Goal: Task Accomplishment & Management: Use online tool/utility

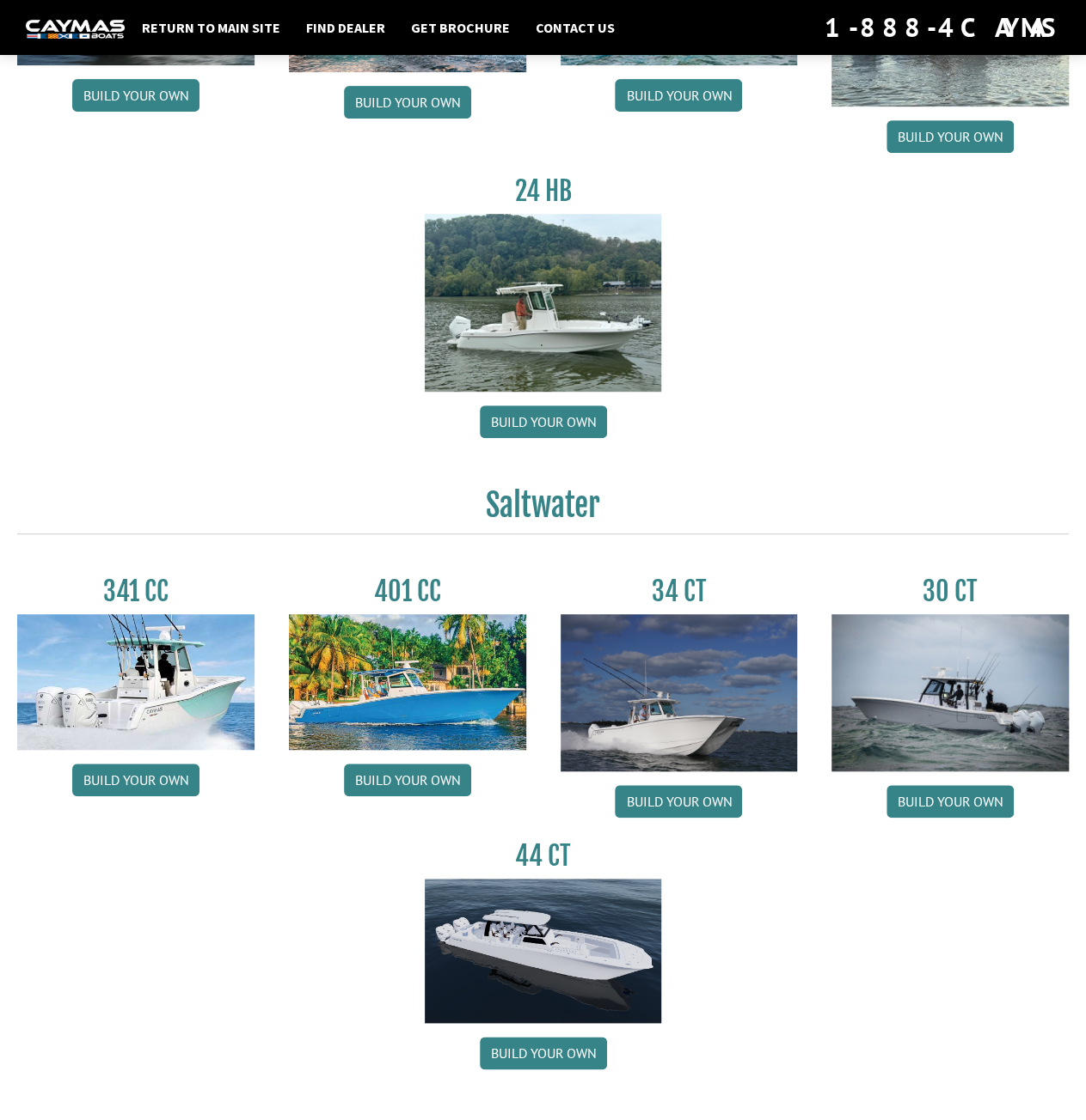
scroll to position [343, 0]
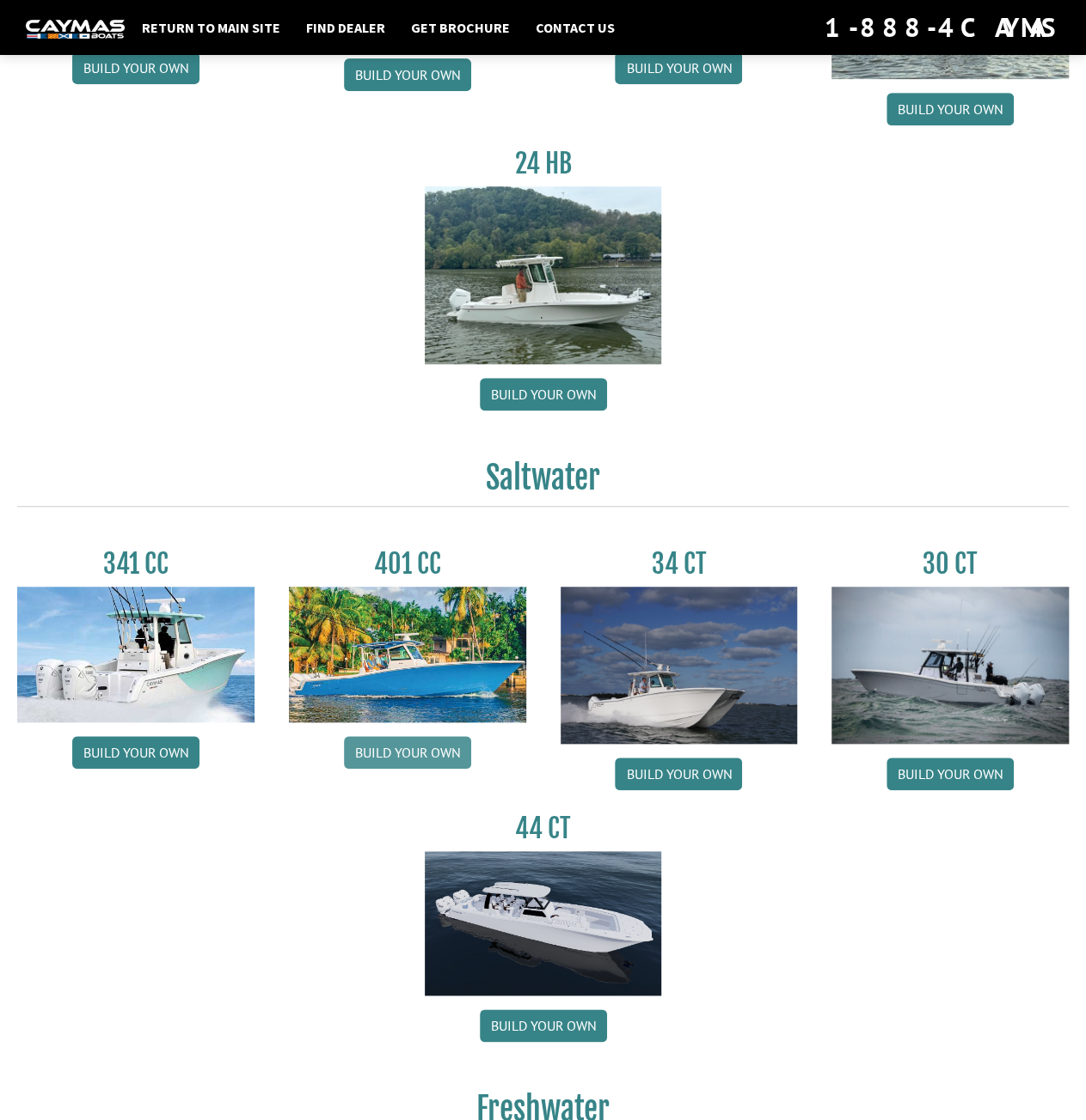
click at [364, 750] on link "Build your own" at bounding box center [407, 753] width 127 height 33
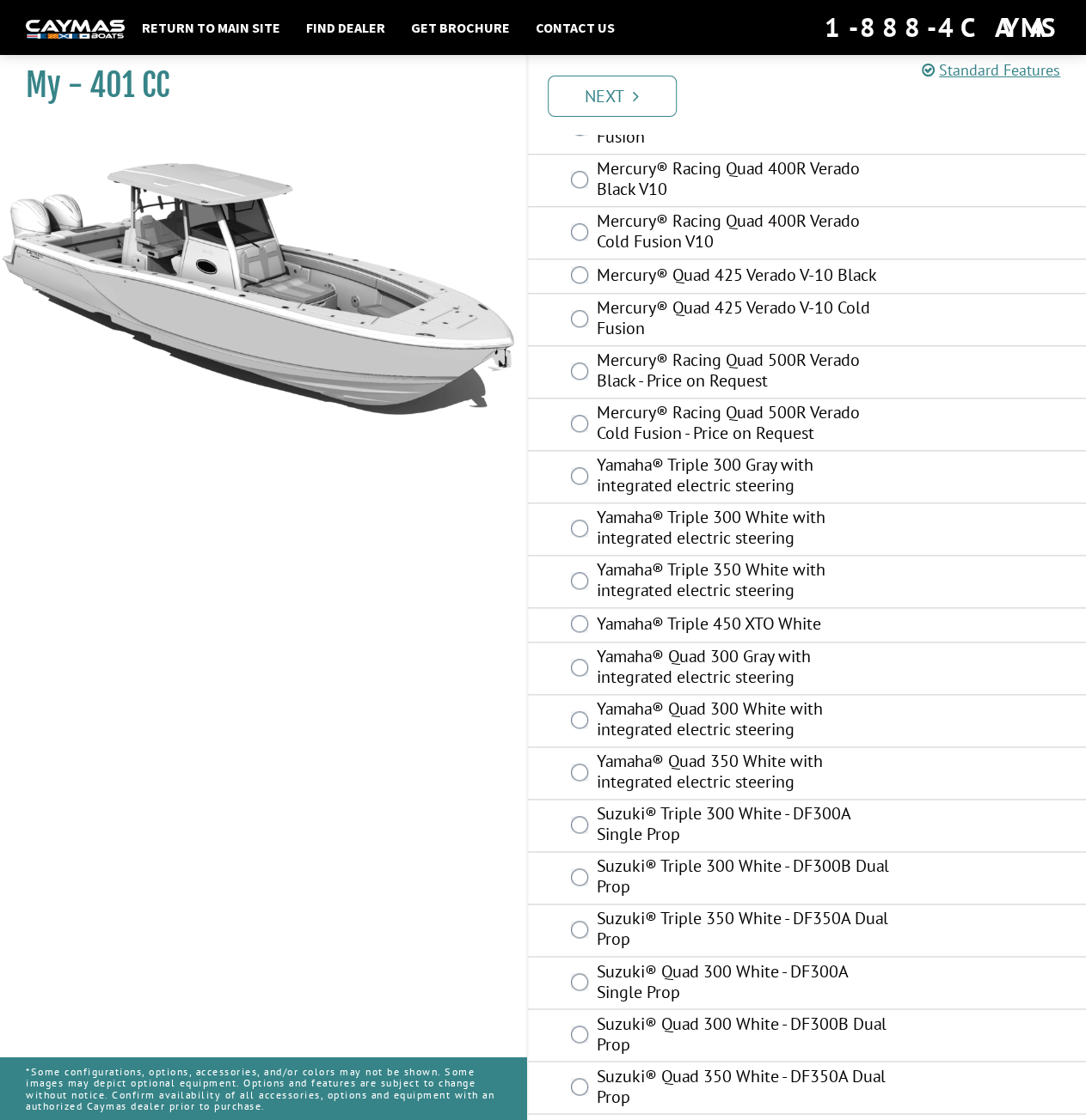
scroll to position [681, 0]
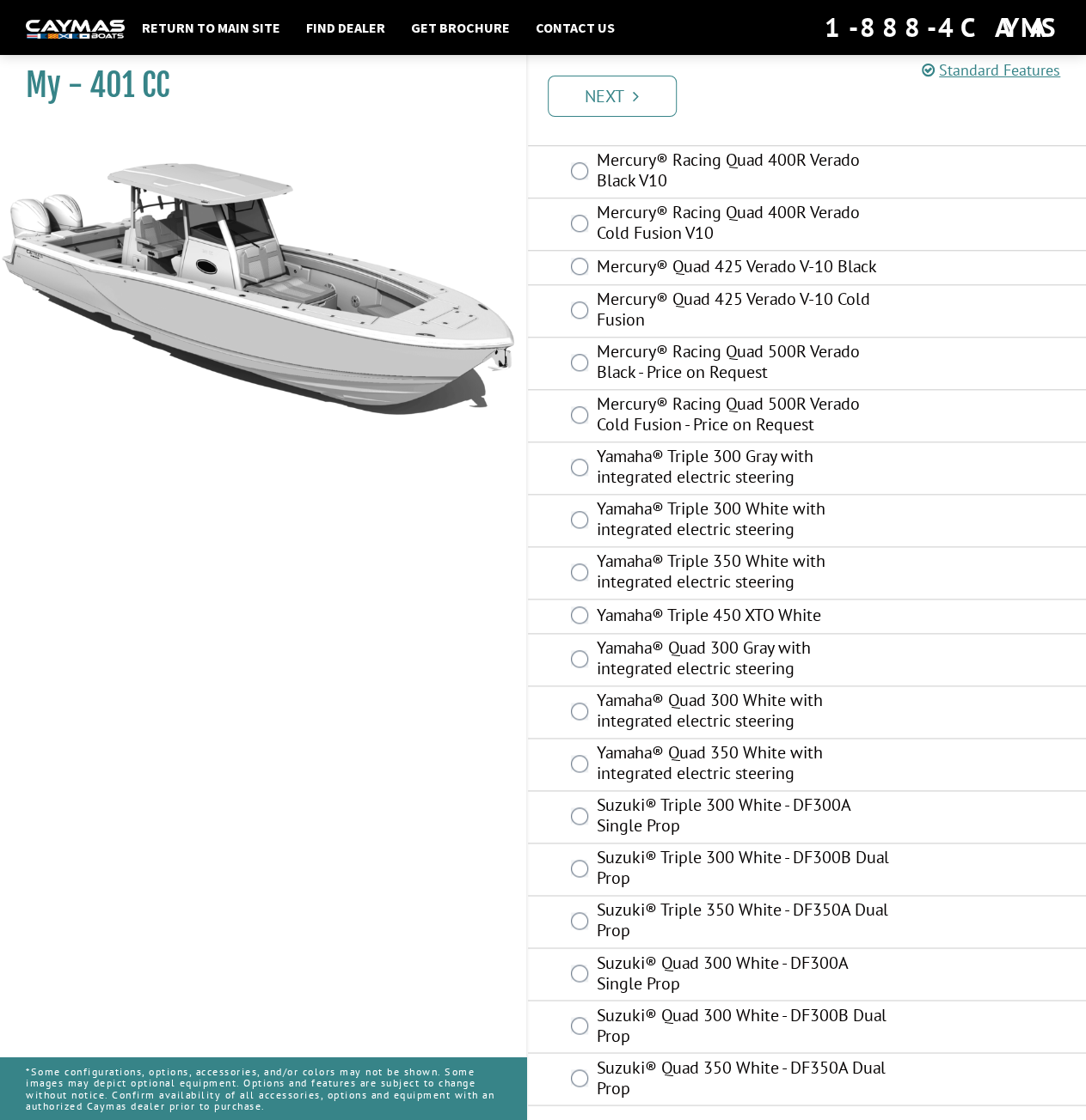
click at [719, 617] on label "Yamaha® Triple 450 XTO White" at bounding box center [742, 617] width 294 height 25
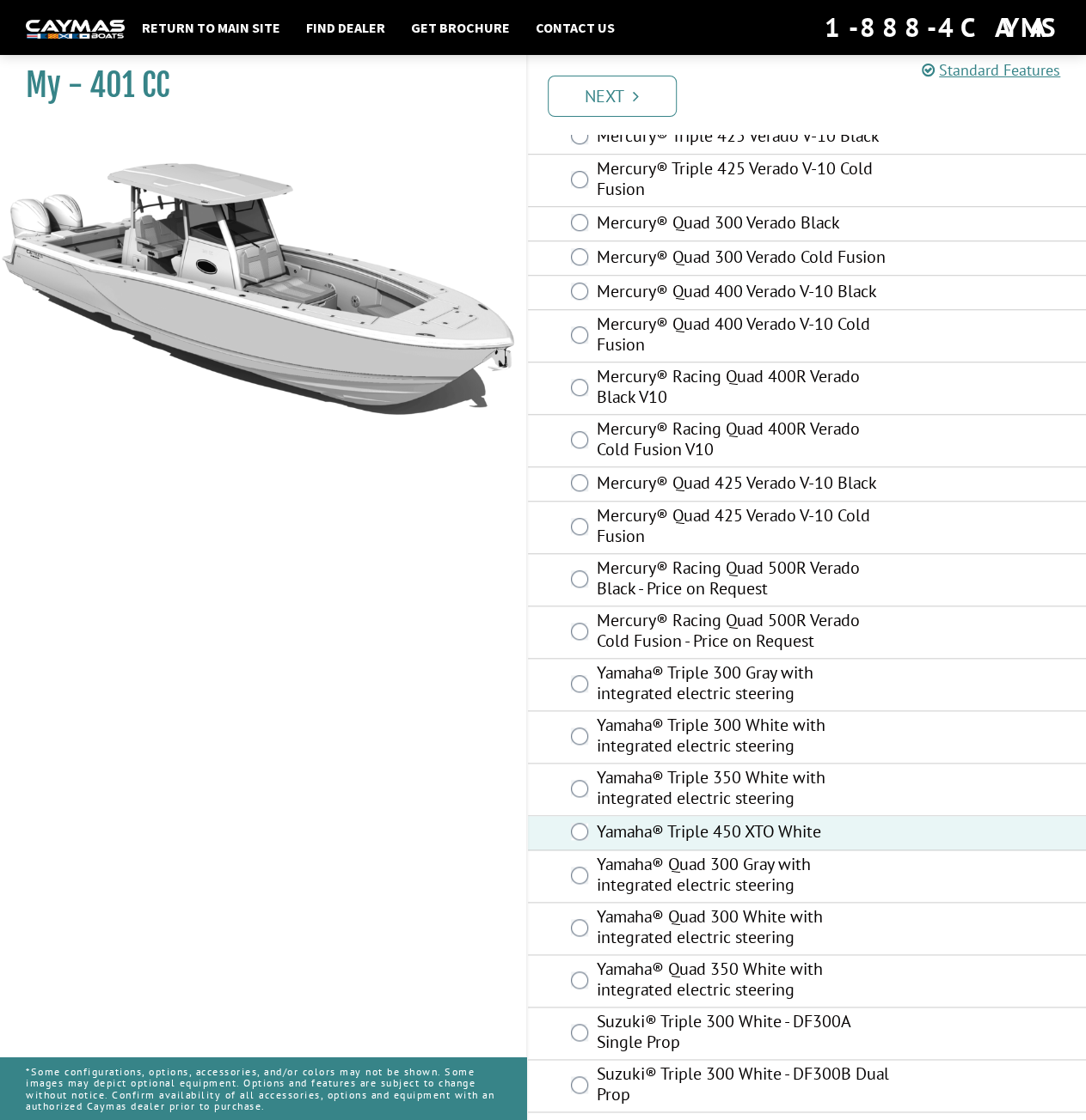
scroll to position [338, 0]
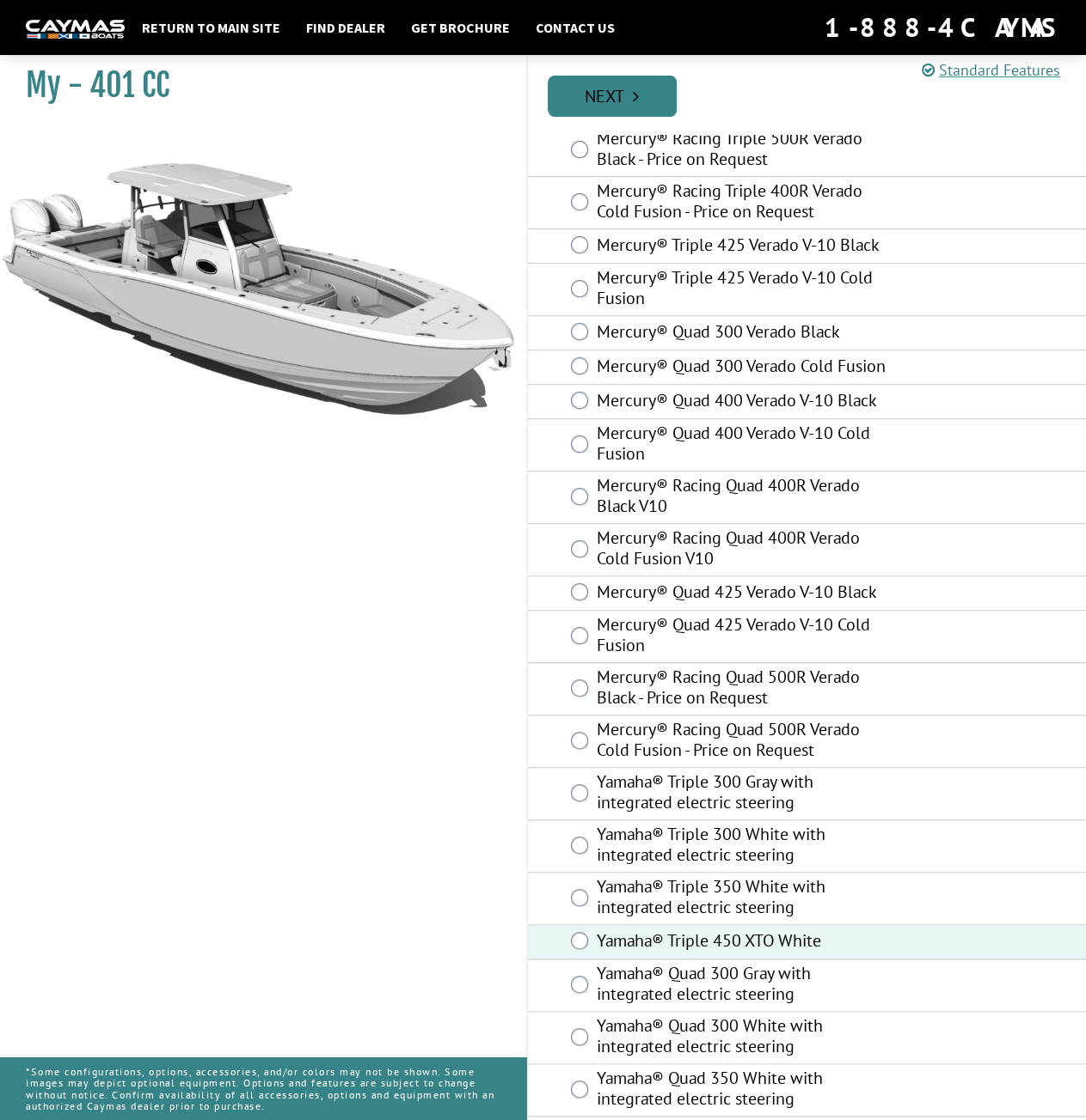
click at [635, 96] on icon "Pagination" at bounding box center [635, 97] width 6 height 17
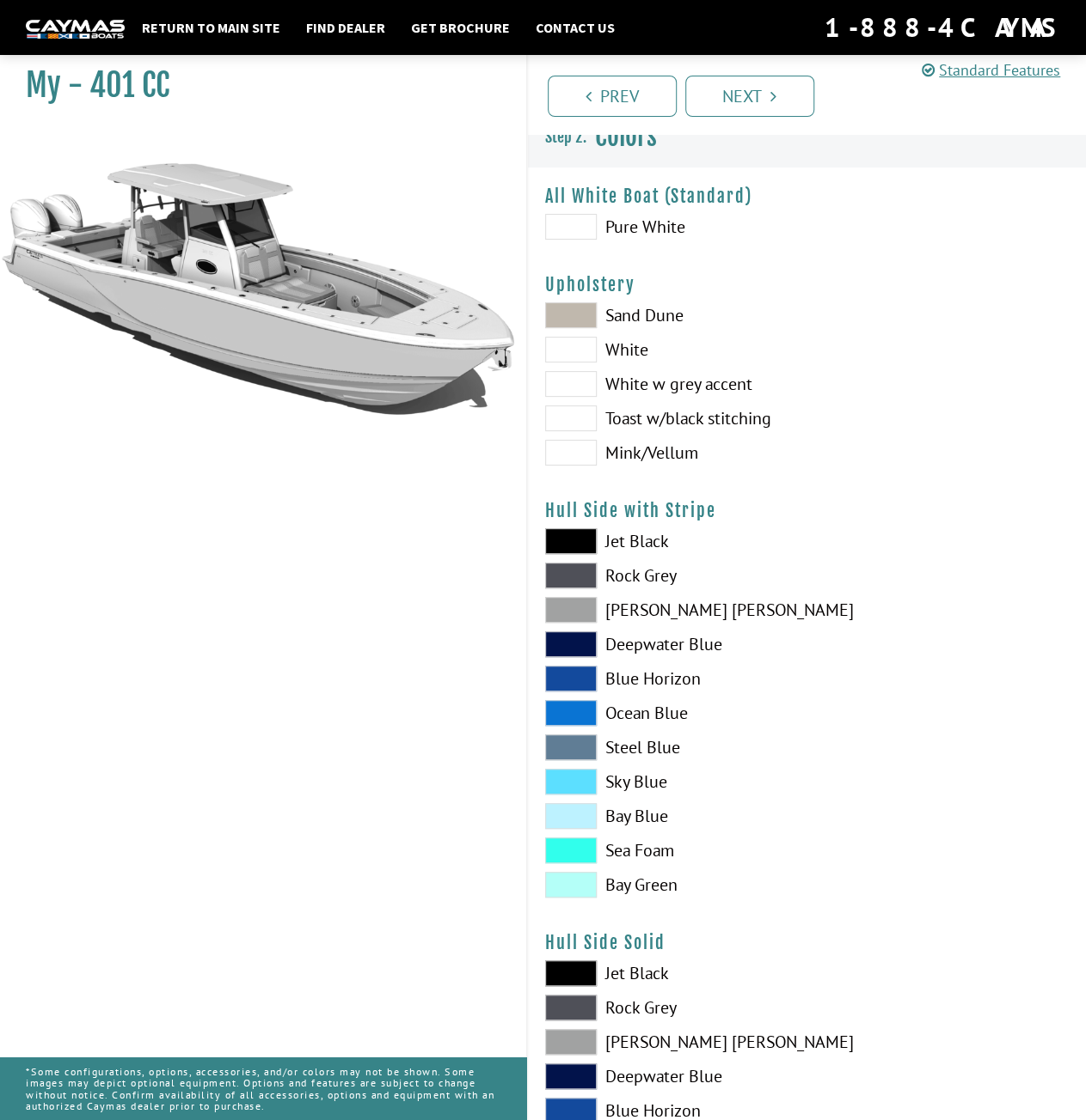
scroll to position [0, 0]
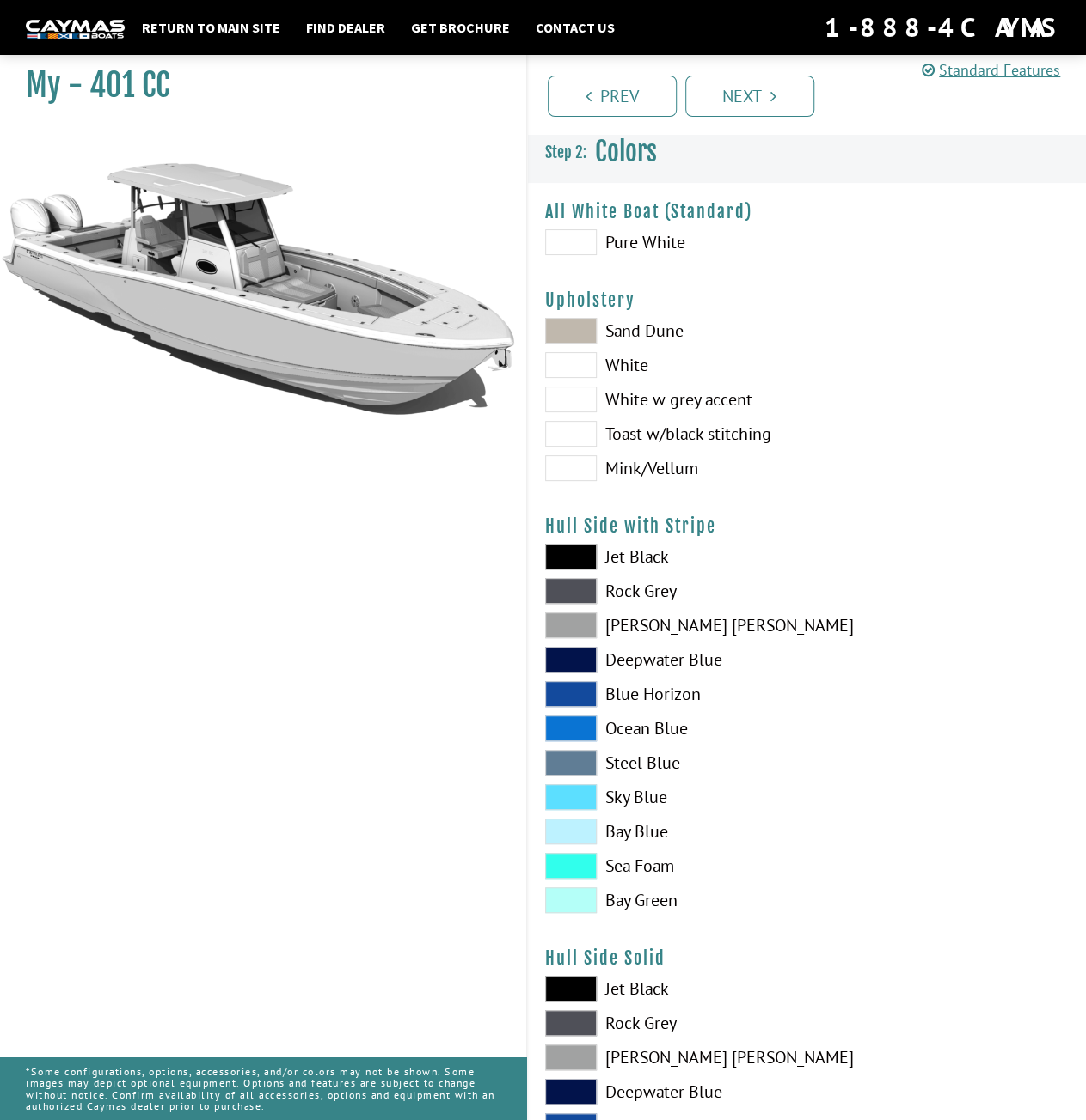
click at [574, 241] on span at bounding box center [571, 242] width 52 height 26
click at [576, 402] on span at bounding box center [571, 399] width 52 height 26
click at [590, 431] on span at bounding box center [571, 433] width 52 height 26
click at [579, 403] on span at bounding box center [571, 399] width 52 height 26
click at [564, 463] on span at bounding box center [571, 468] width 52 height 26
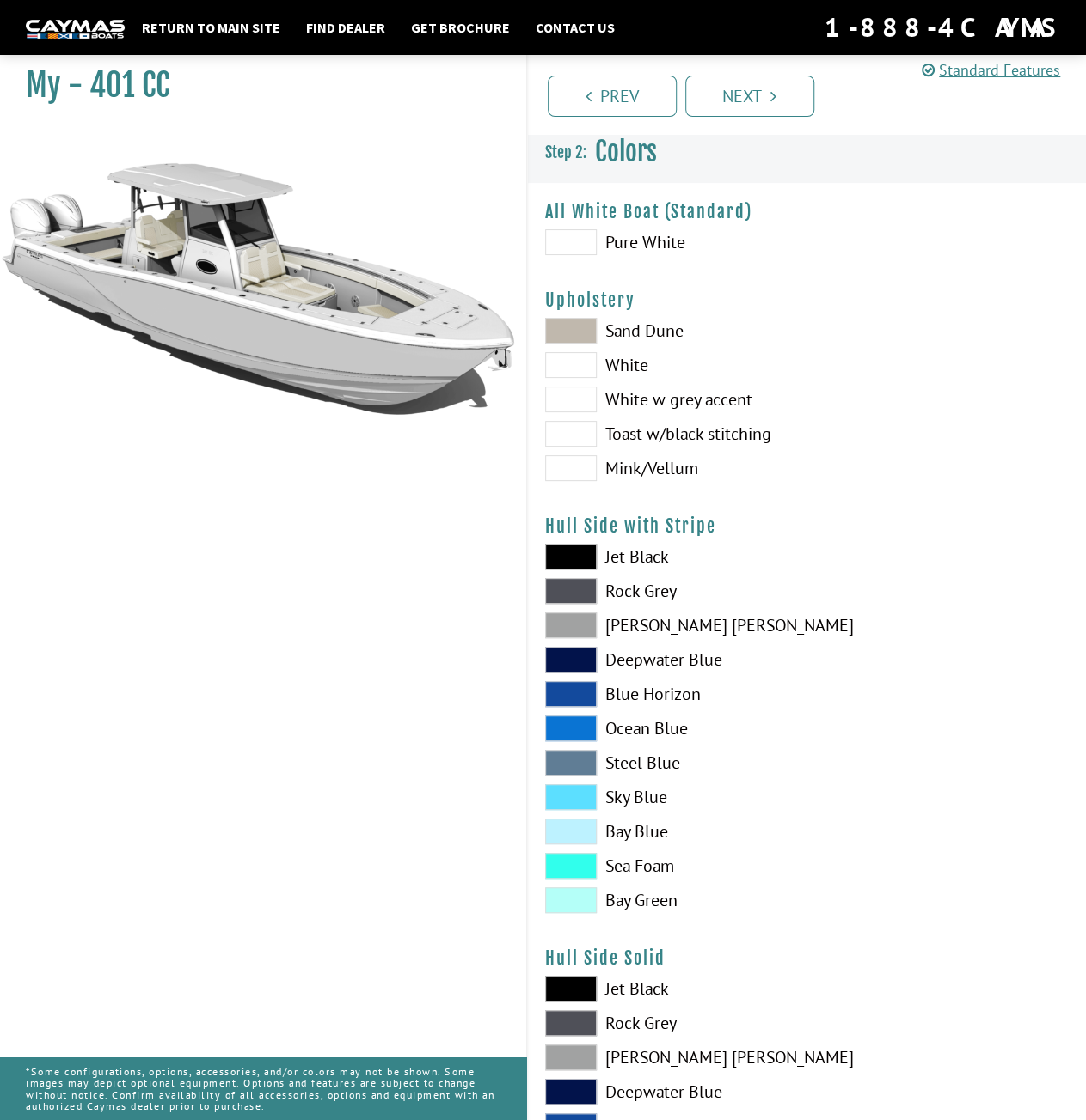
click at [587, 358] on span at bounding box center [571, 364] width 52 height 26
click at [581, 325] on span at bounding box center [571, 330] width 52 height 26
click at [564, 403] on span at bounding box center [571, 399] width 52 height 26
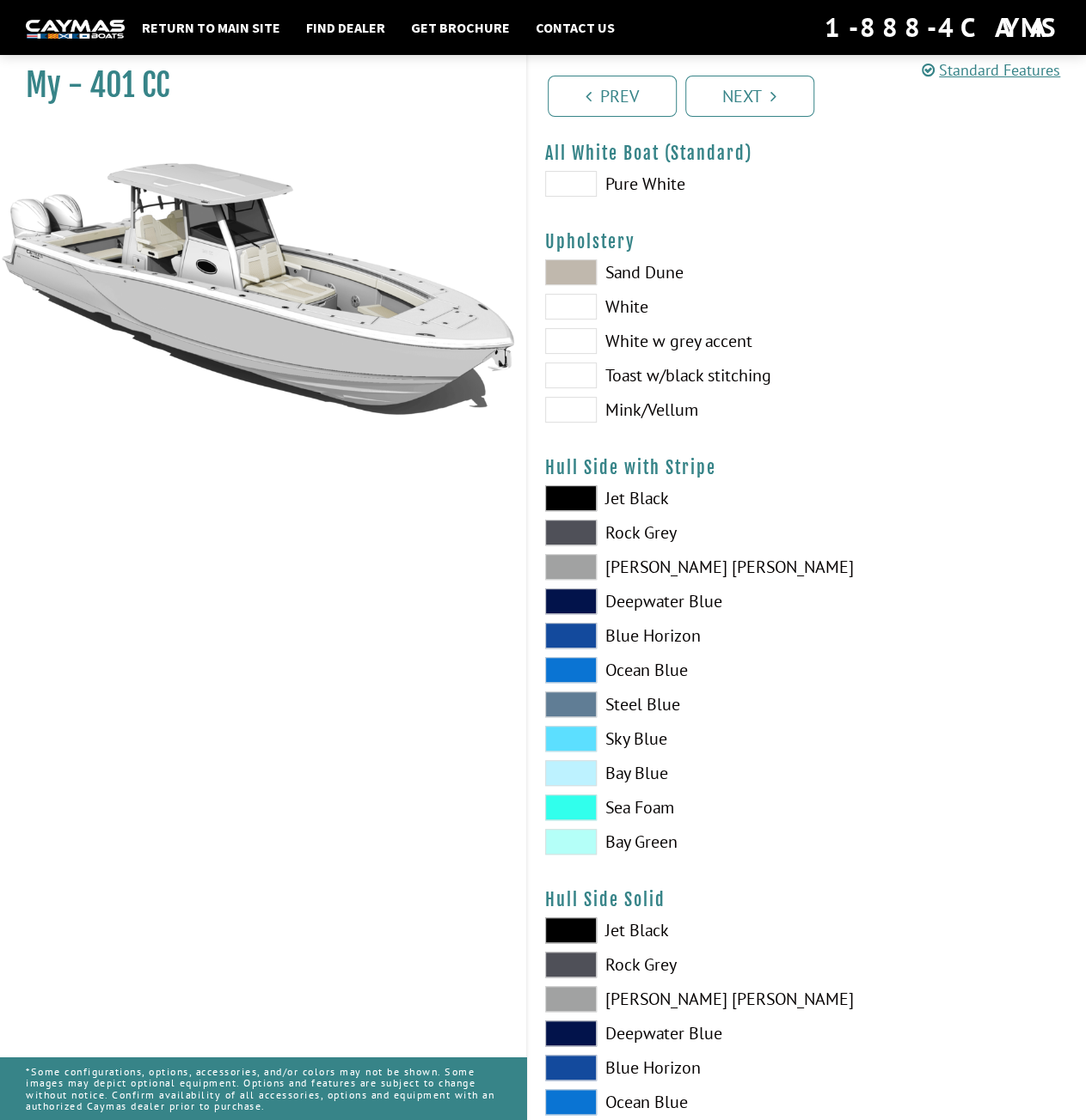
scroll to position [86, 0]
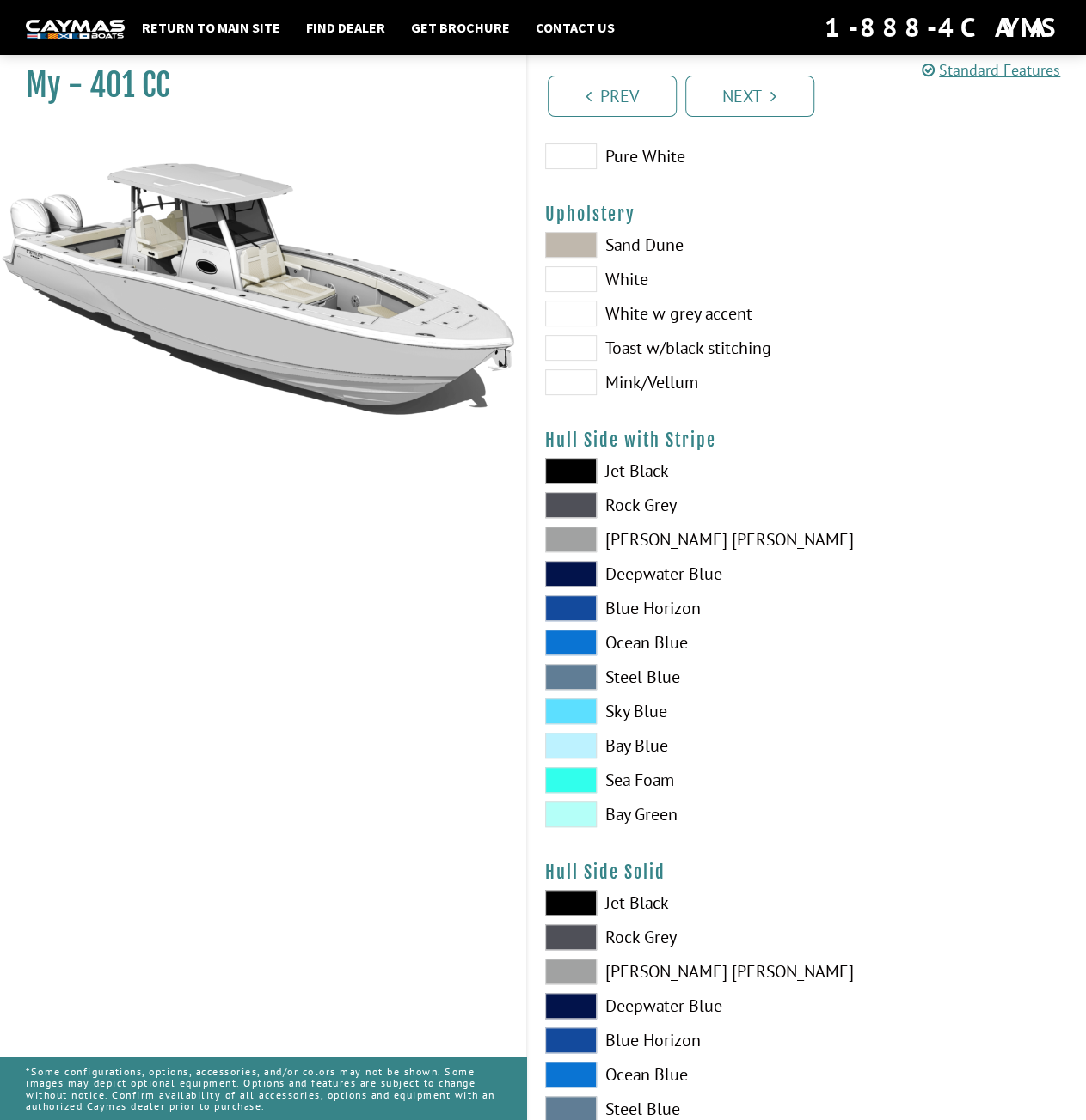
click at [569, 545] on span at bounding box center [571, 539] width 52 height 26
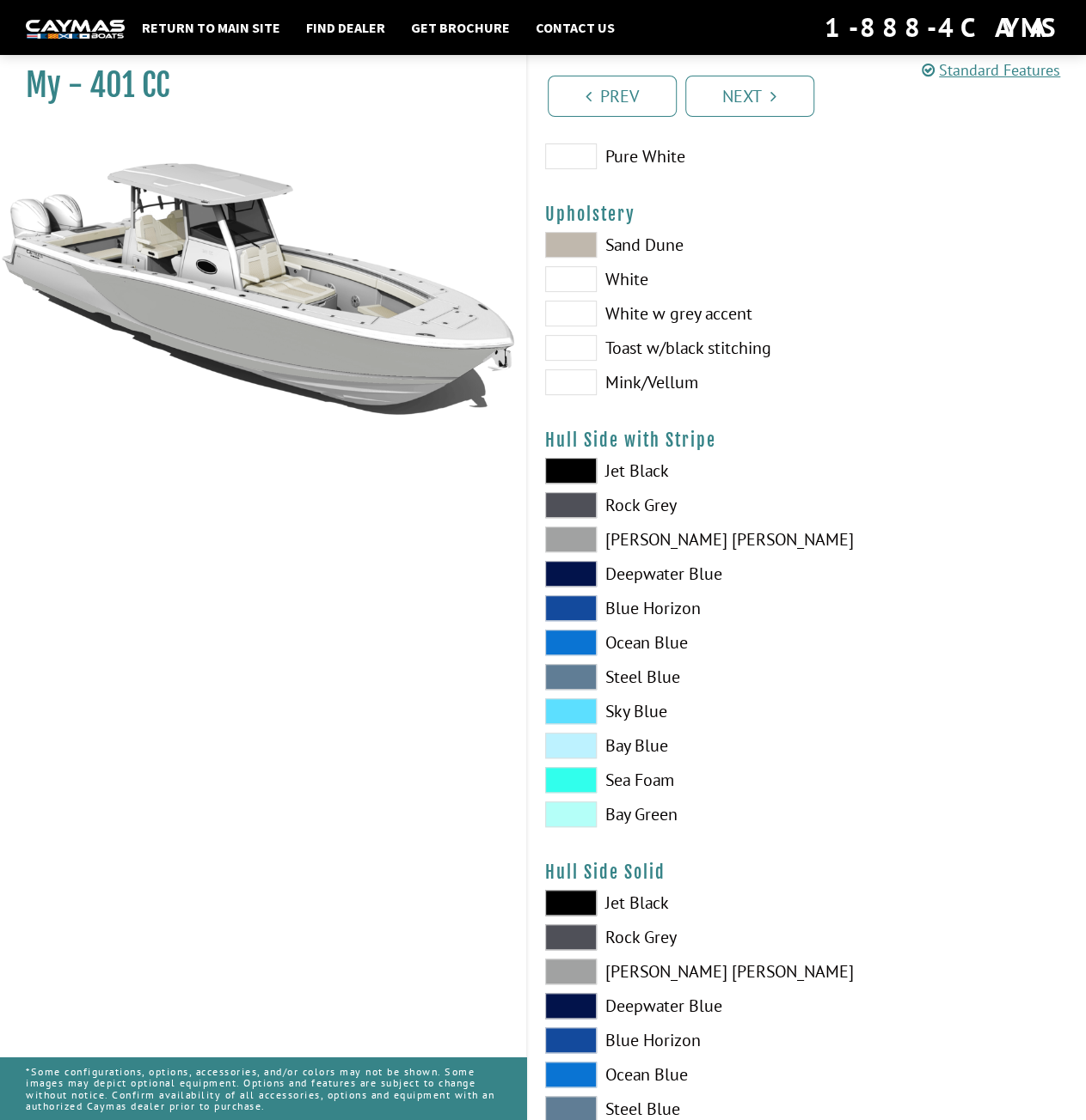
click at [561, 572] on span at bounding box center [571, 574] width 52 height 26
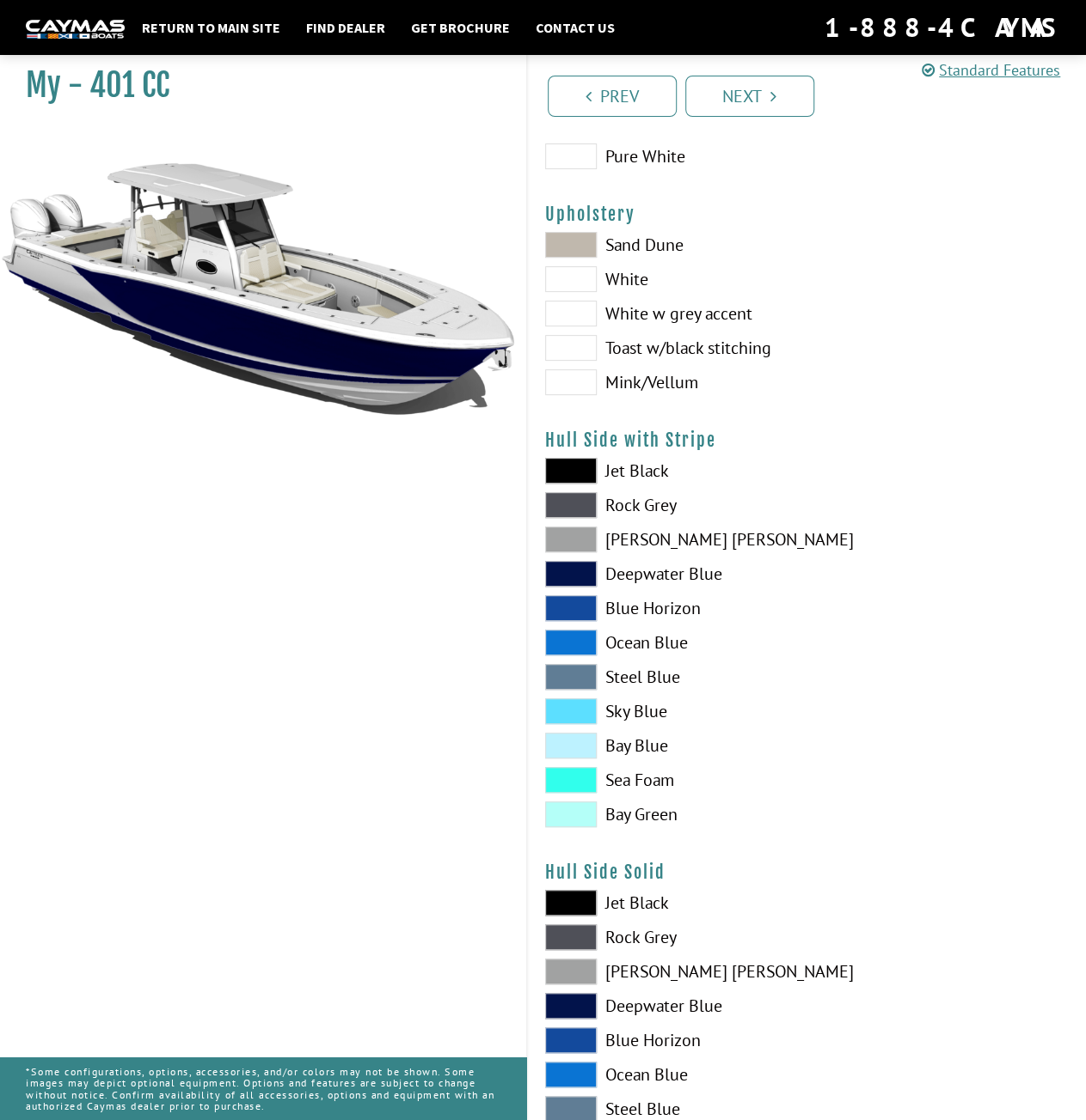
click at [564, 543] on span at bounding box center [571, 539] width 52 height 26
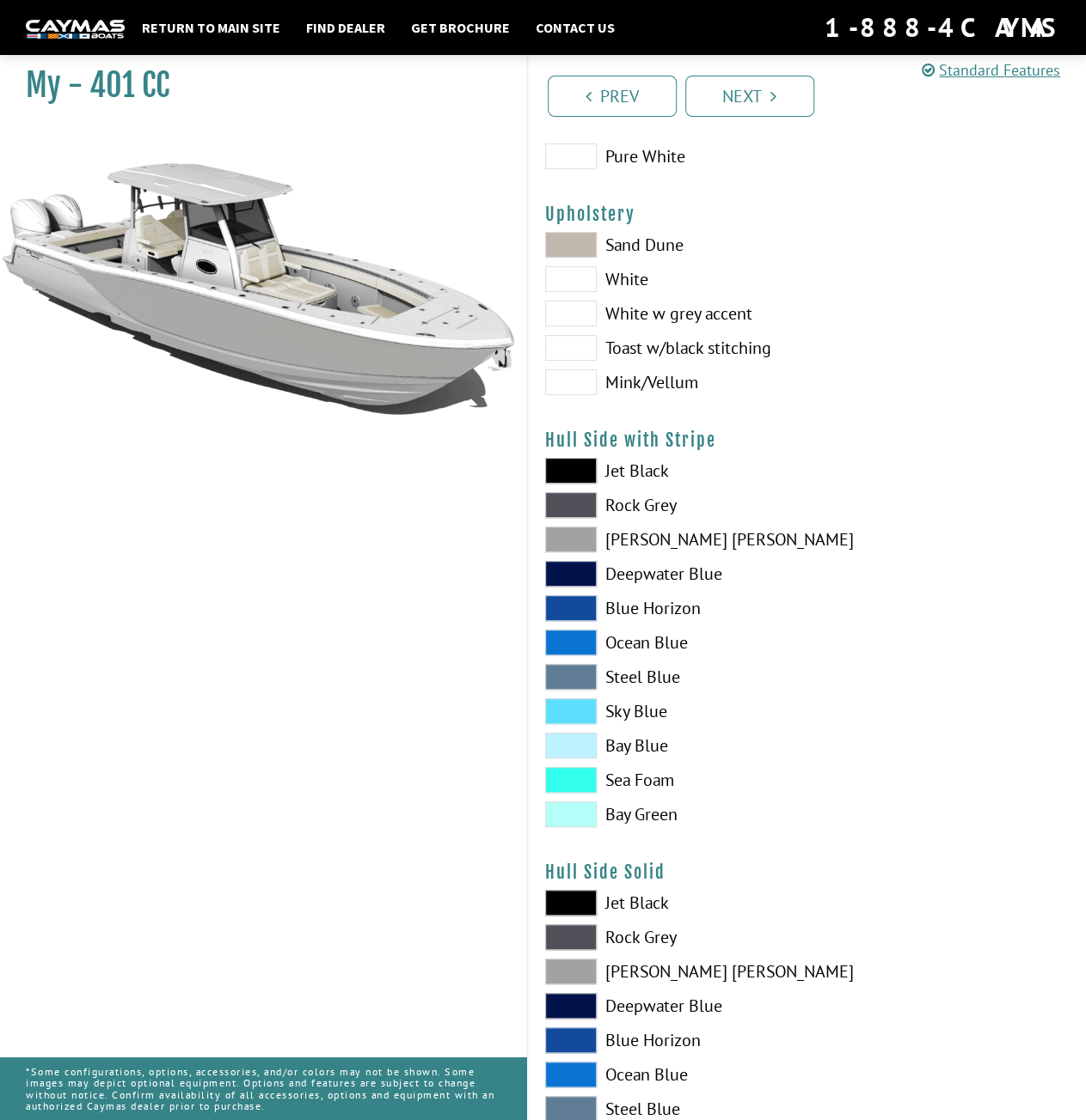
click at [576, 494] on span at bounding box center [571, 505] width 52 height 26
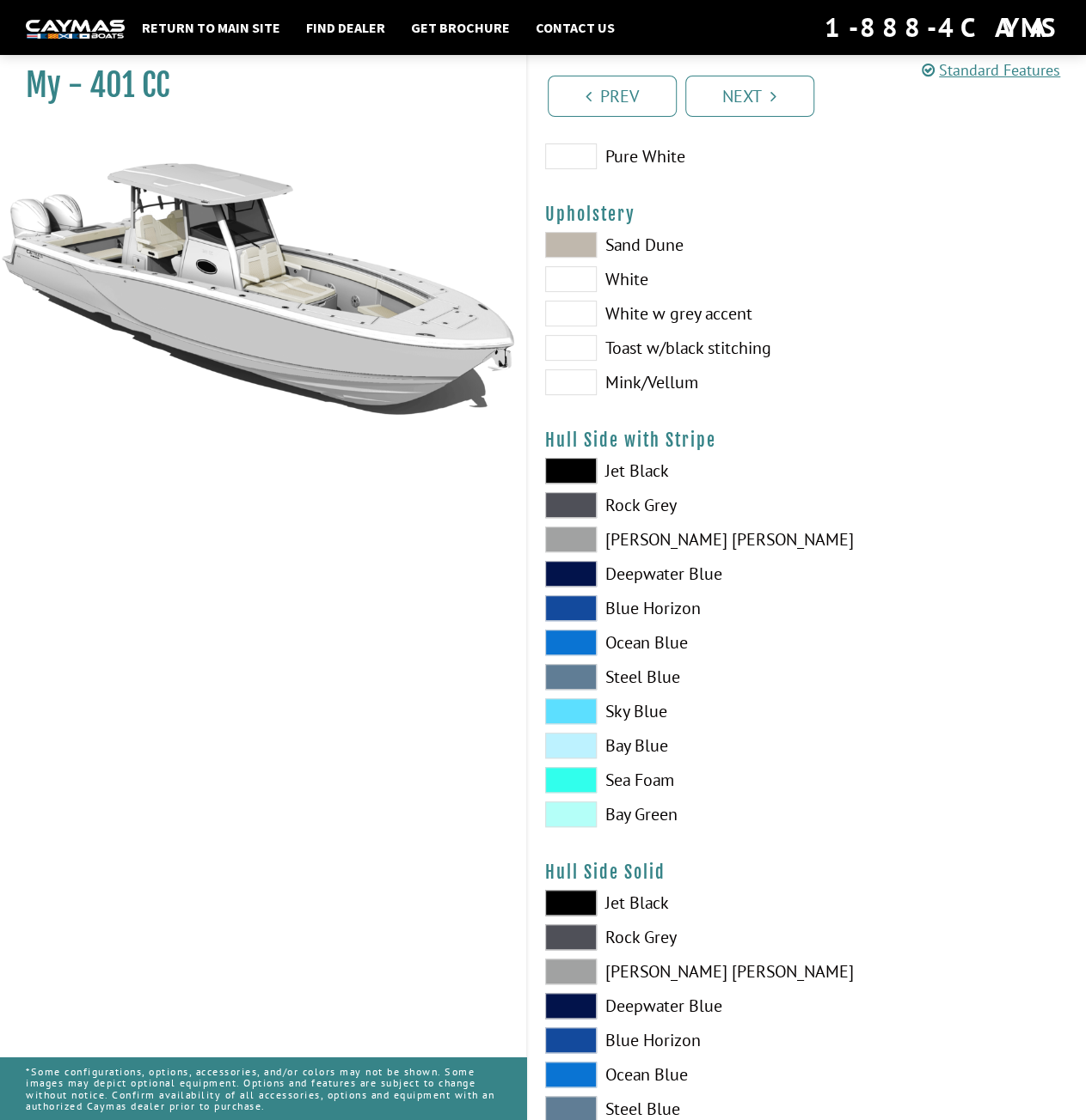
click at [581, 466] on span at bounding box center [571, 471] width 52 height 26
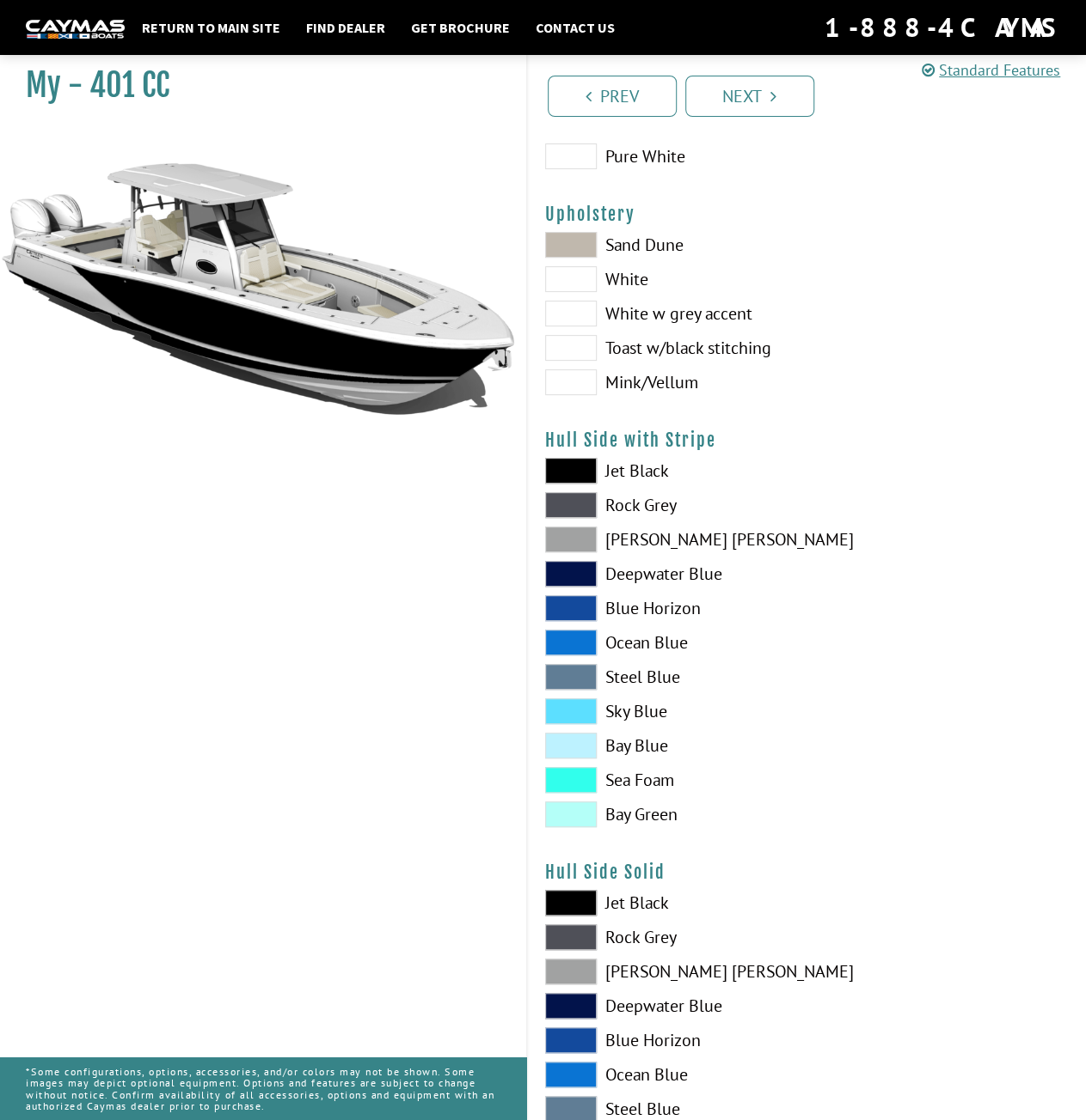
click at [577, 502] on span at bounding box center [571, 505] width 52 height 26
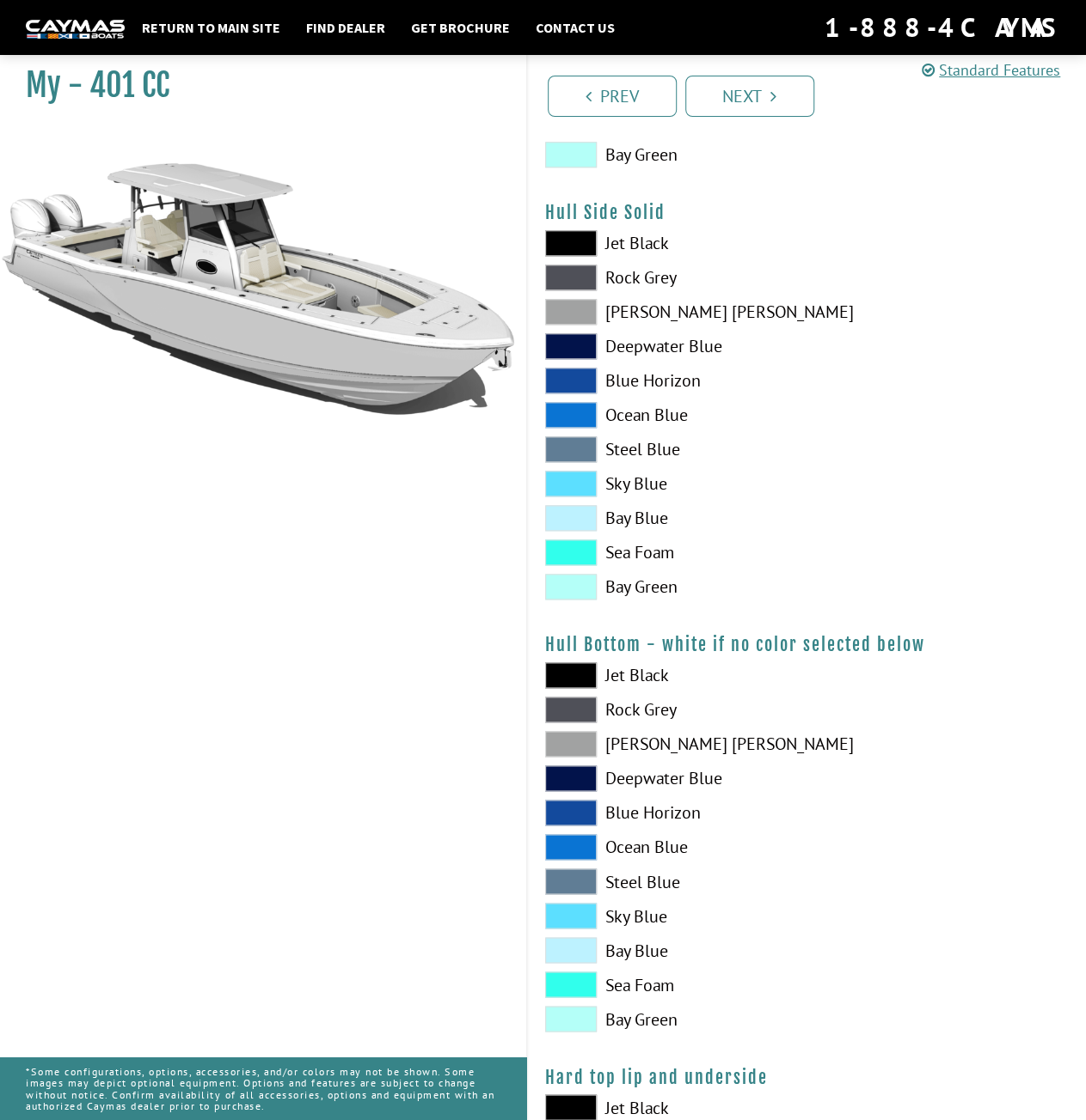
scroll to position [773, 0]
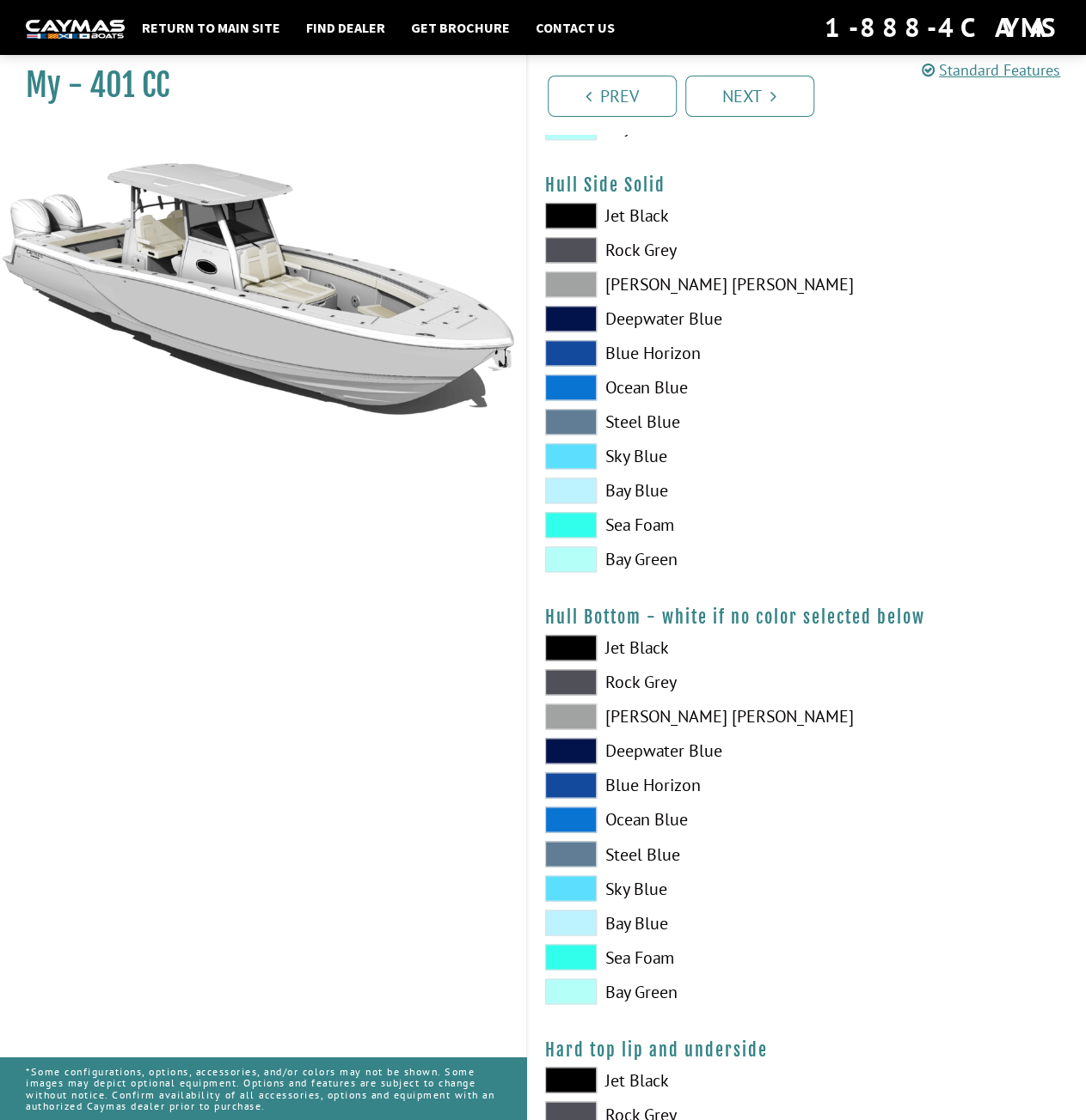
click at [559, 683] on span at bounding box center [571, 682] width 52 height 26
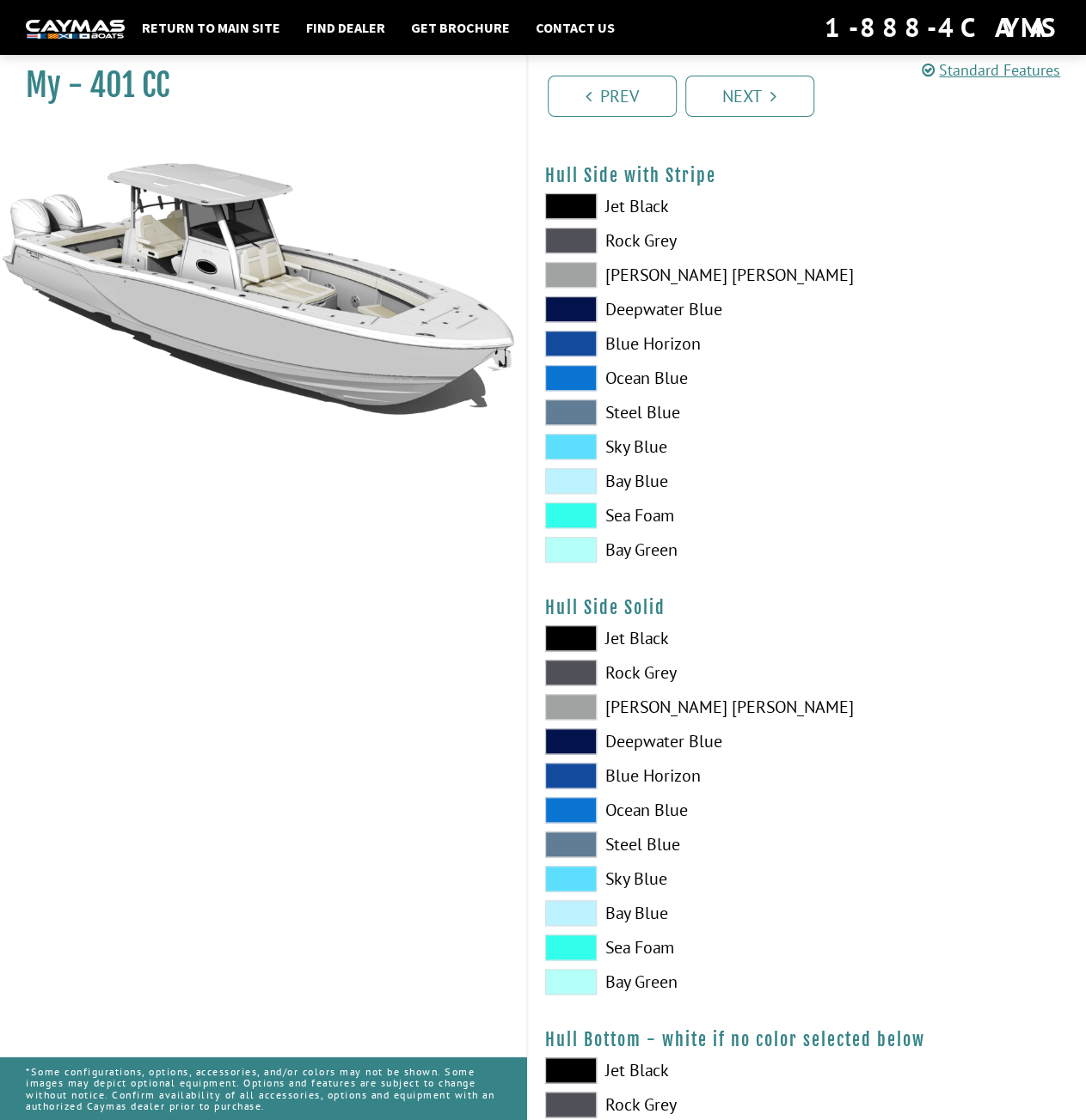
scroll to position [343, 0]
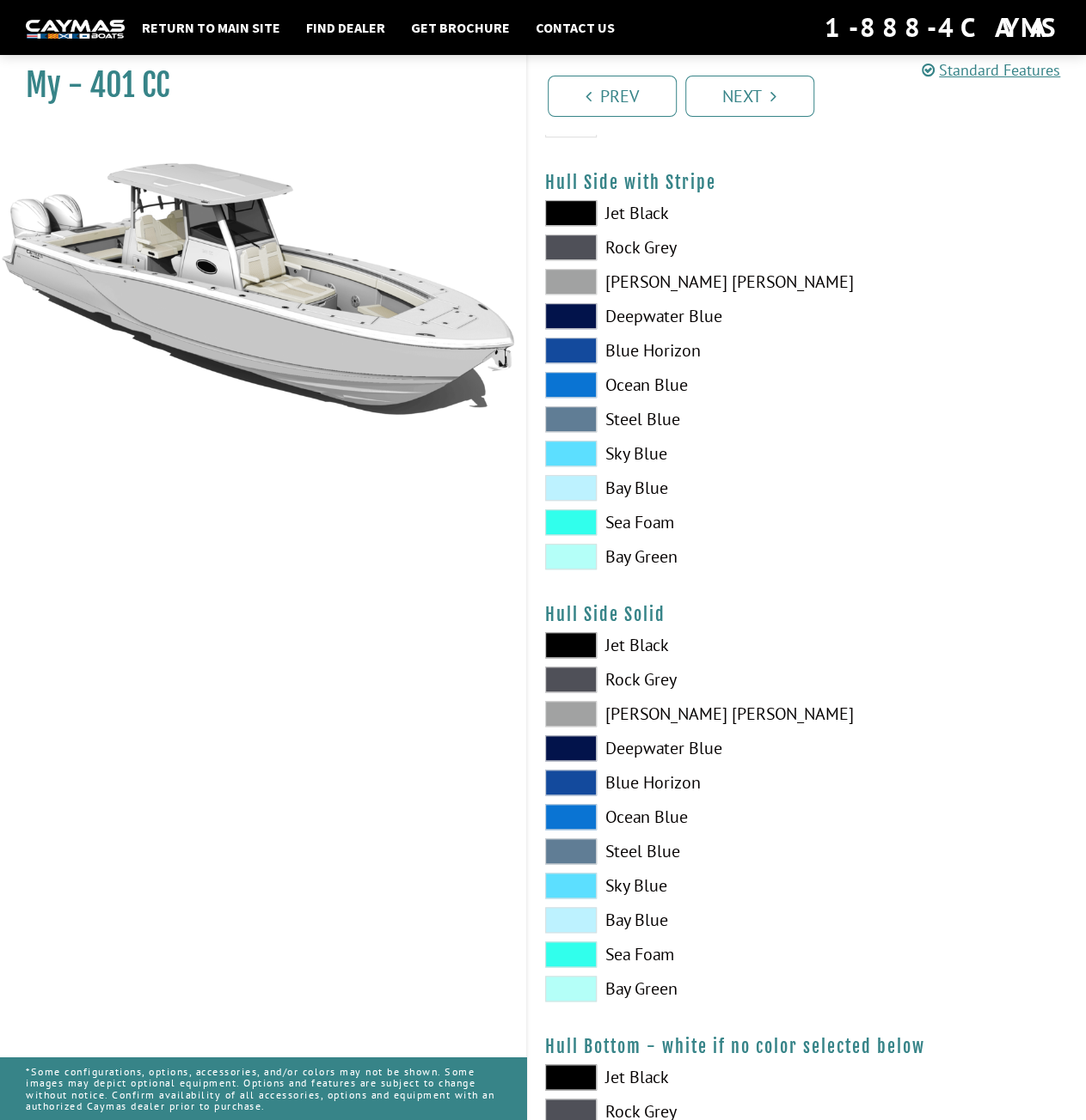
click at [581, 452] on span at bounding box center [571, 453] width 52 height 26
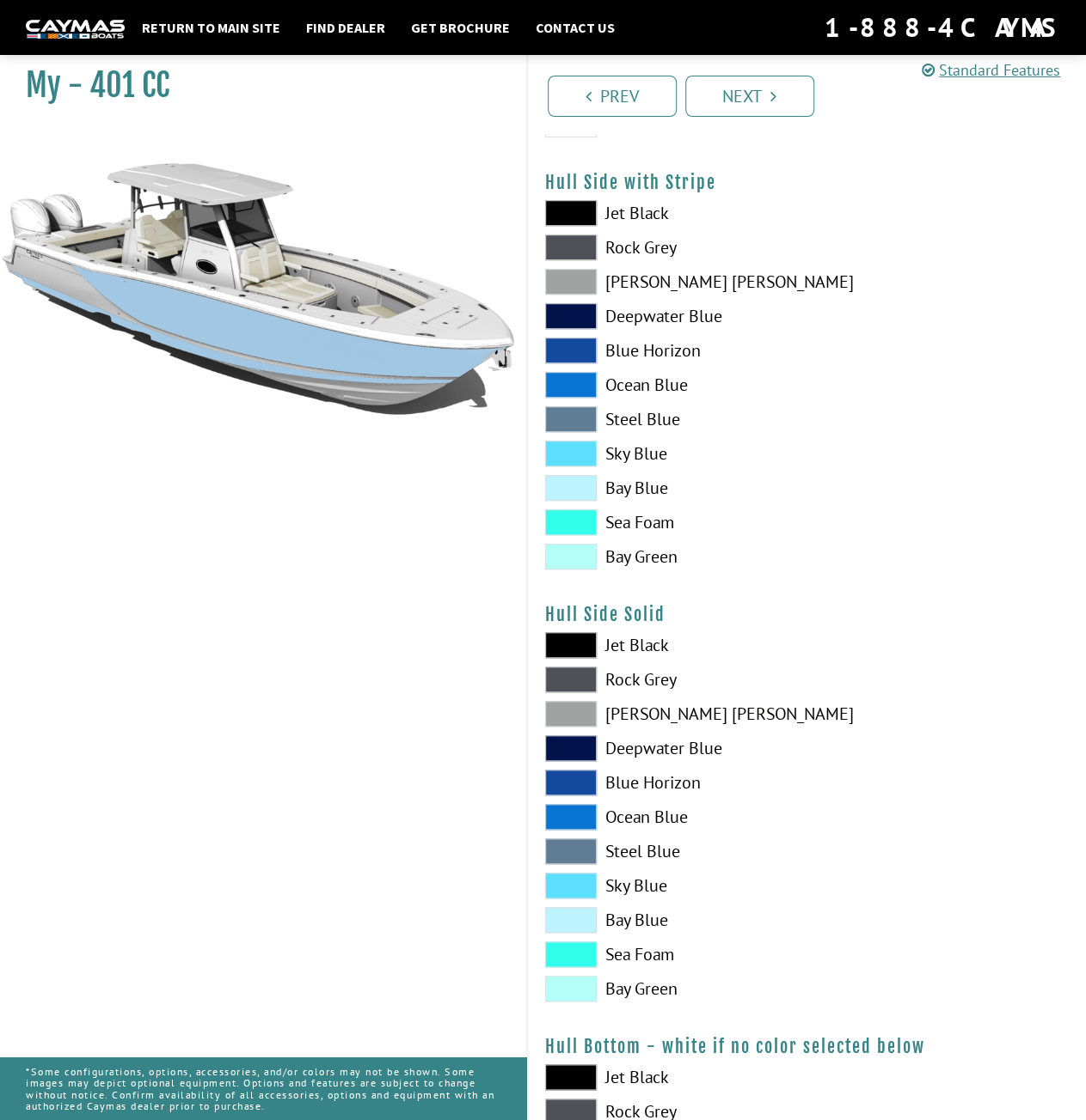
click at [575, 281] on span at bounding box center [571, 281] width 52 height 26
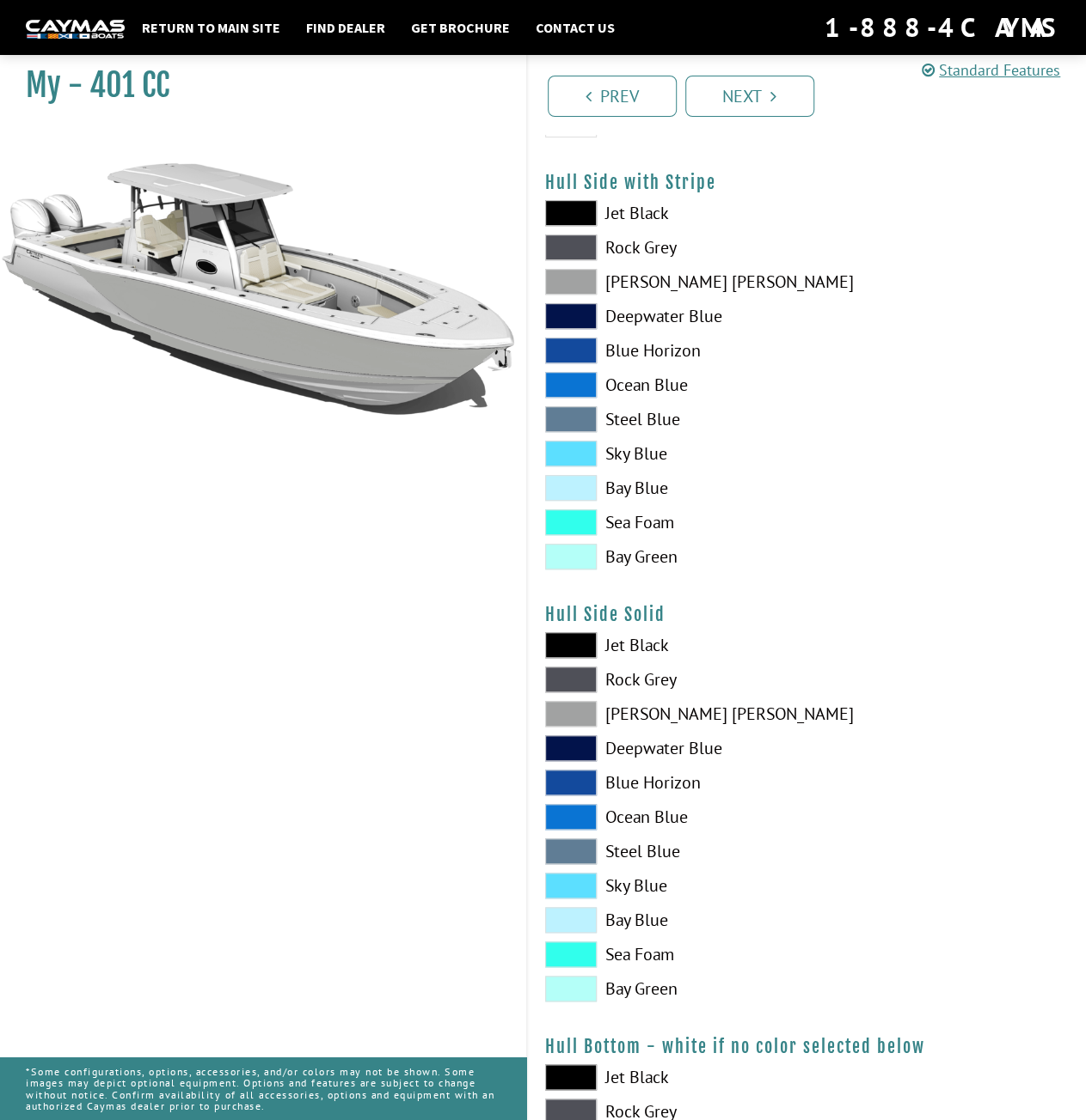
click at [578, 639] on span at bounding box center [571, 645] width 52 height 26
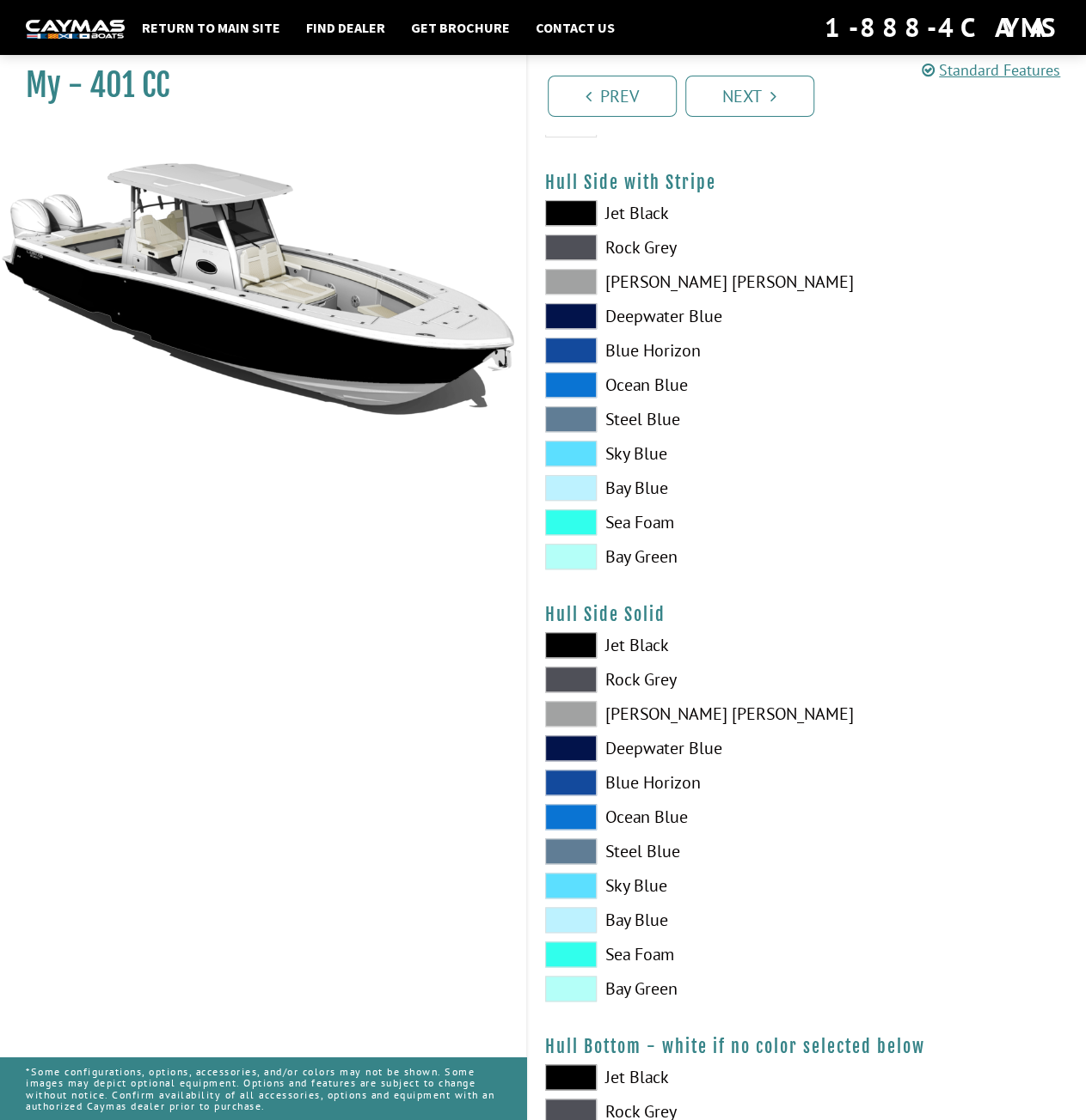
click at [579, 250] on span at bounding box center [571, 247] width 52 height 26
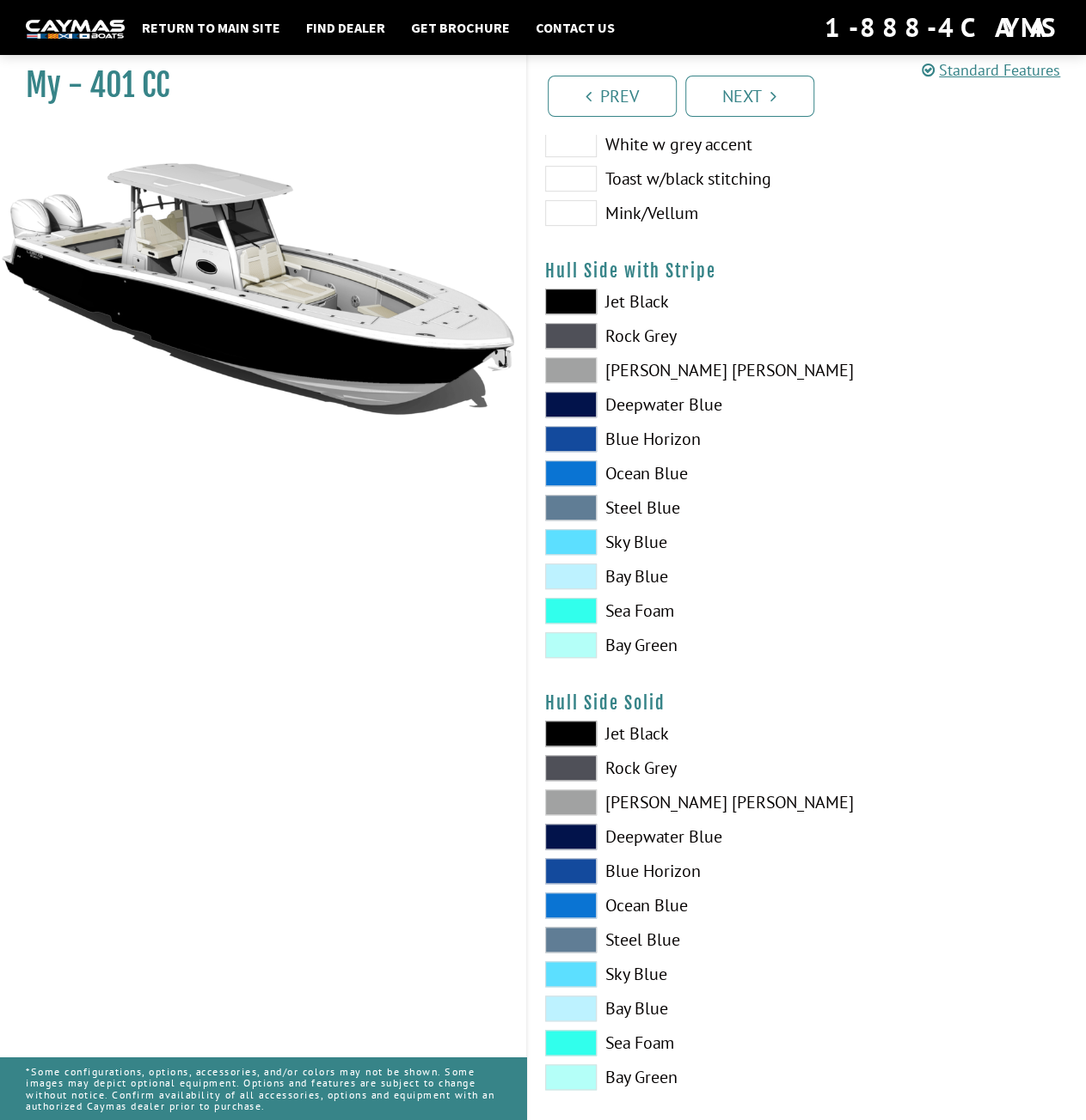
scroll to position [86, 0]
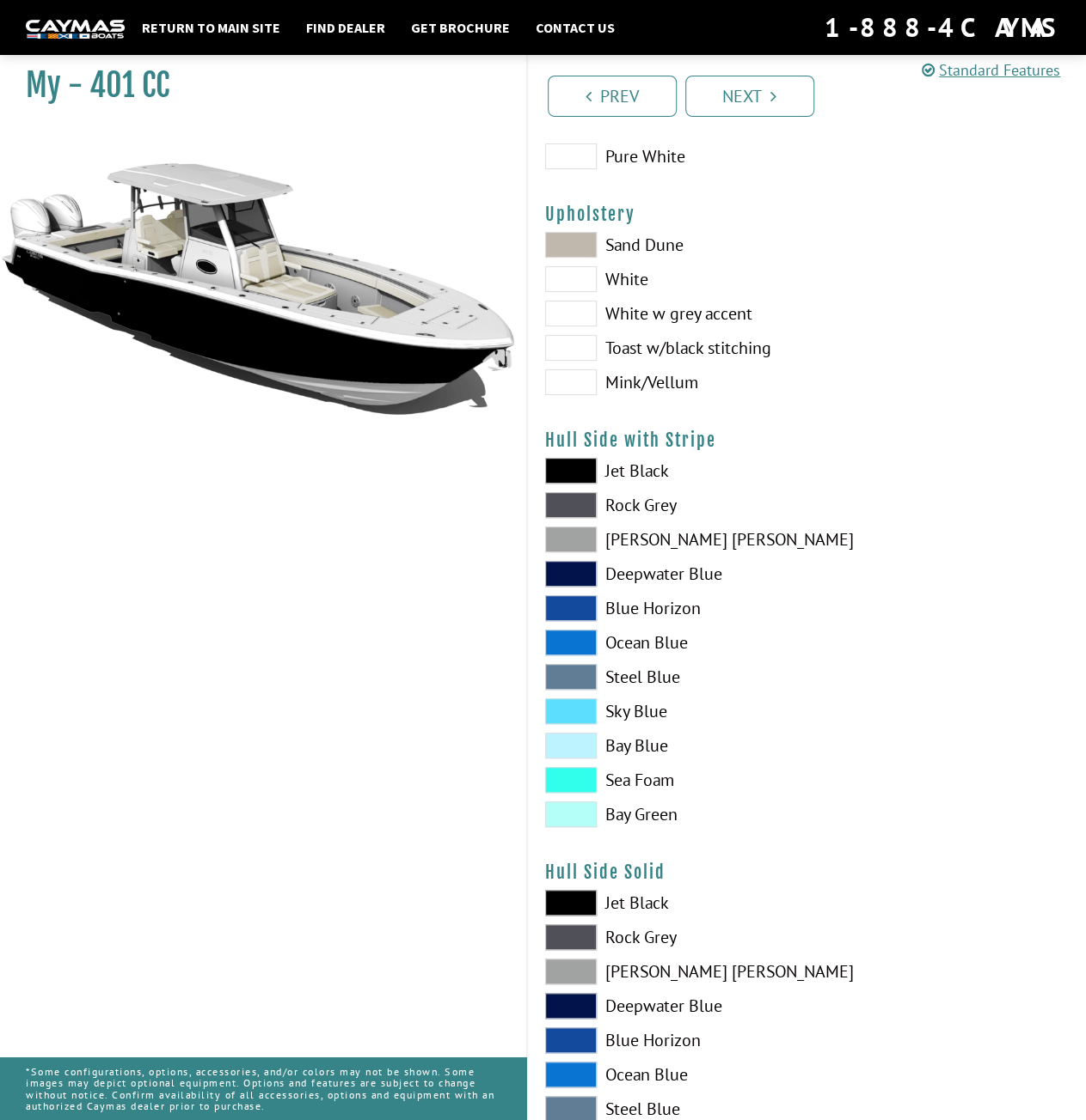
click at [559, 543] on span at bounding box center [571, 539] width 52 height 26
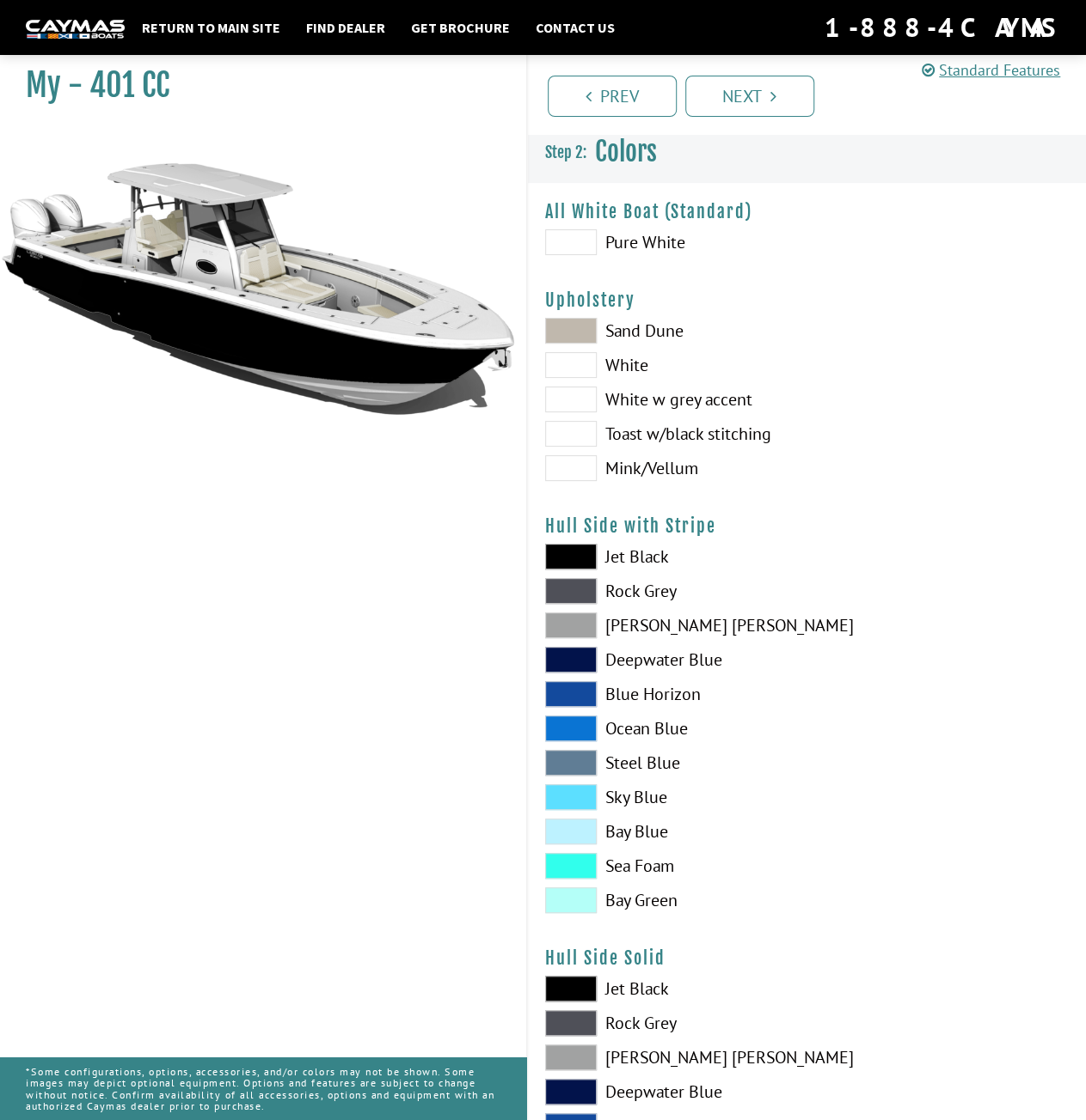
scroll to position [0, 0]
click at [554, 241] on span at bounding box center [571, 242] width 52 height 26
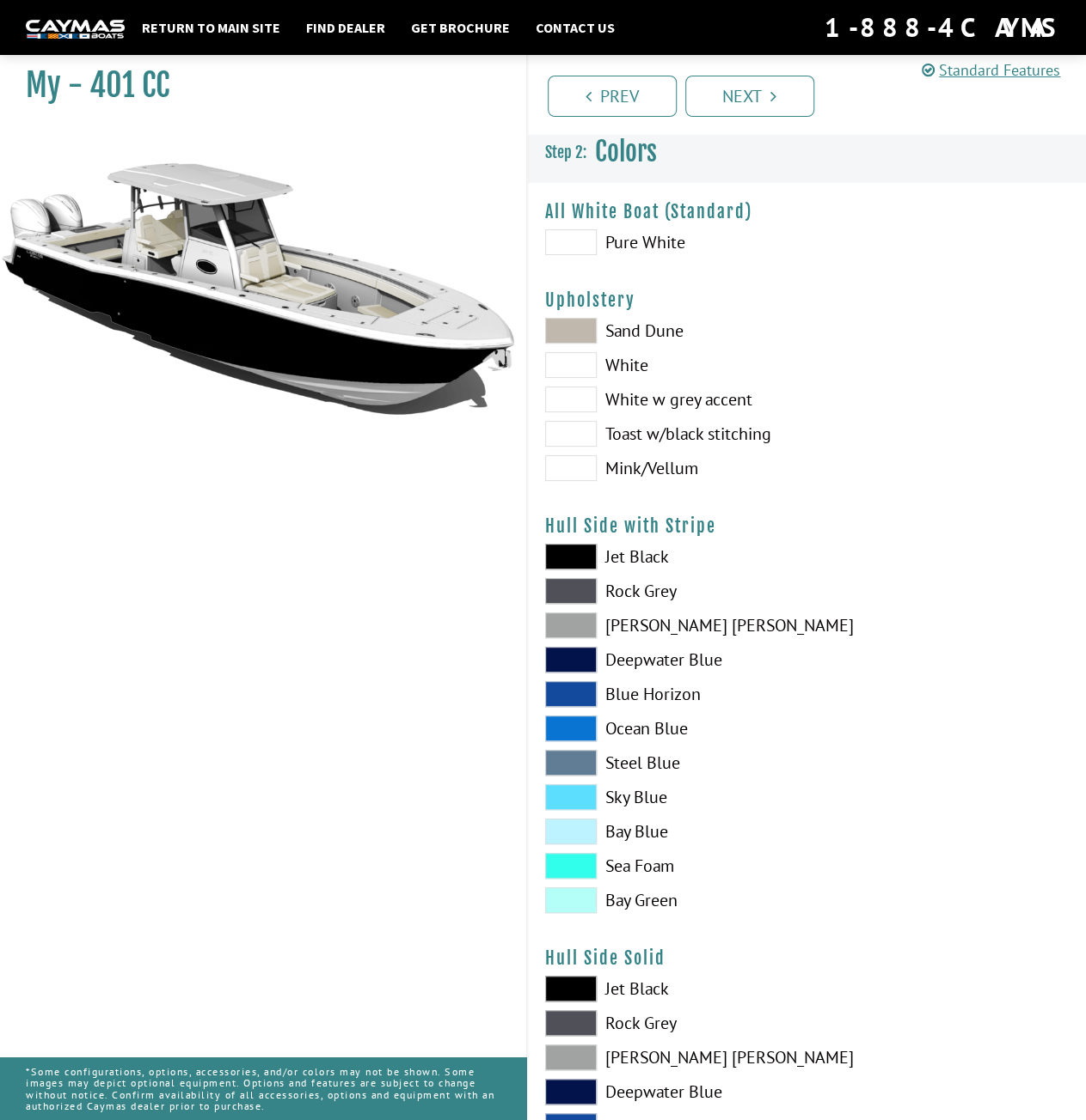
click at [554, 241] on span at bounding box center [571, 242] width 52 height 26
click at [588, 236] on span at bounding box center [571, 242] width 52 height 26
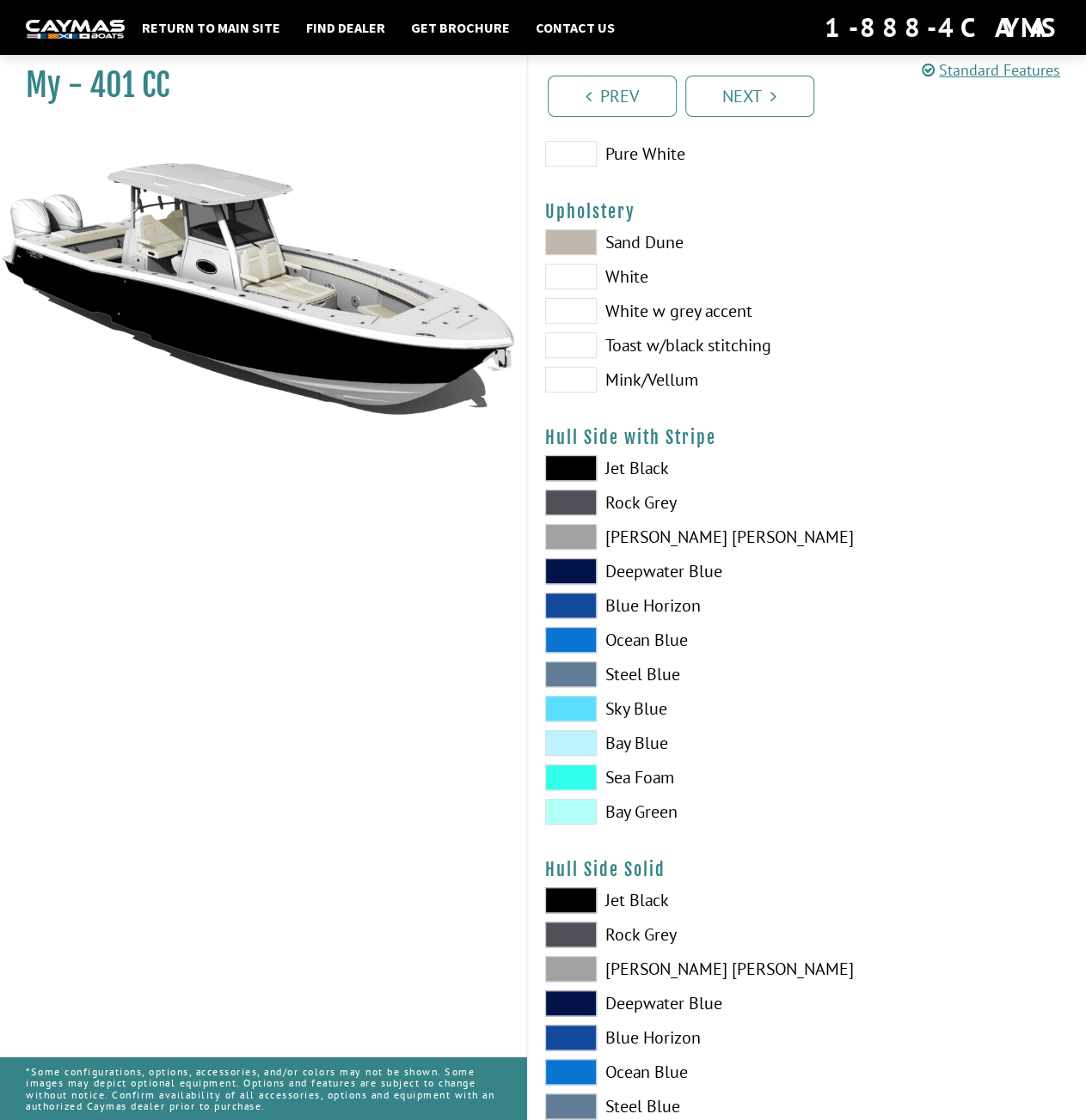
scroll to position [257, 0]
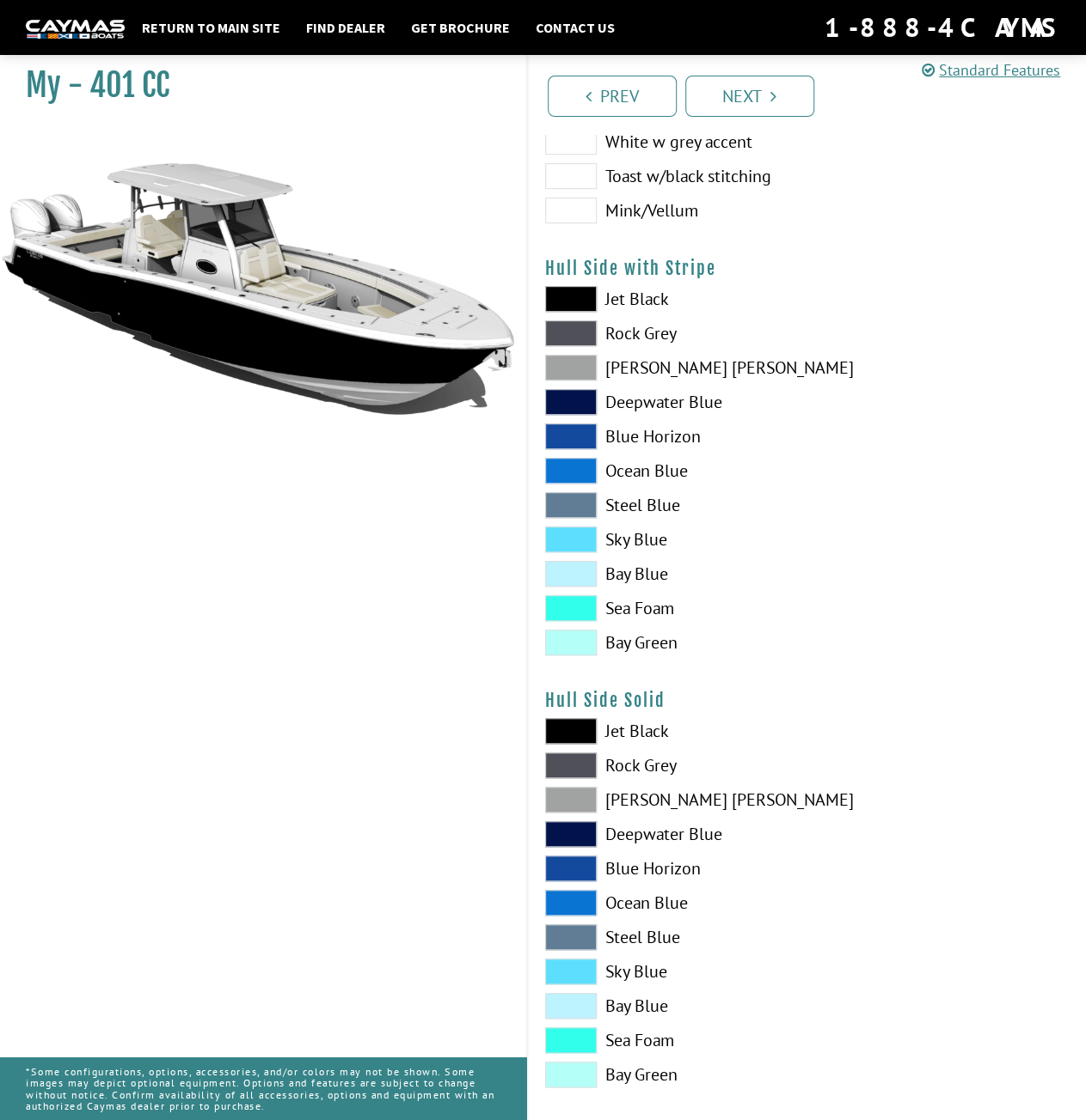
click at [583, 802] on span at bounding box center [571, 800] width 52 height 26
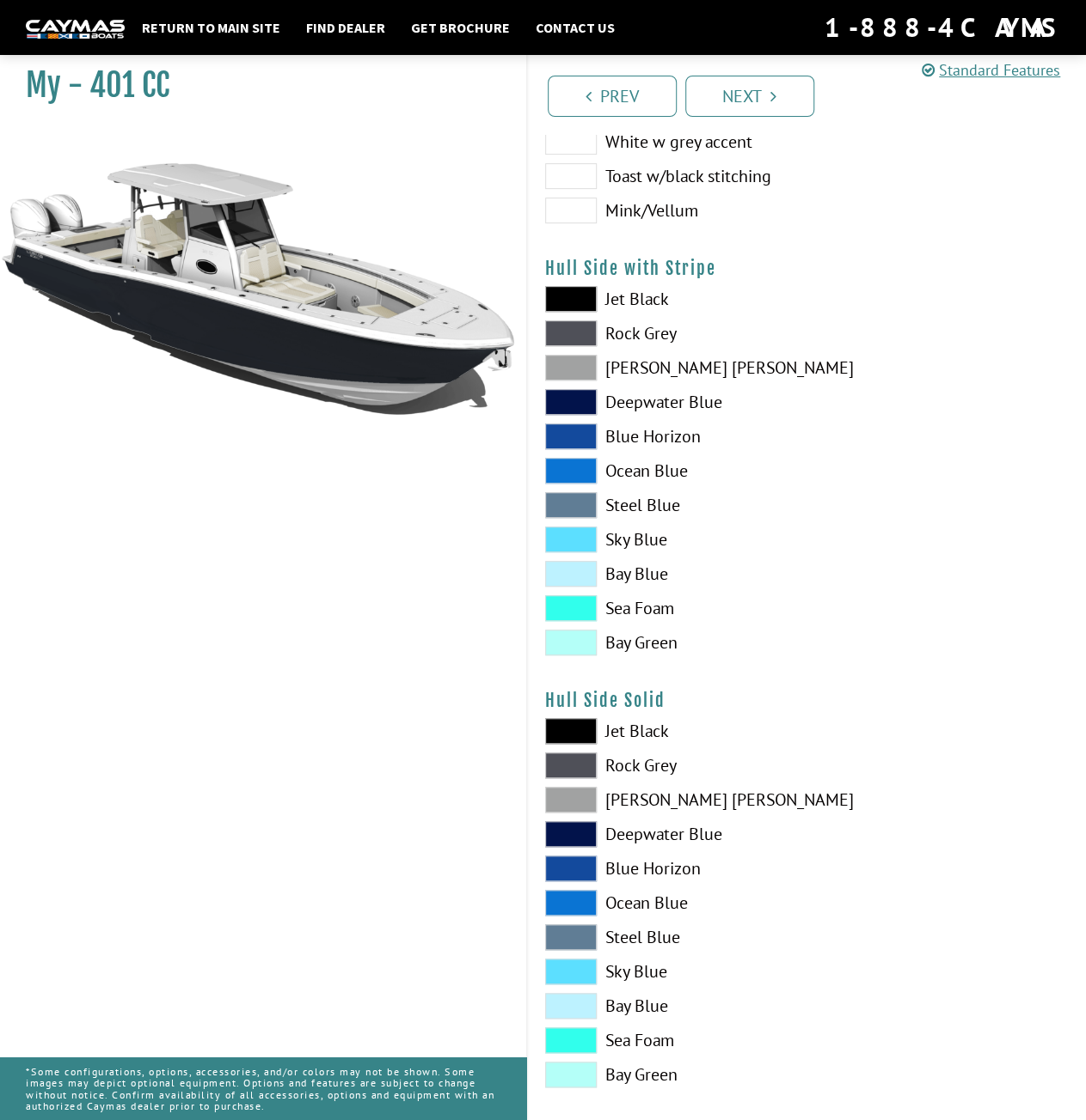
click at [556, 901] on span at bounding box center [571, 903] width 52 height 26
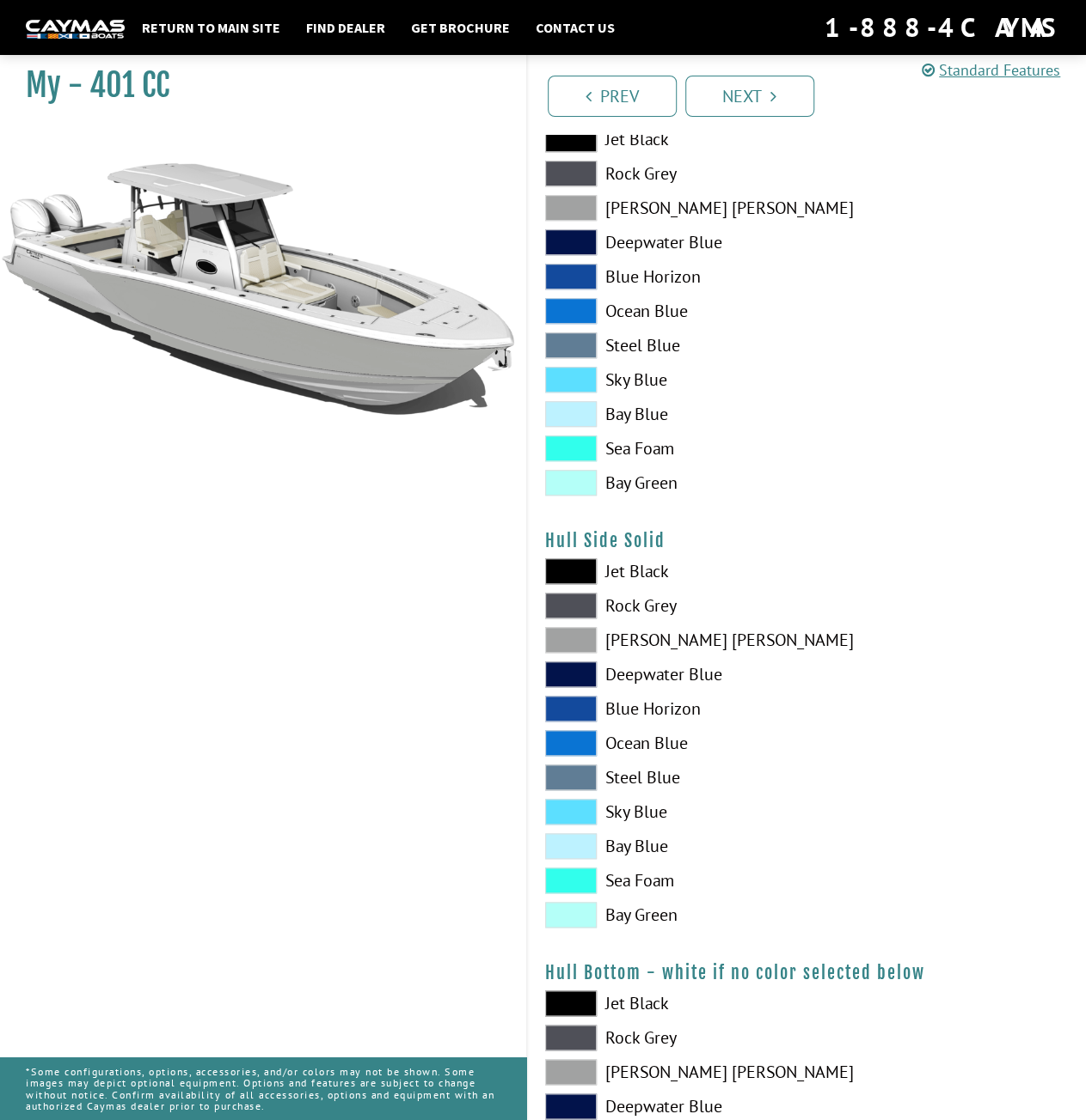
scroll to position [343, 0]
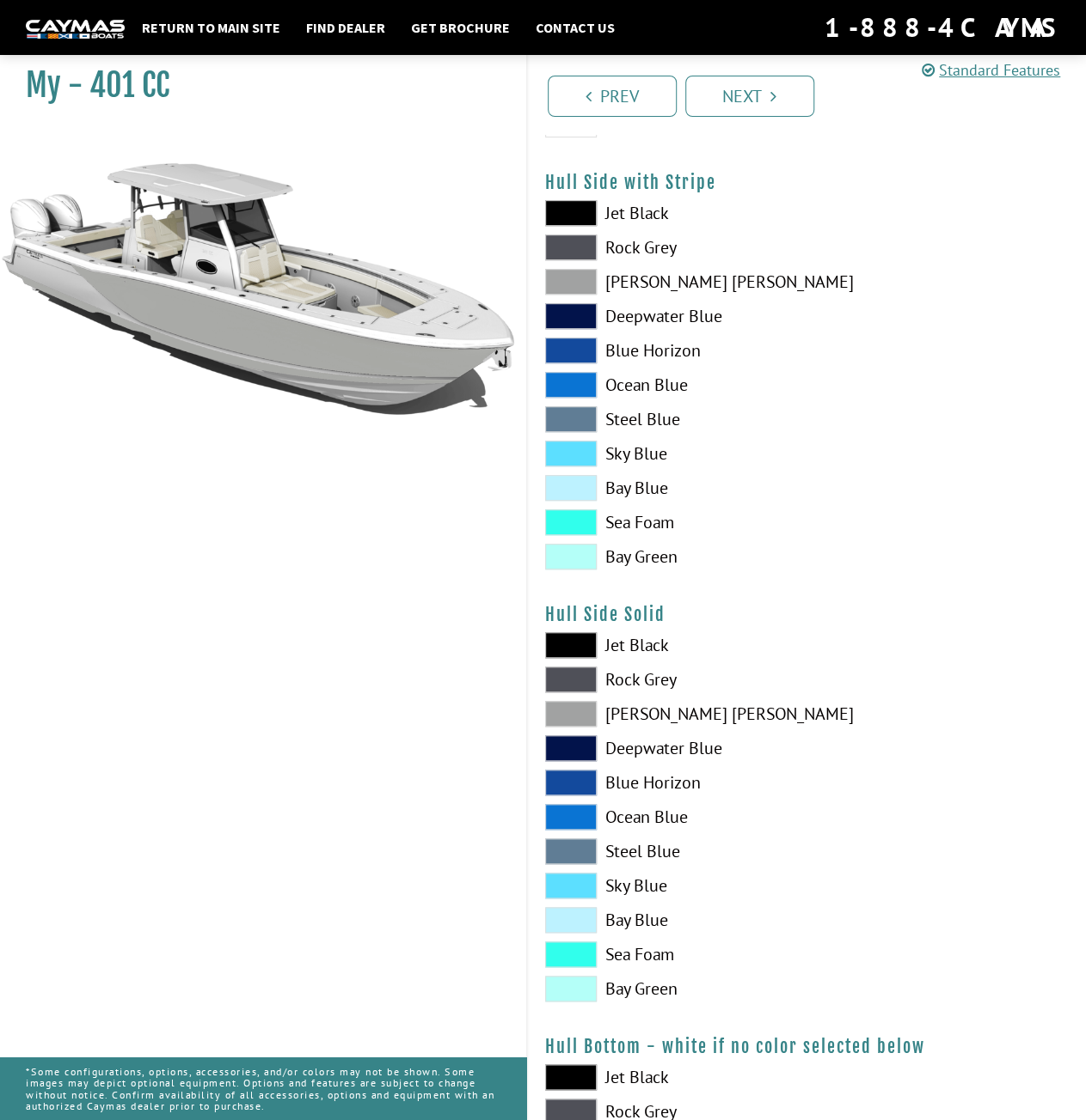
click at [562, 283] on span at bounding box center [571, 281] width 52 height 26
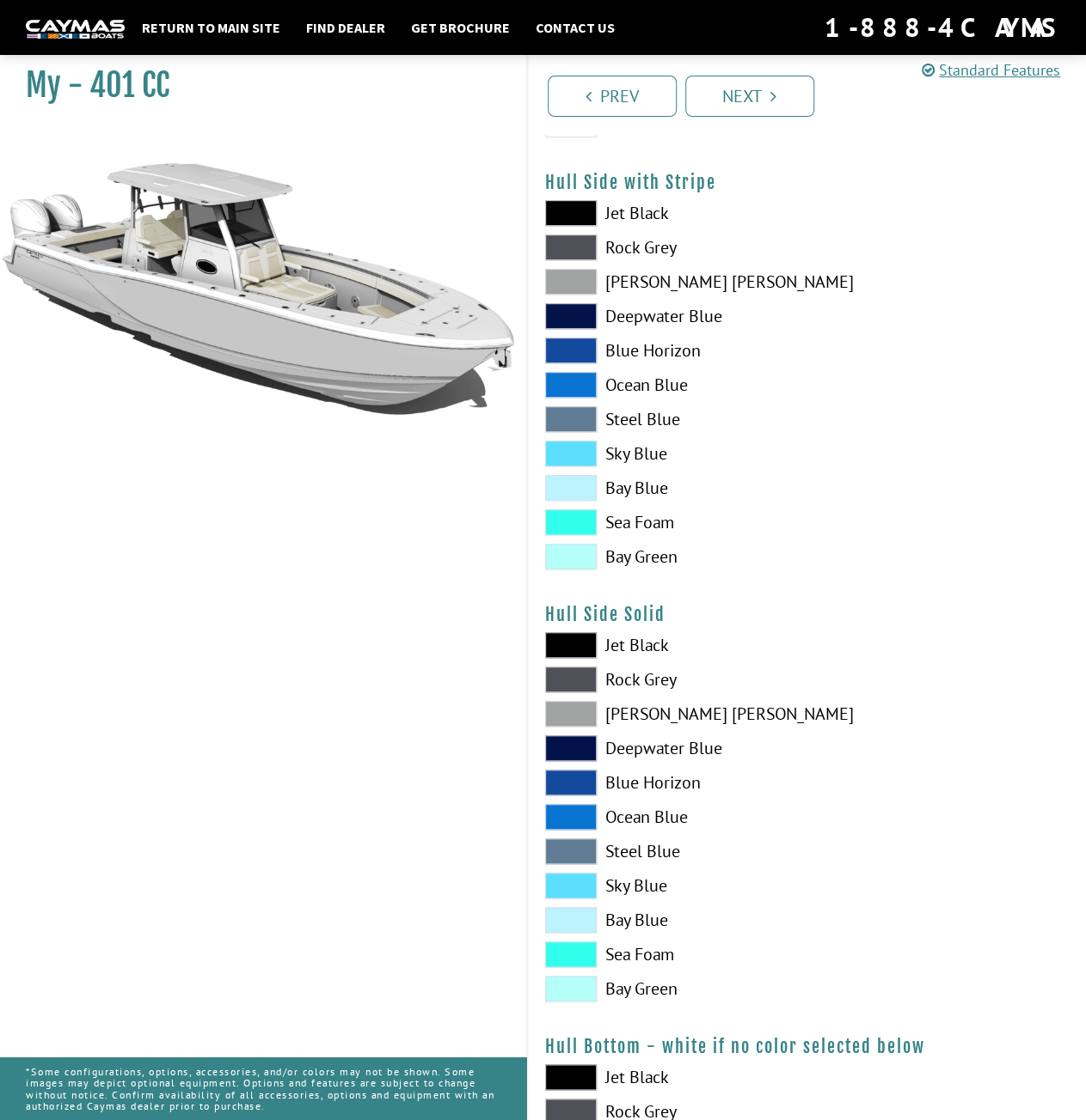
drag, startPoint x: 559, startPoint y: 1071, endPoint x: 555, endPoint y: 1059, distance: 12.6
click at [556, 1073] on span at bounding box center [571, 1077] width 52 height 26
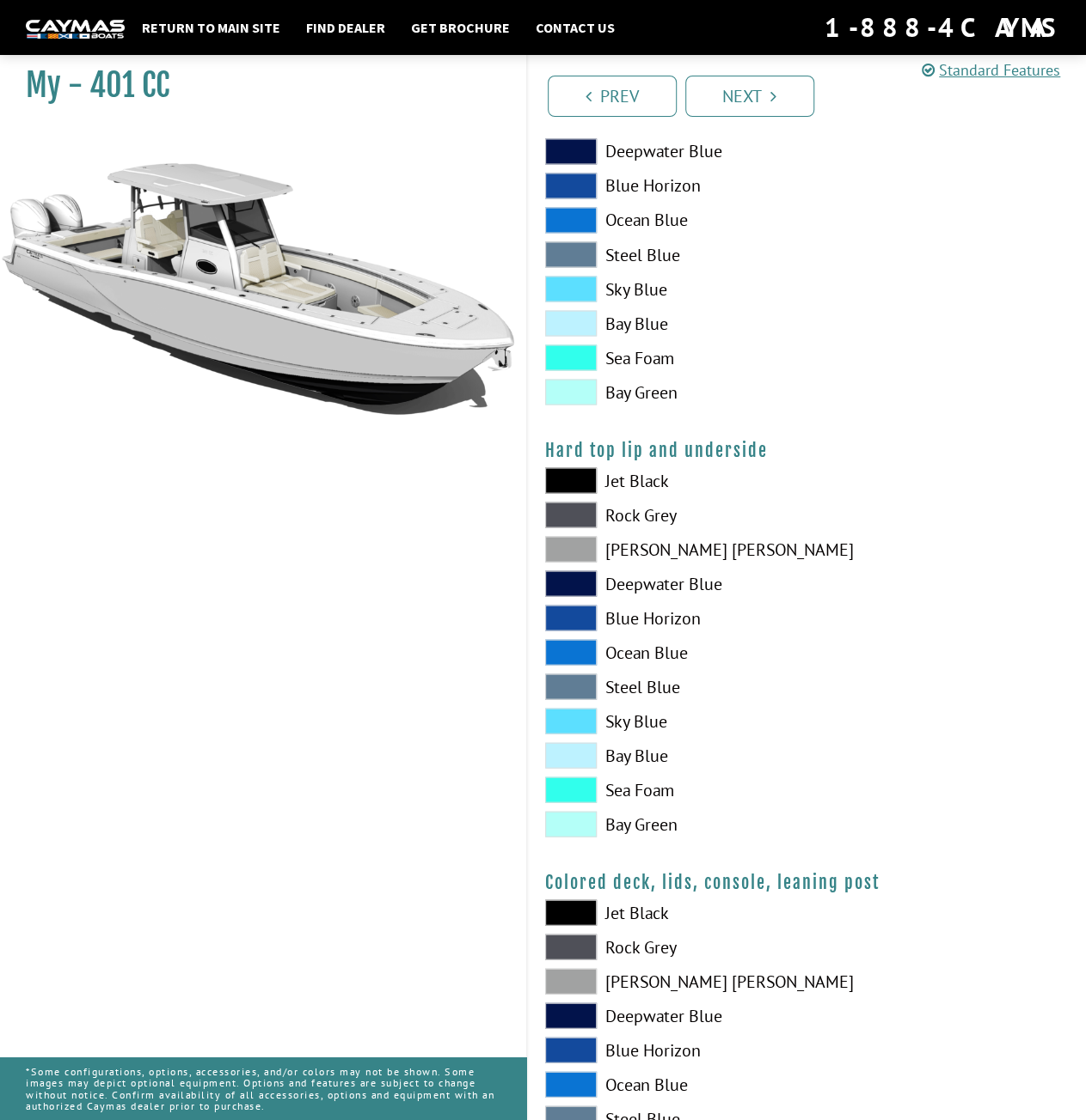
scroll to position [1374, 0]
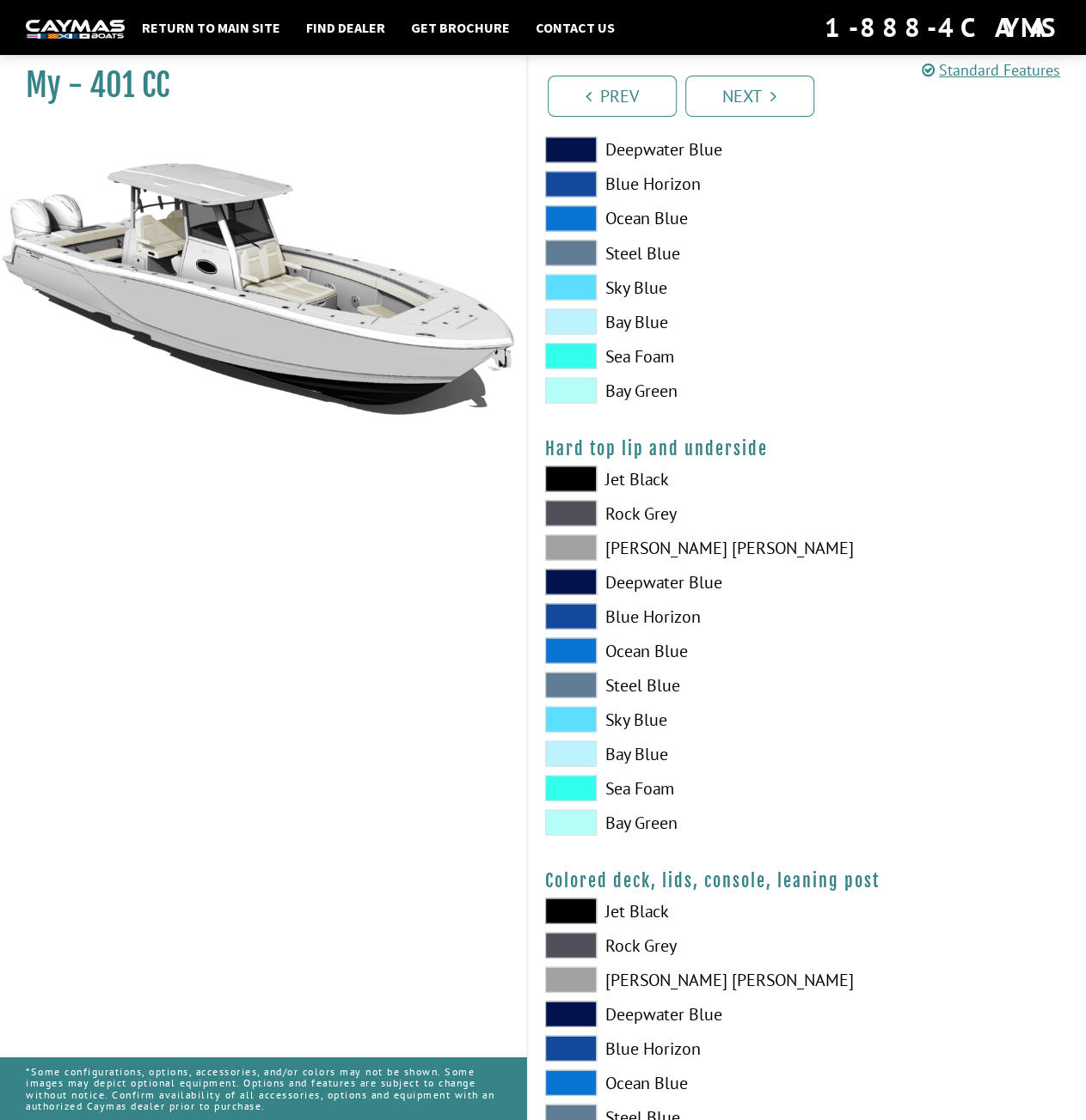
click at [565, 478] on span at bounding box center [571, 478] width 52 height 26
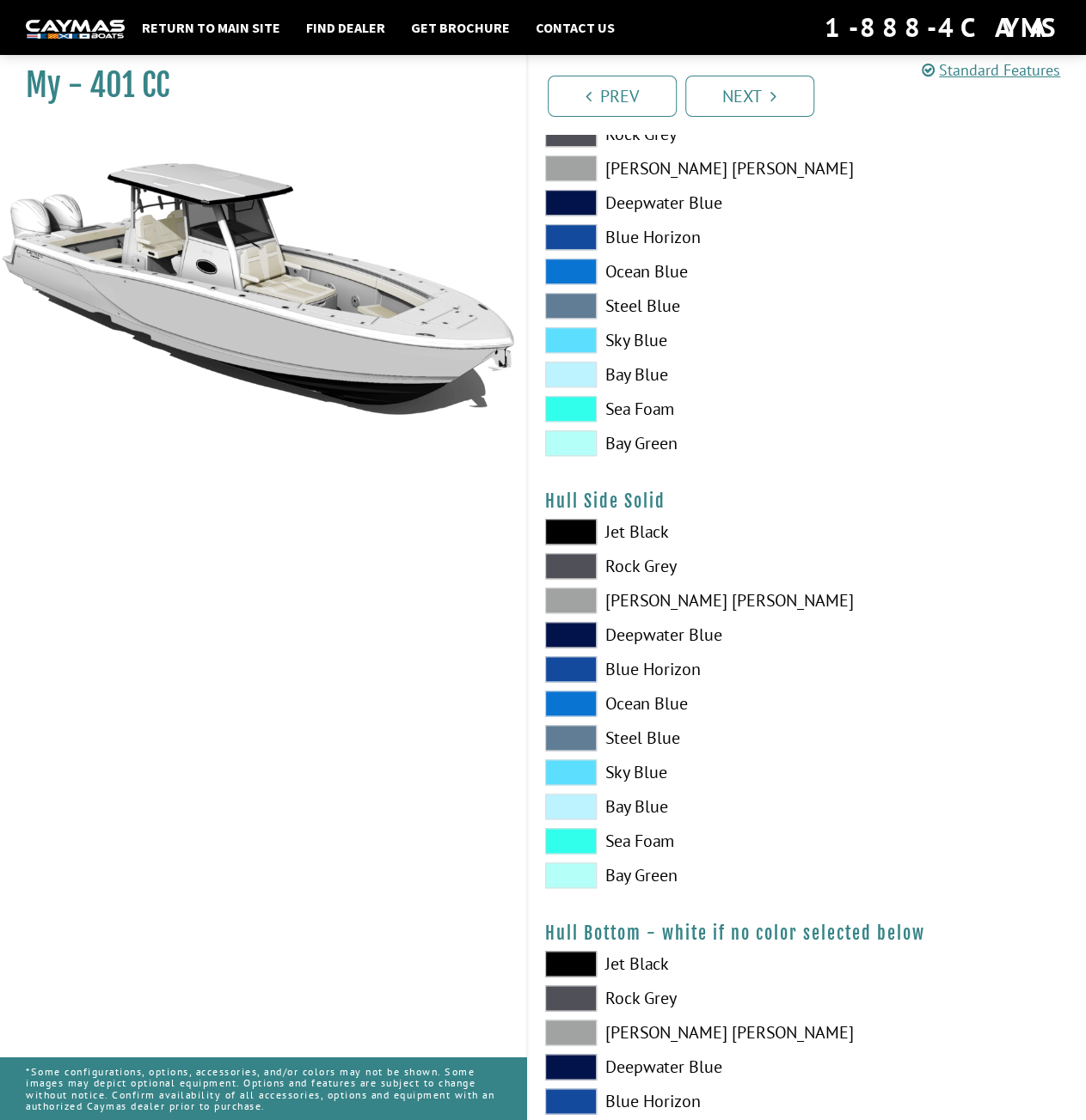
scroll to position [452, 0]
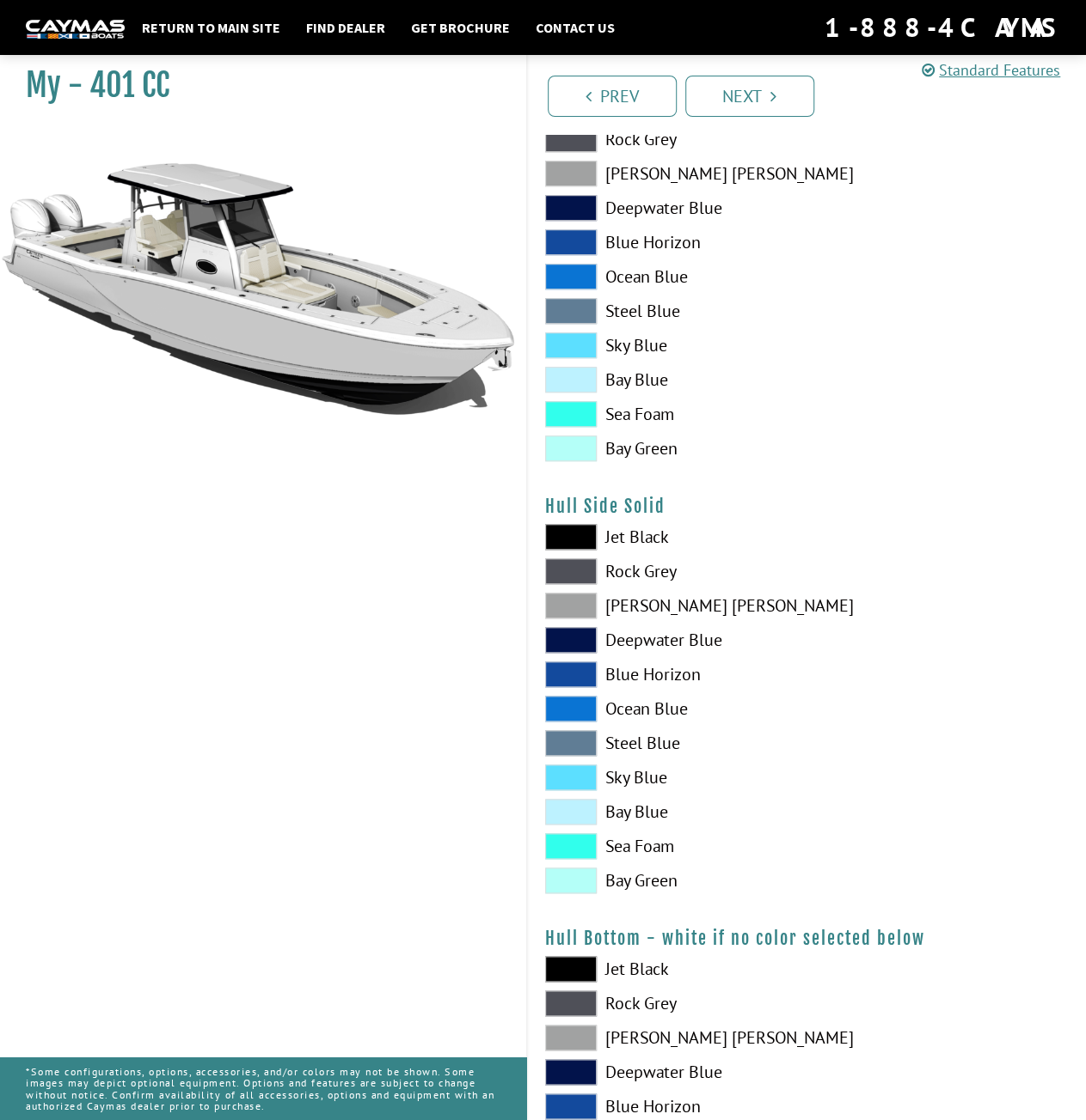
click at [567, 612] on span at bounding box center [571, 605] width 52 height 26
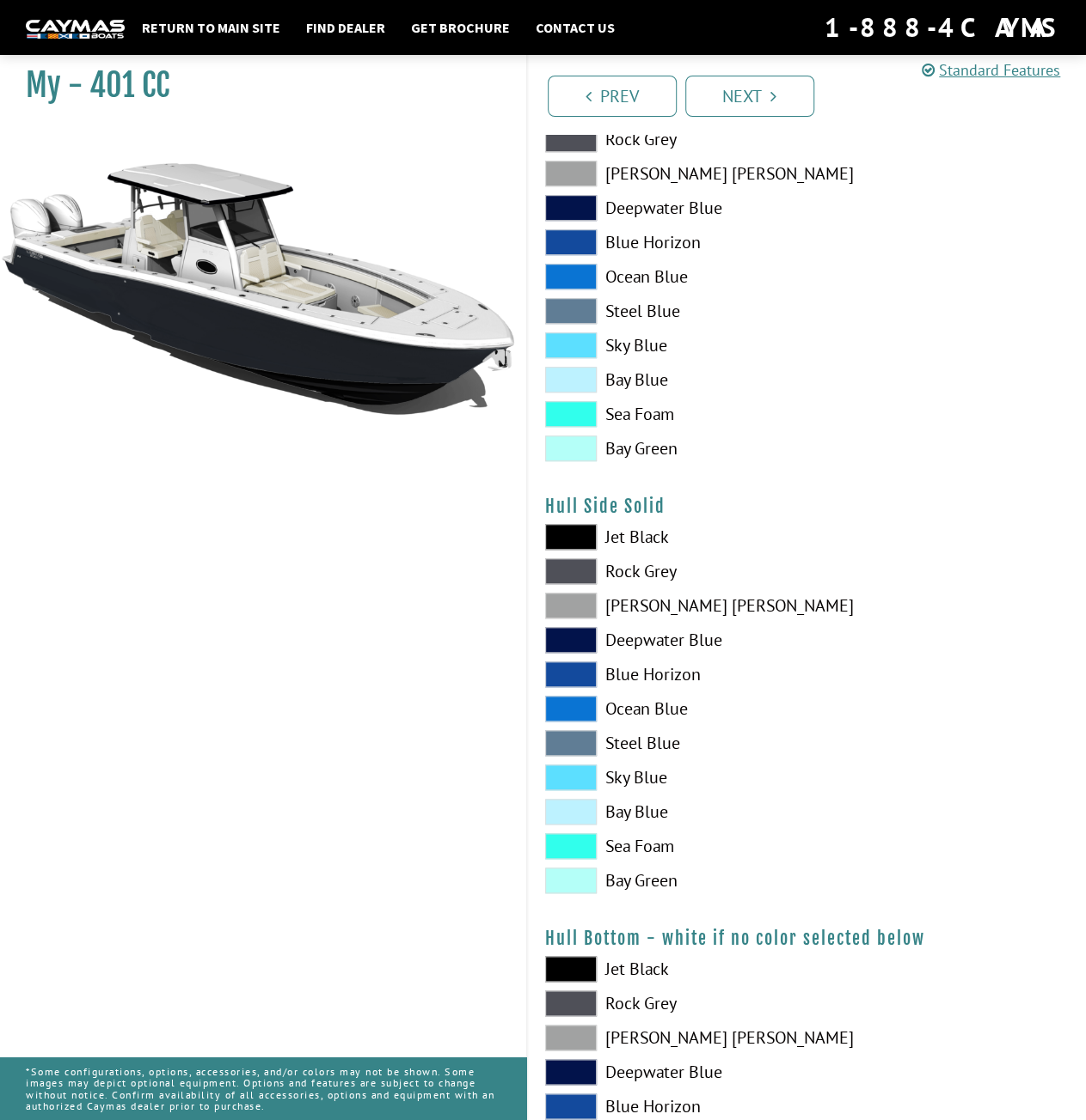
click at [596, 560] on label "Rock Grey" at bounding box center [668, 571] width 245 height 26
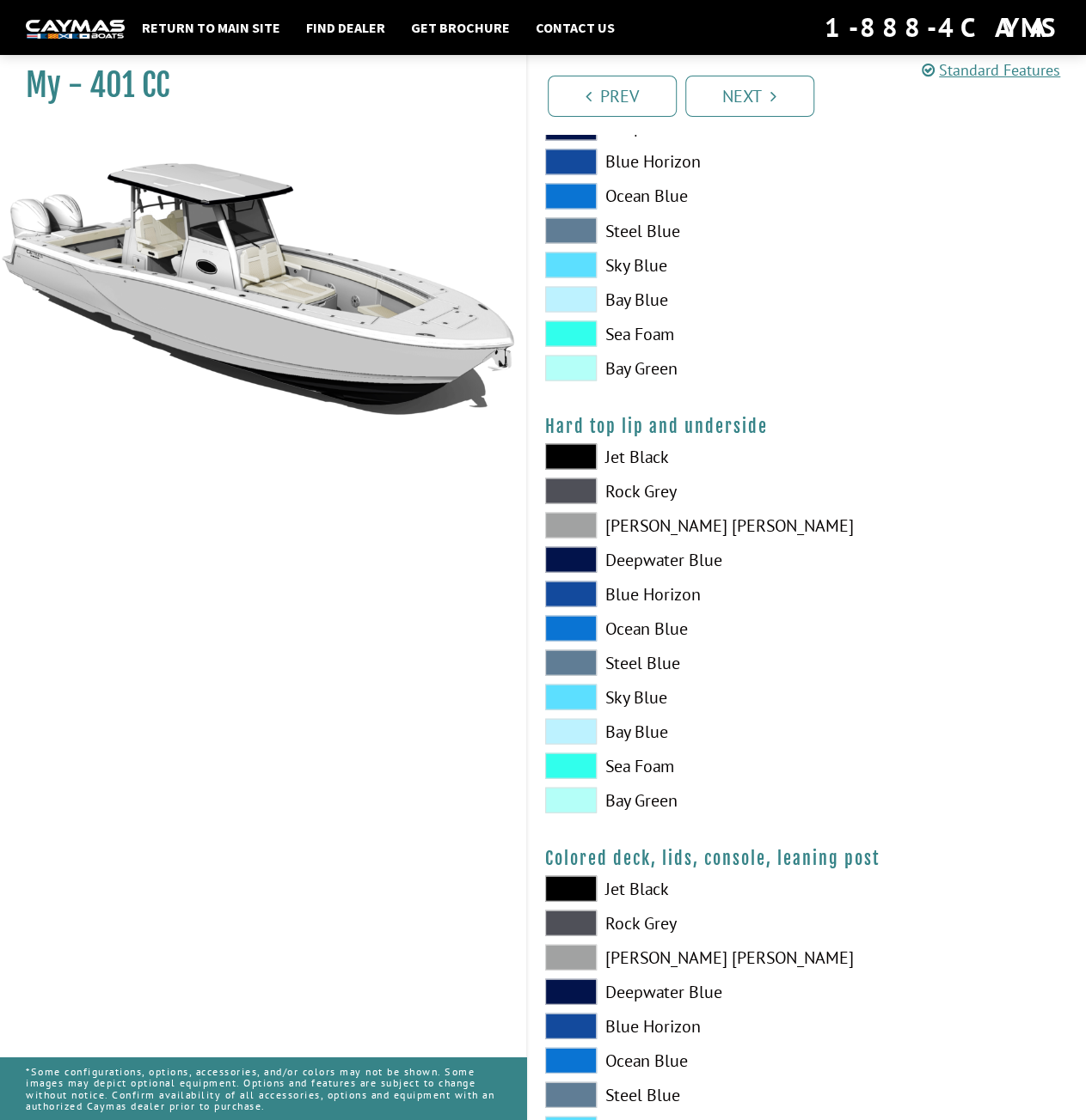
scroll to position [1569, 0]
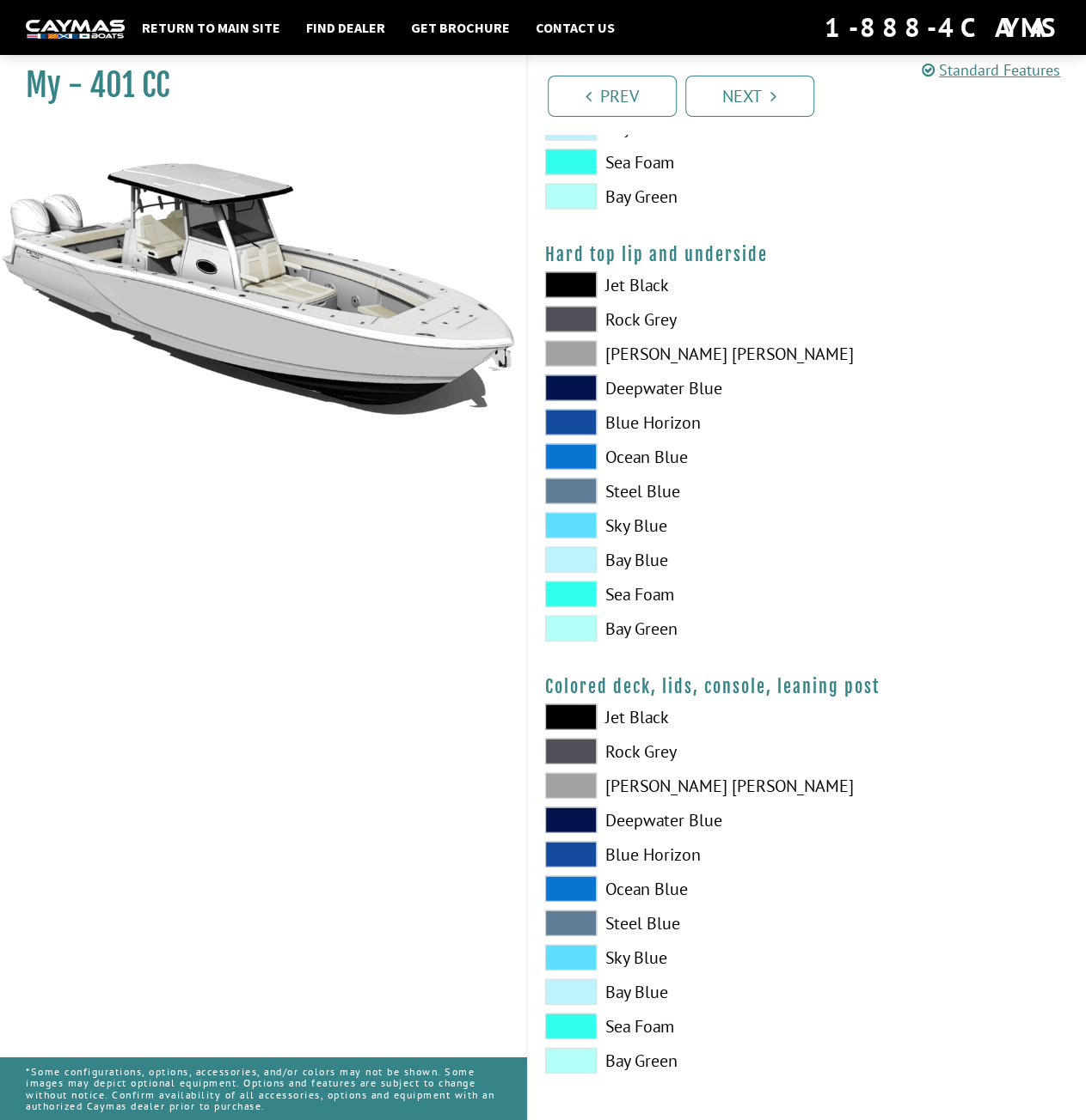
click at [573, 786] on span at bounding box center [571, 785] width 52 height 26
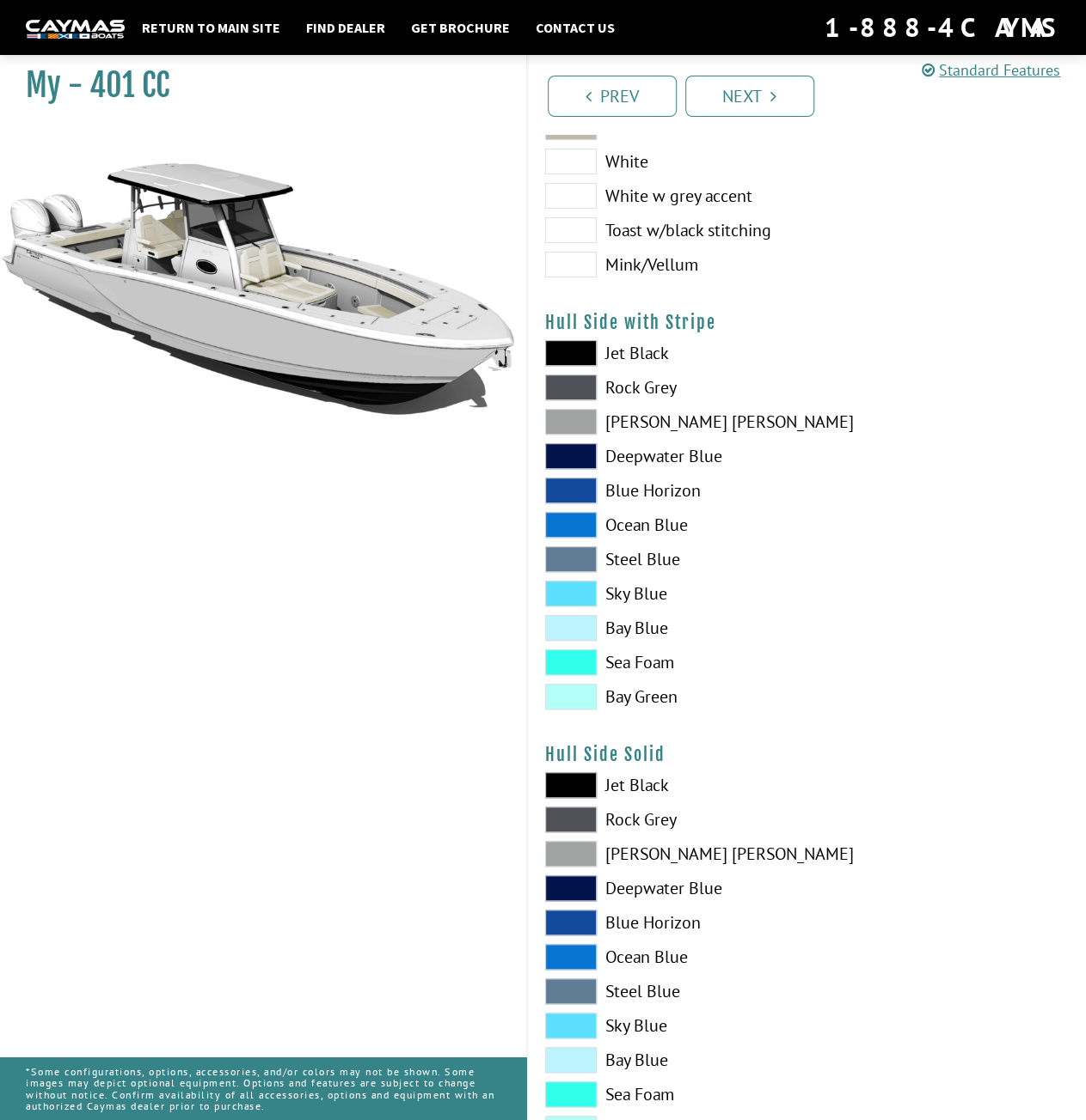
scroll to position [22, 0]
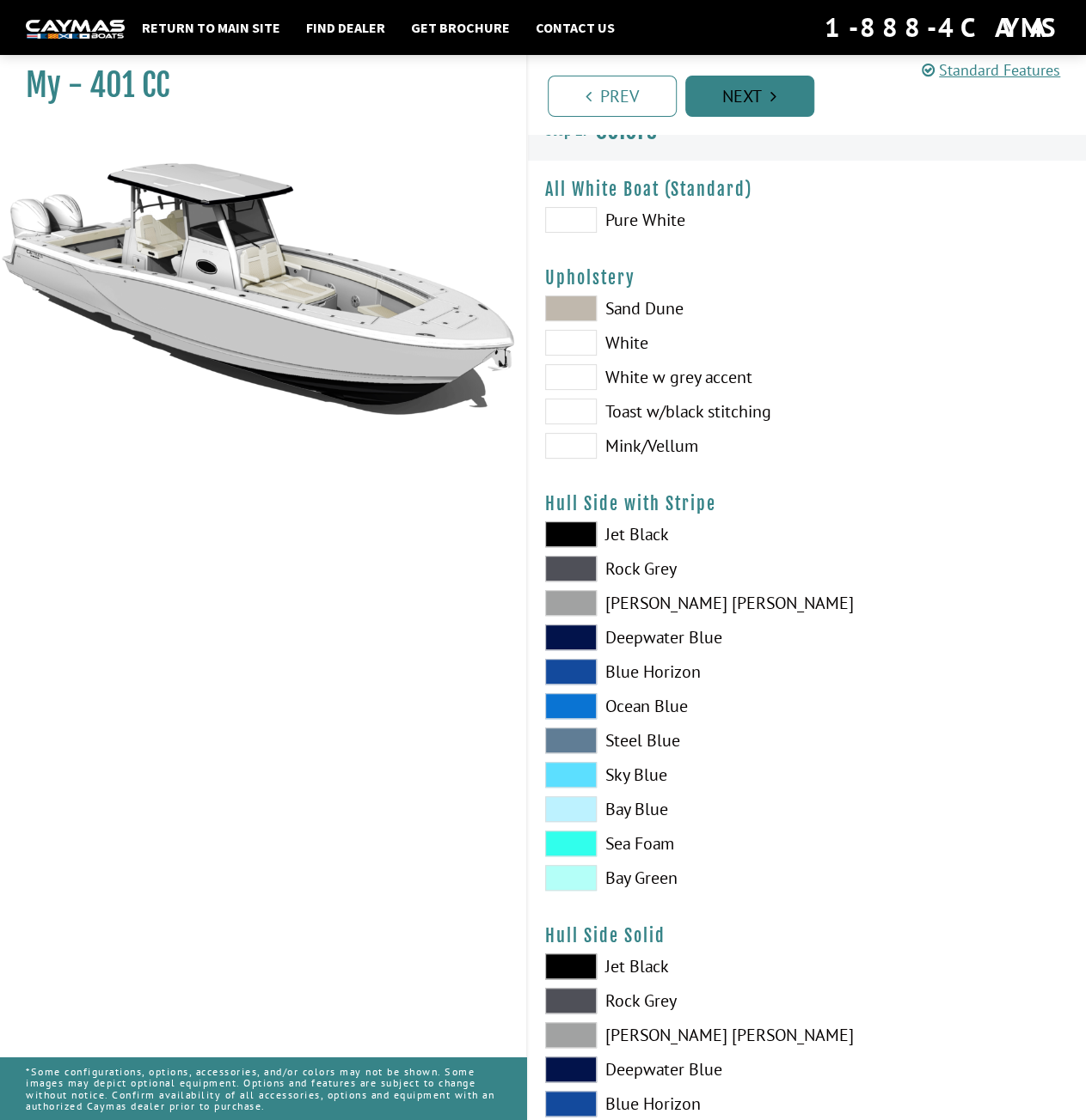
click at [766, 92] on link "Next" at bounding box center [749, 96] width 129 height 41
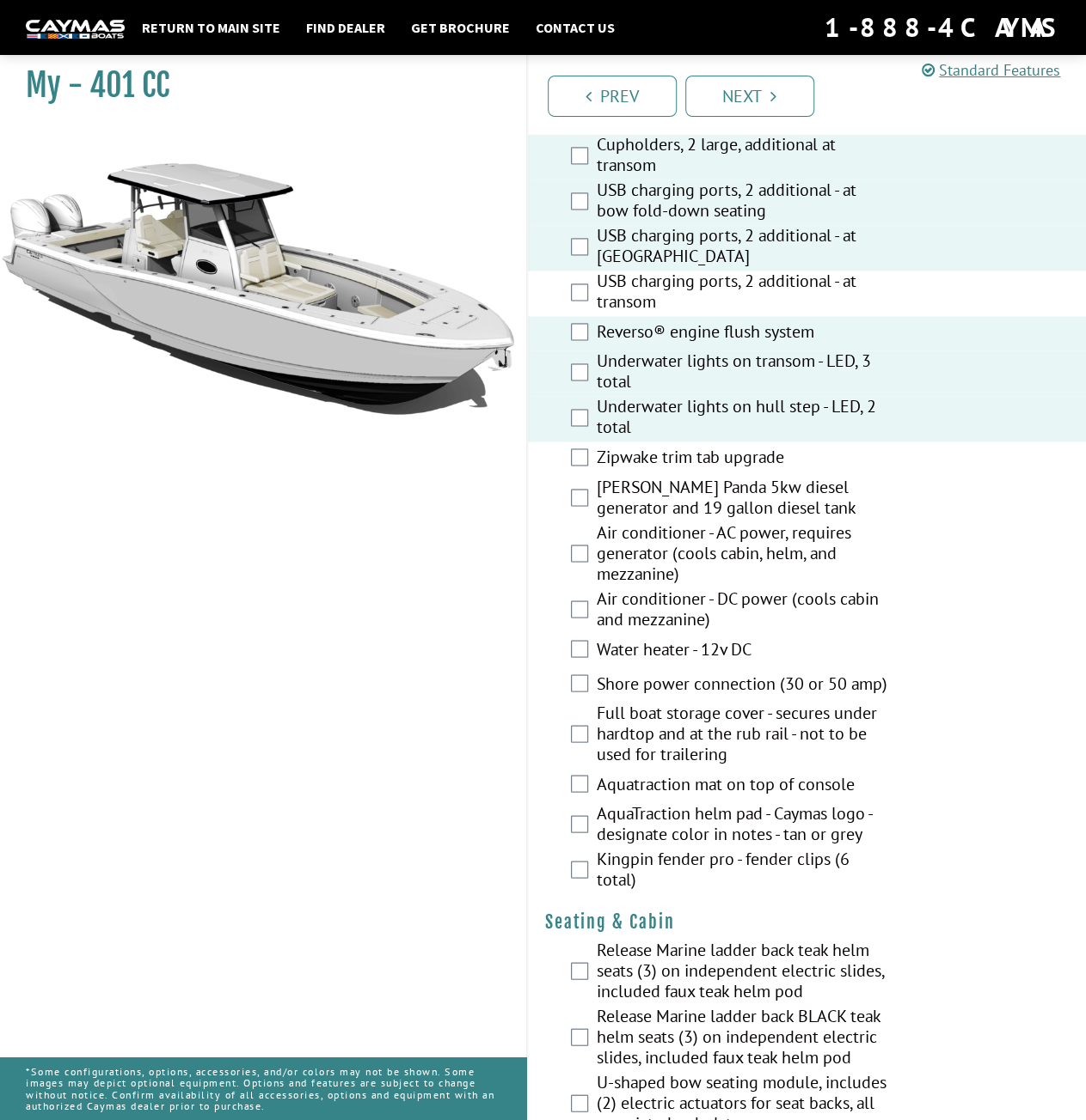
scroll to position [1203, 0]
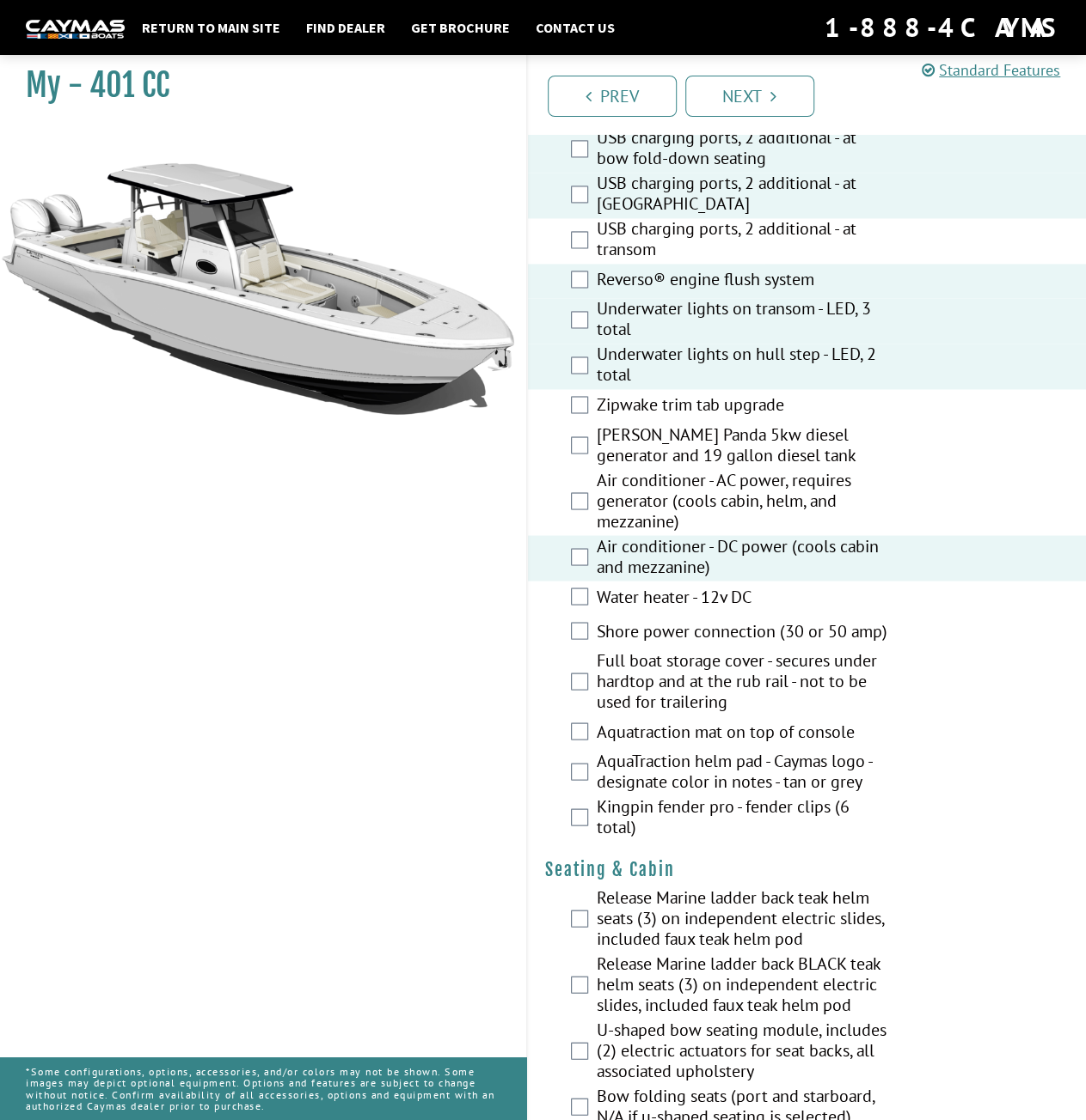
click at [588, 595] on div "Water heater - 12v DC" at bounding box center [808, 598] width 559 height 34
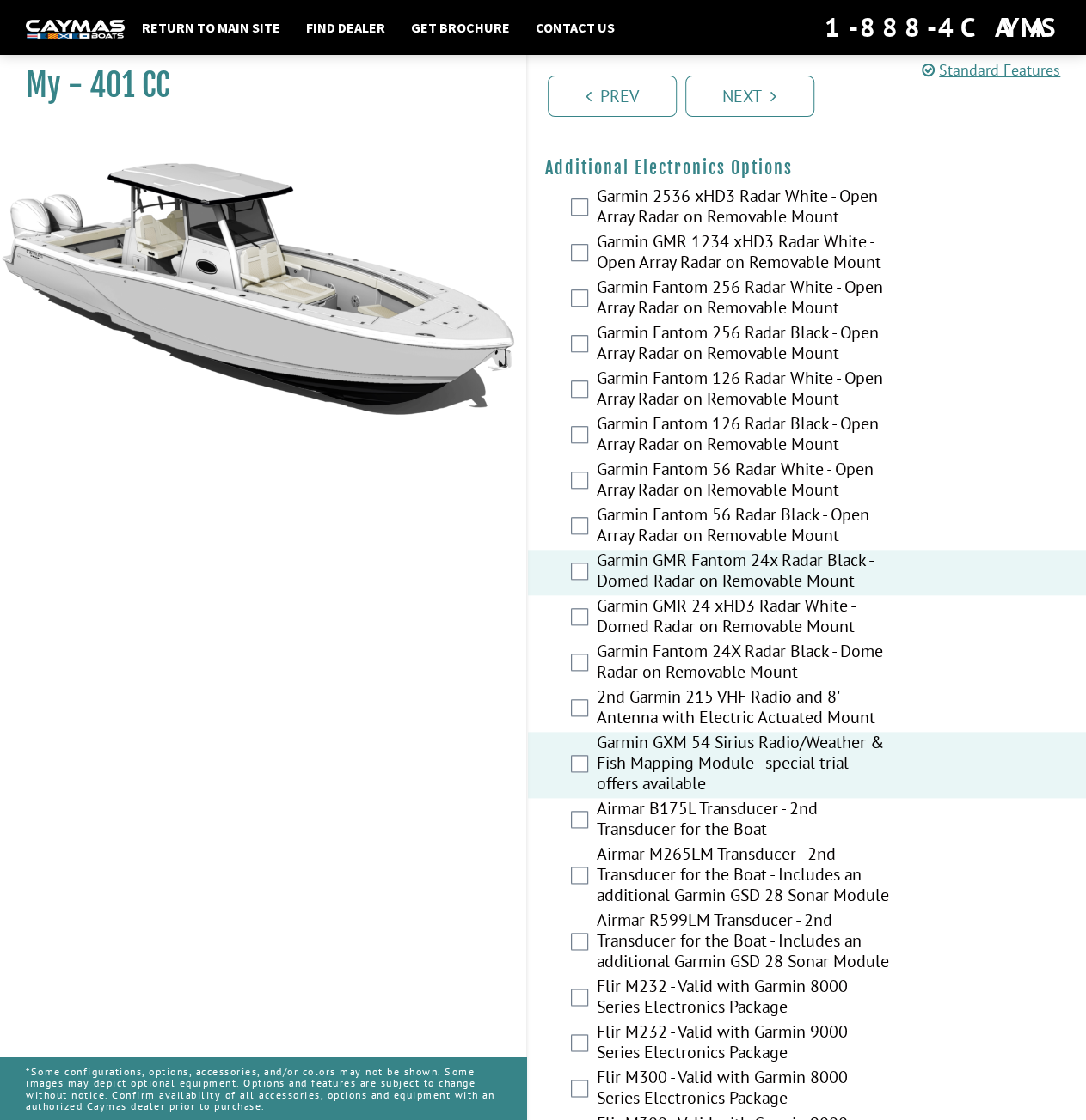
scroll to position [3781, 0]
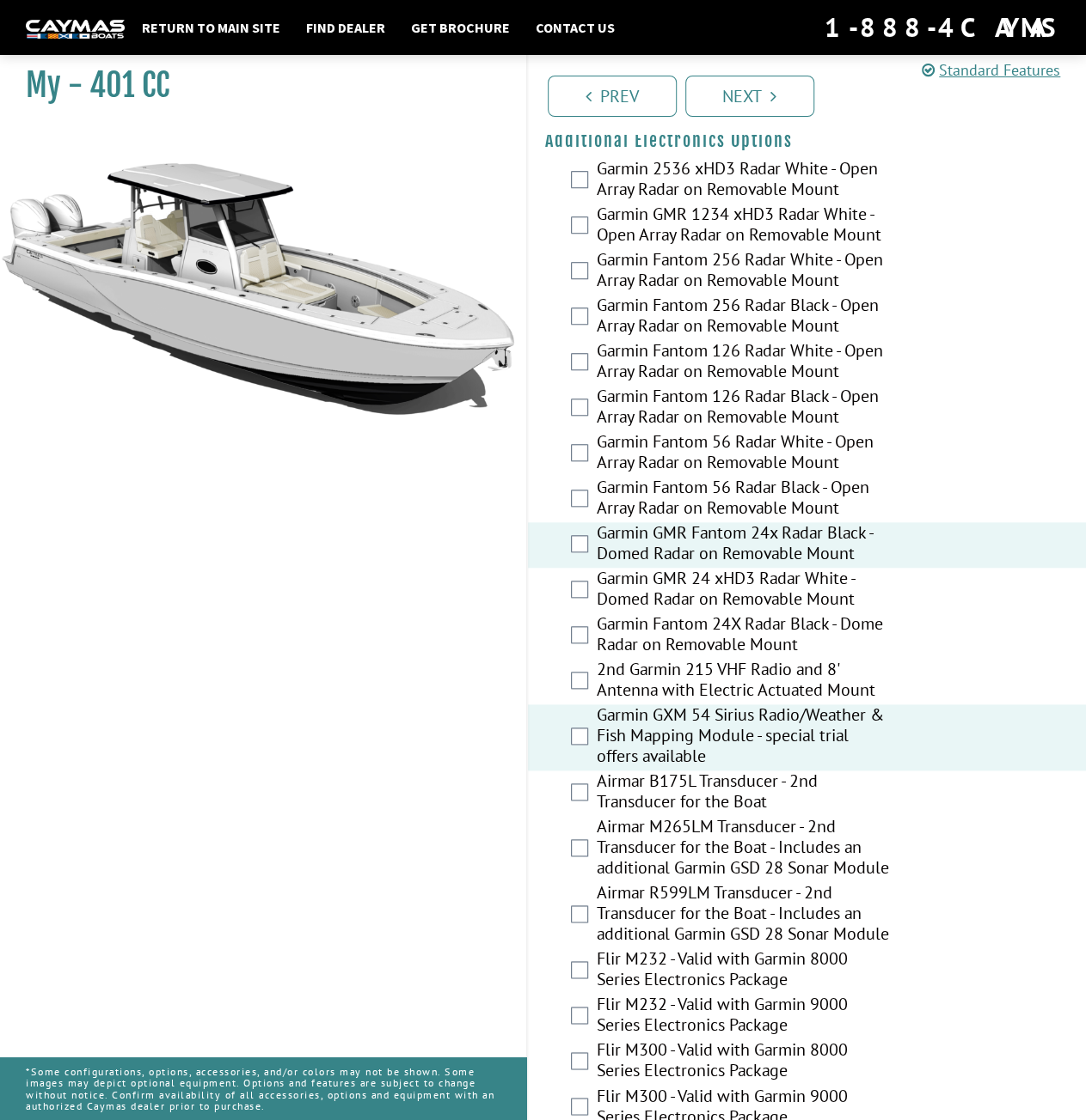
click at [587, 851] on div "Airmar M265LM Transducer - 2nd Transducer for the Boat - Includes an additional…" at bounding box center [808, 848] width 559 height 66
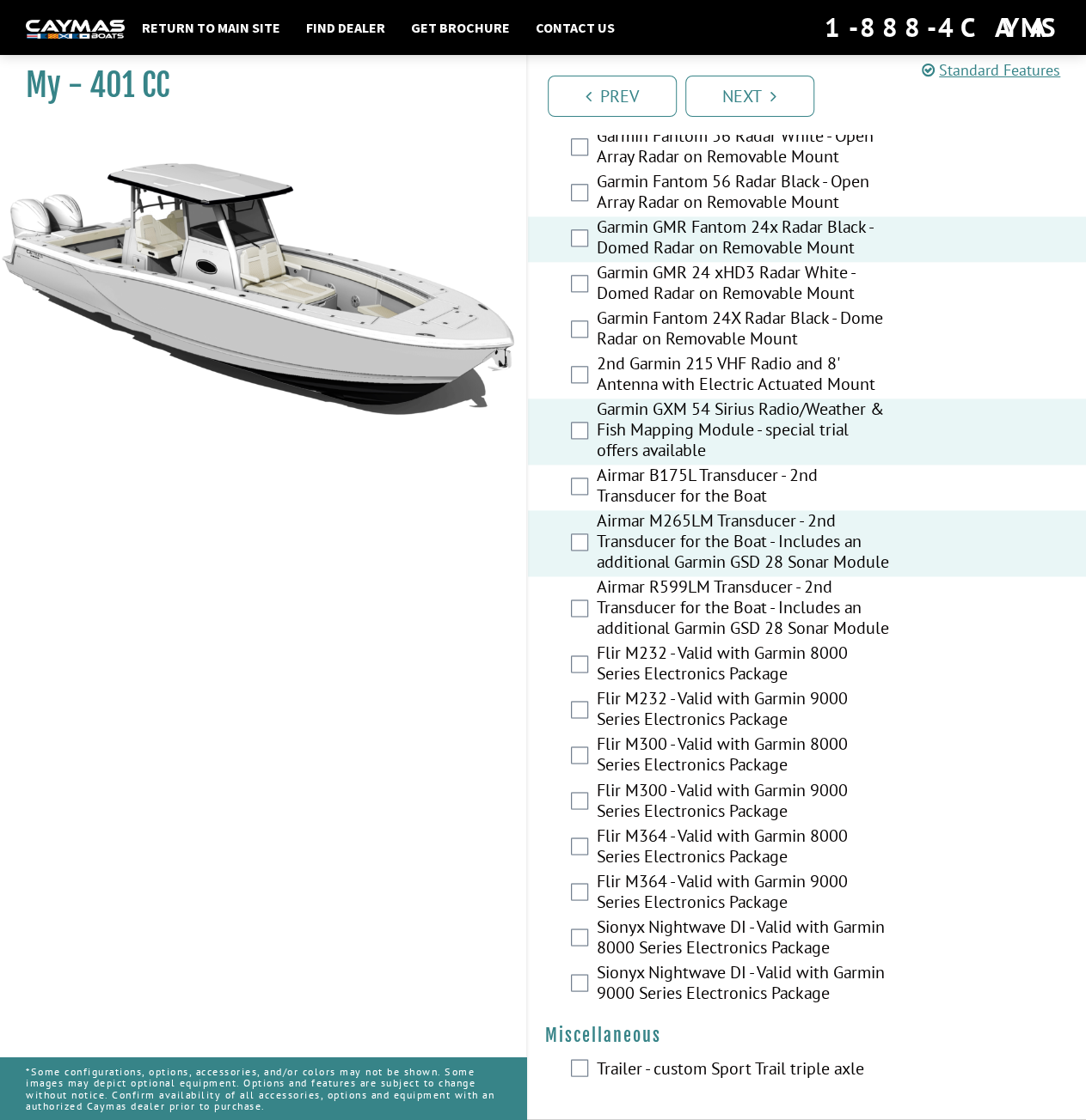
scroll to position [4123, 0]
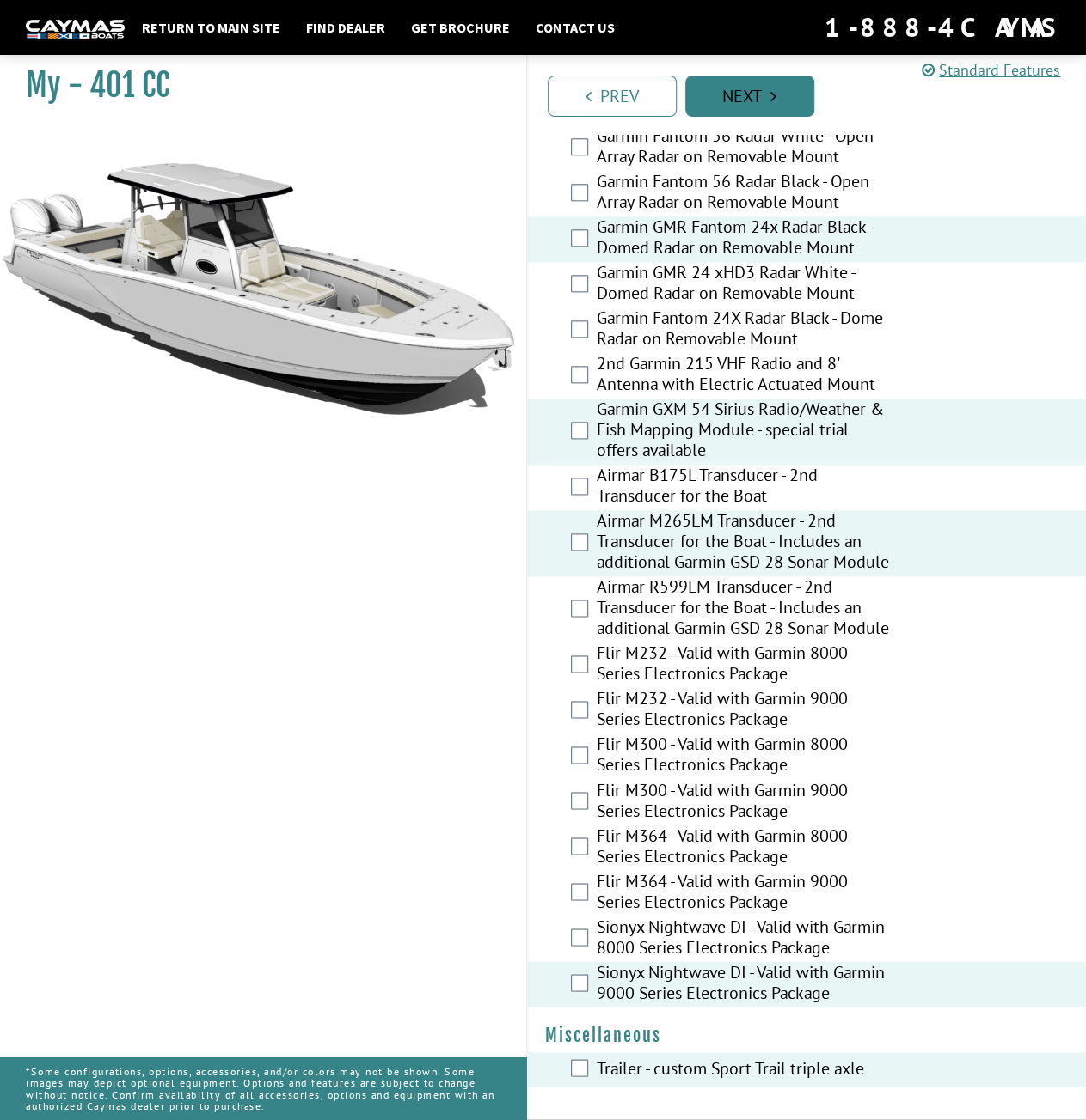
click at [748, 102] on link "Next" at bounding box center [749, 96] width 129 height 41
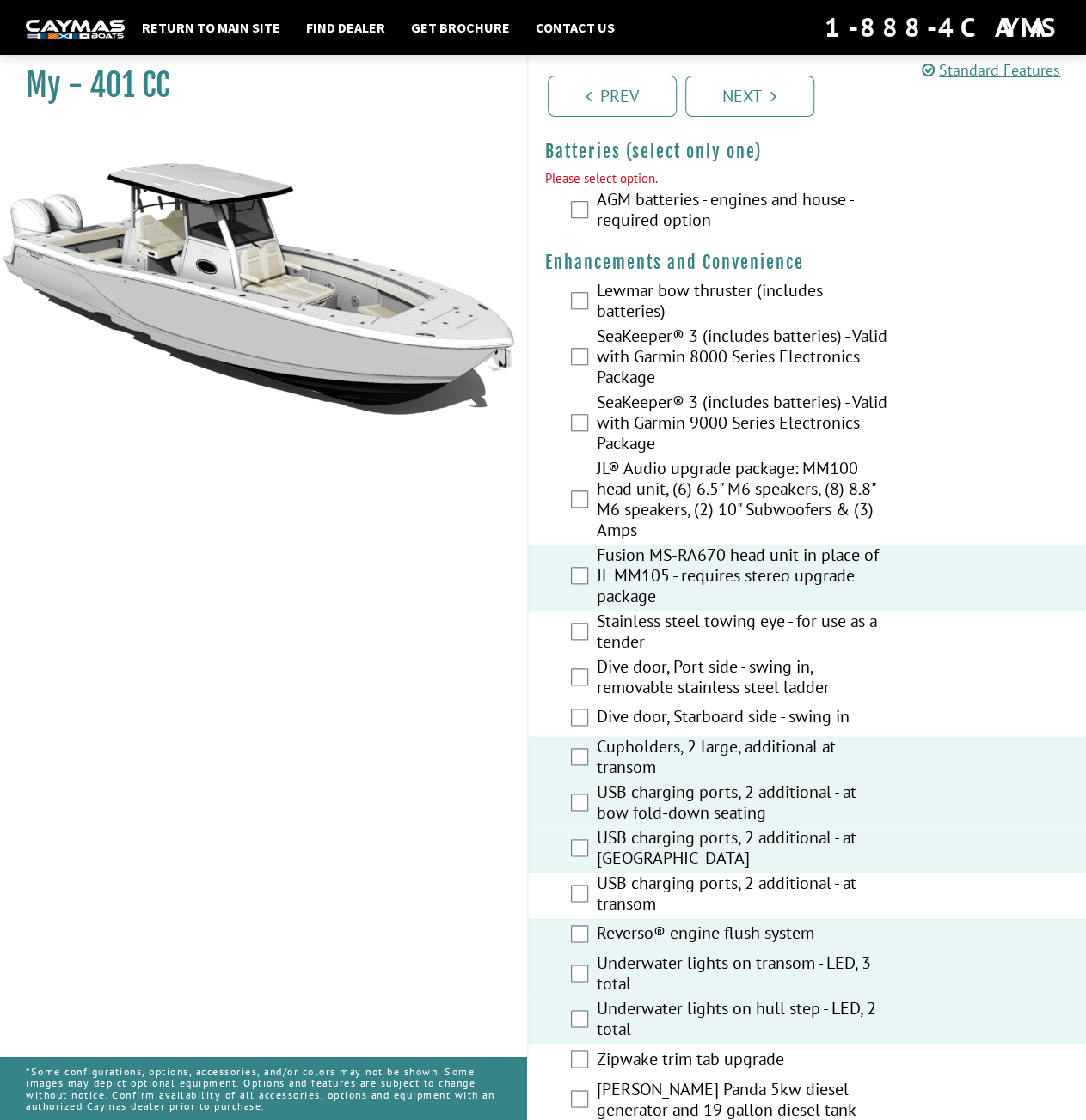
scroll to position [564, 0]
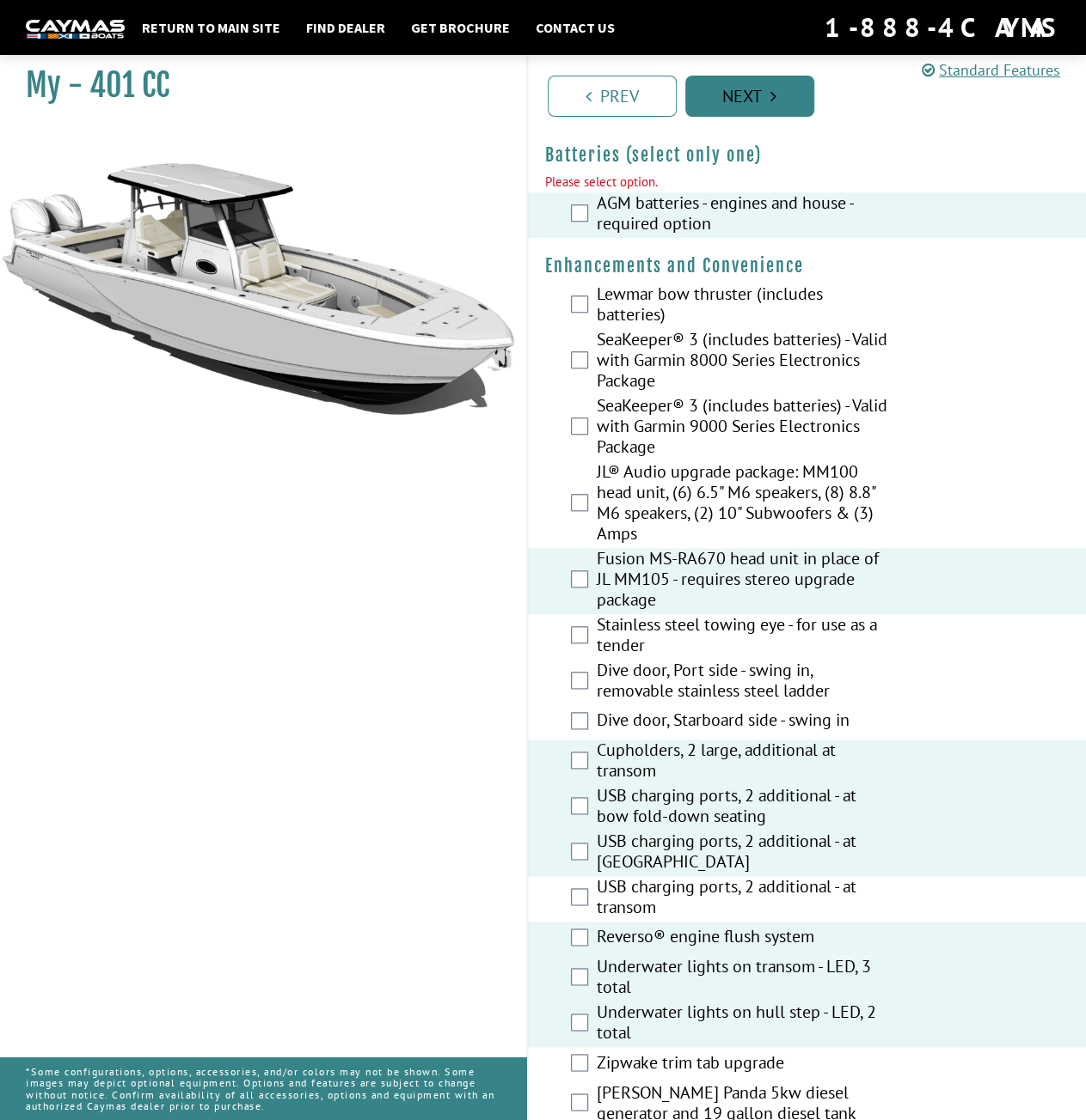
click at [755, 96] on link "Next" at bounding box center [749, 96] width 129 height 41
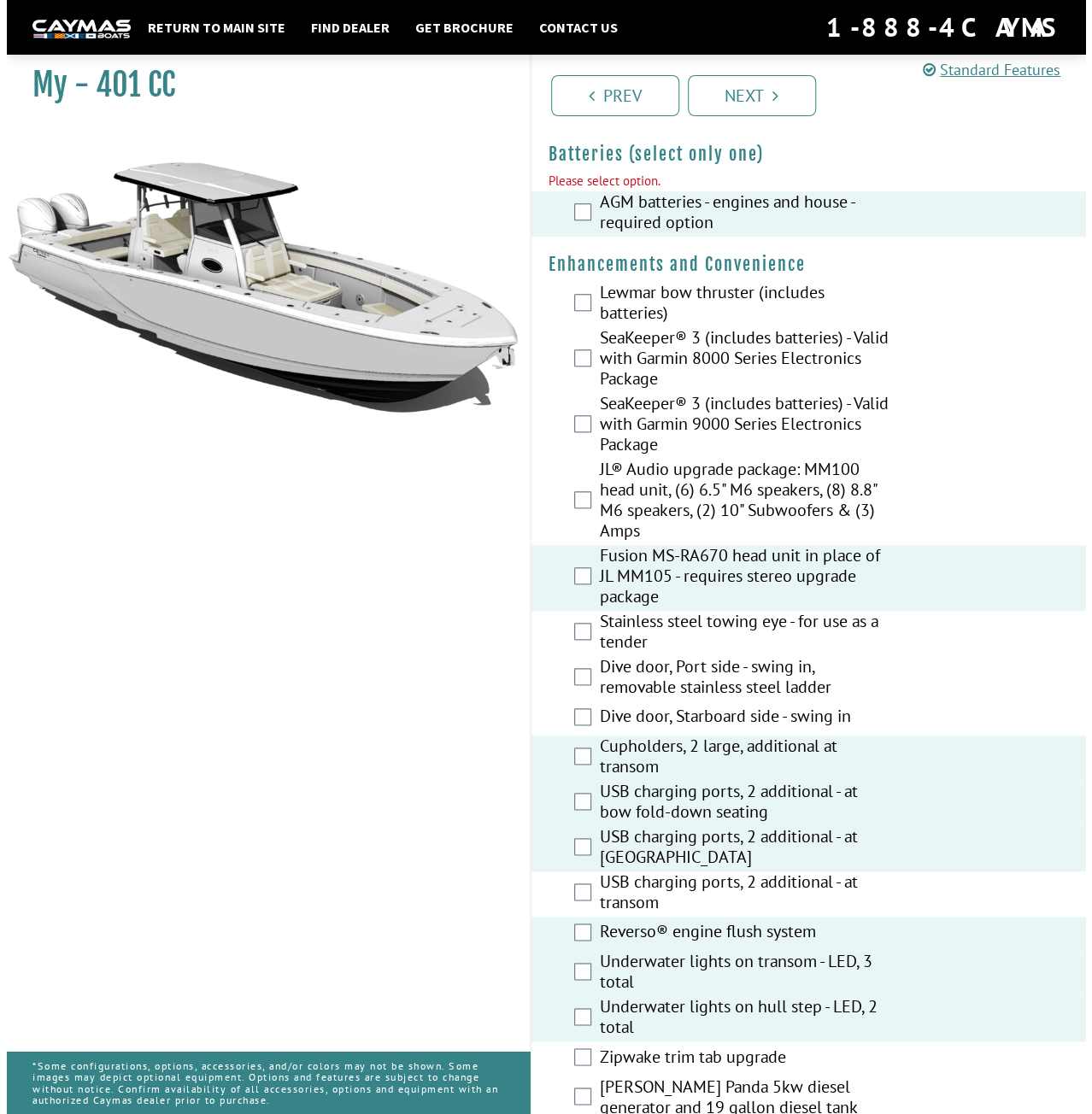
scroll to position [0, 0]
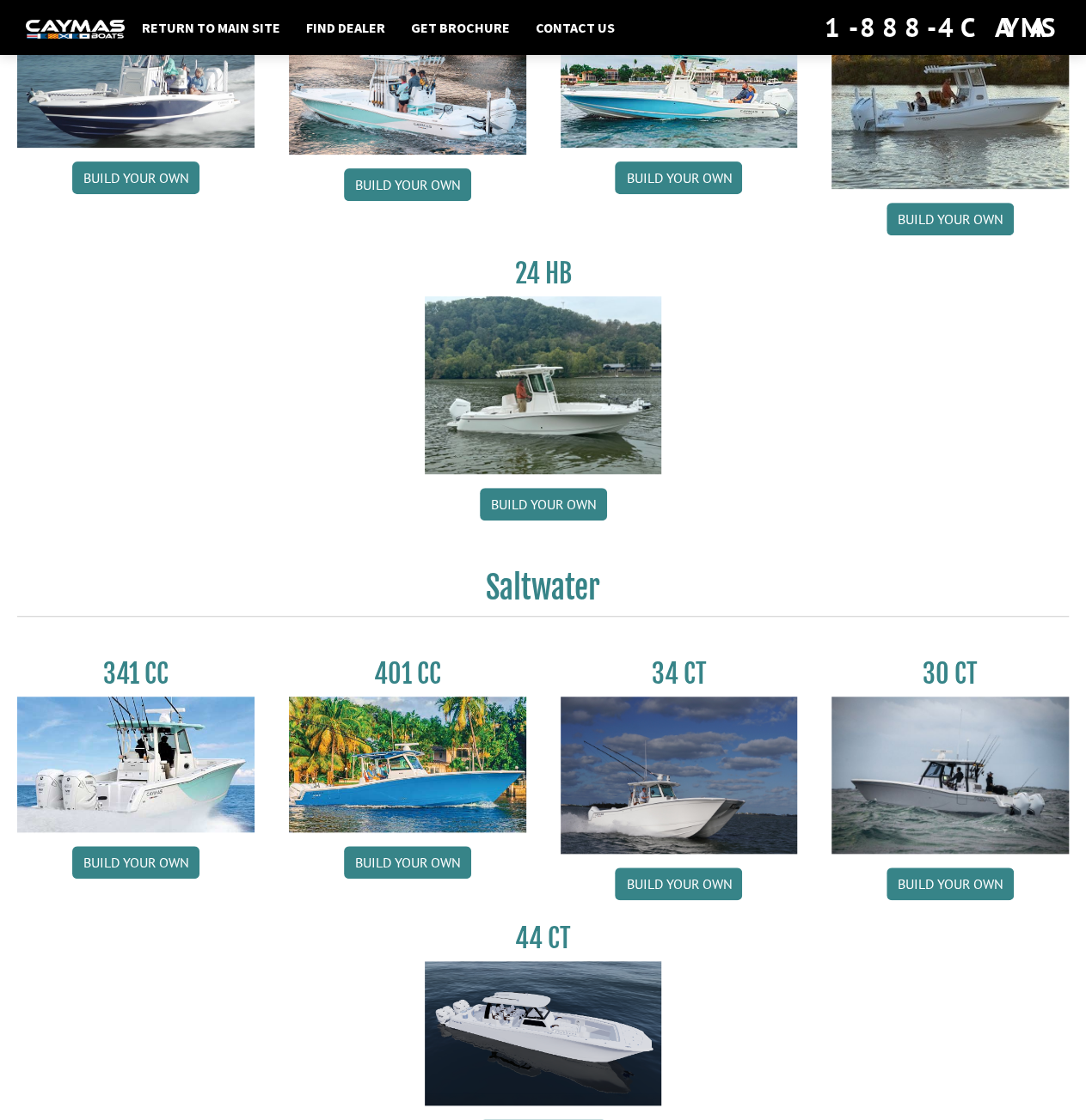
scroll to position [343, 0]
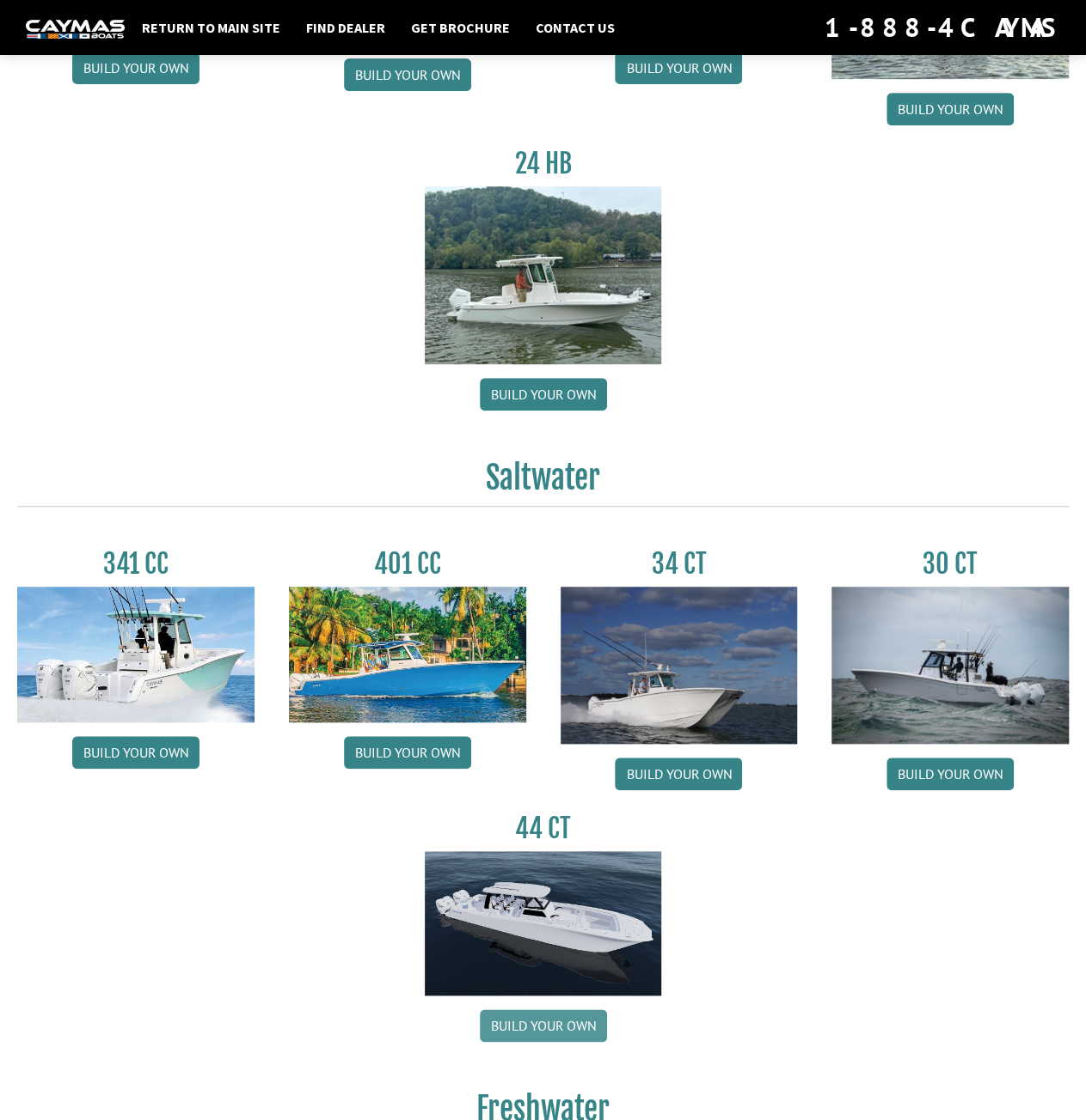
click at [550, 1029] on link "Build your own" at bounding box center [543, 1026] width 127 height 33
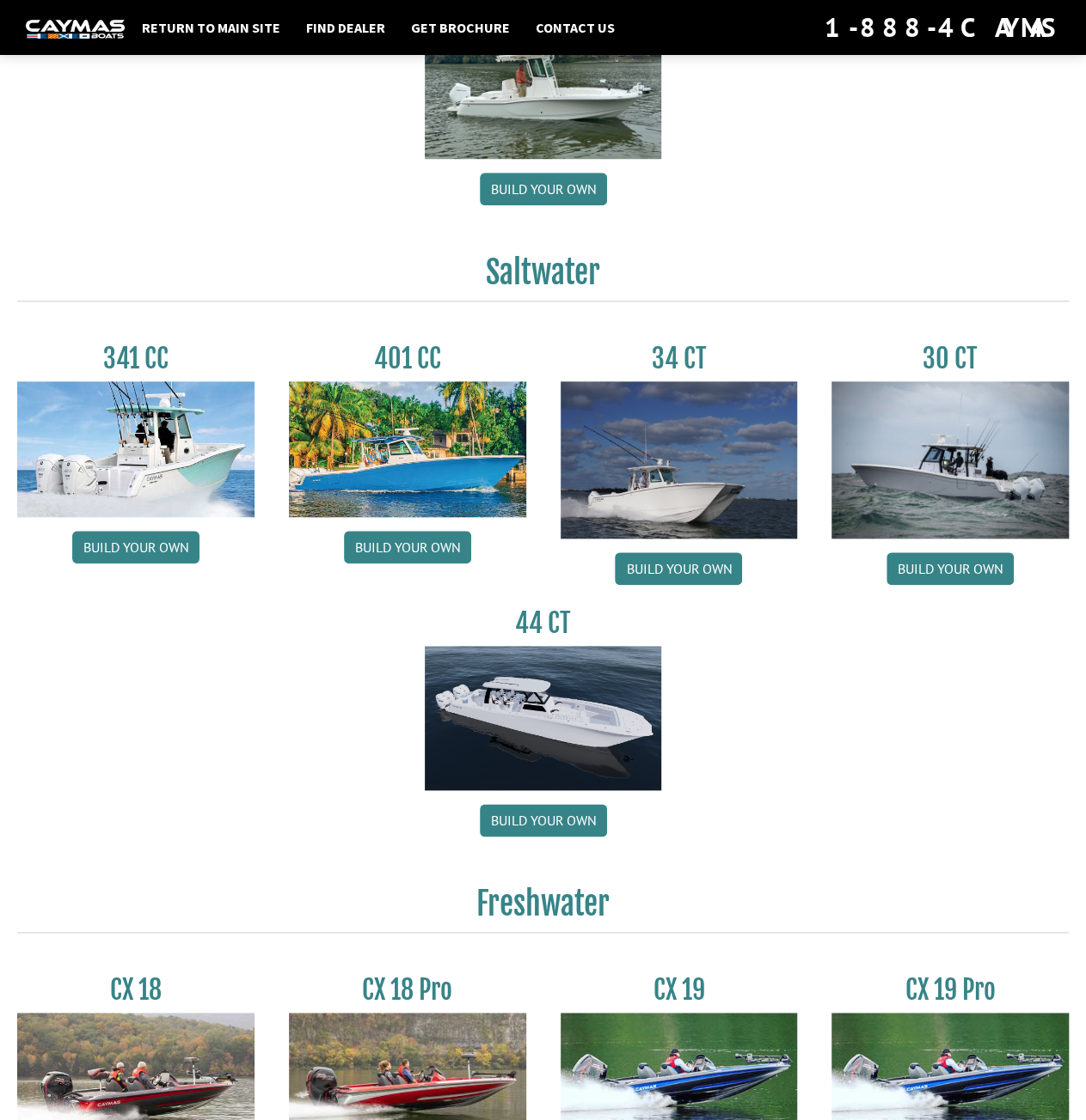
scroll to position [602, 0]
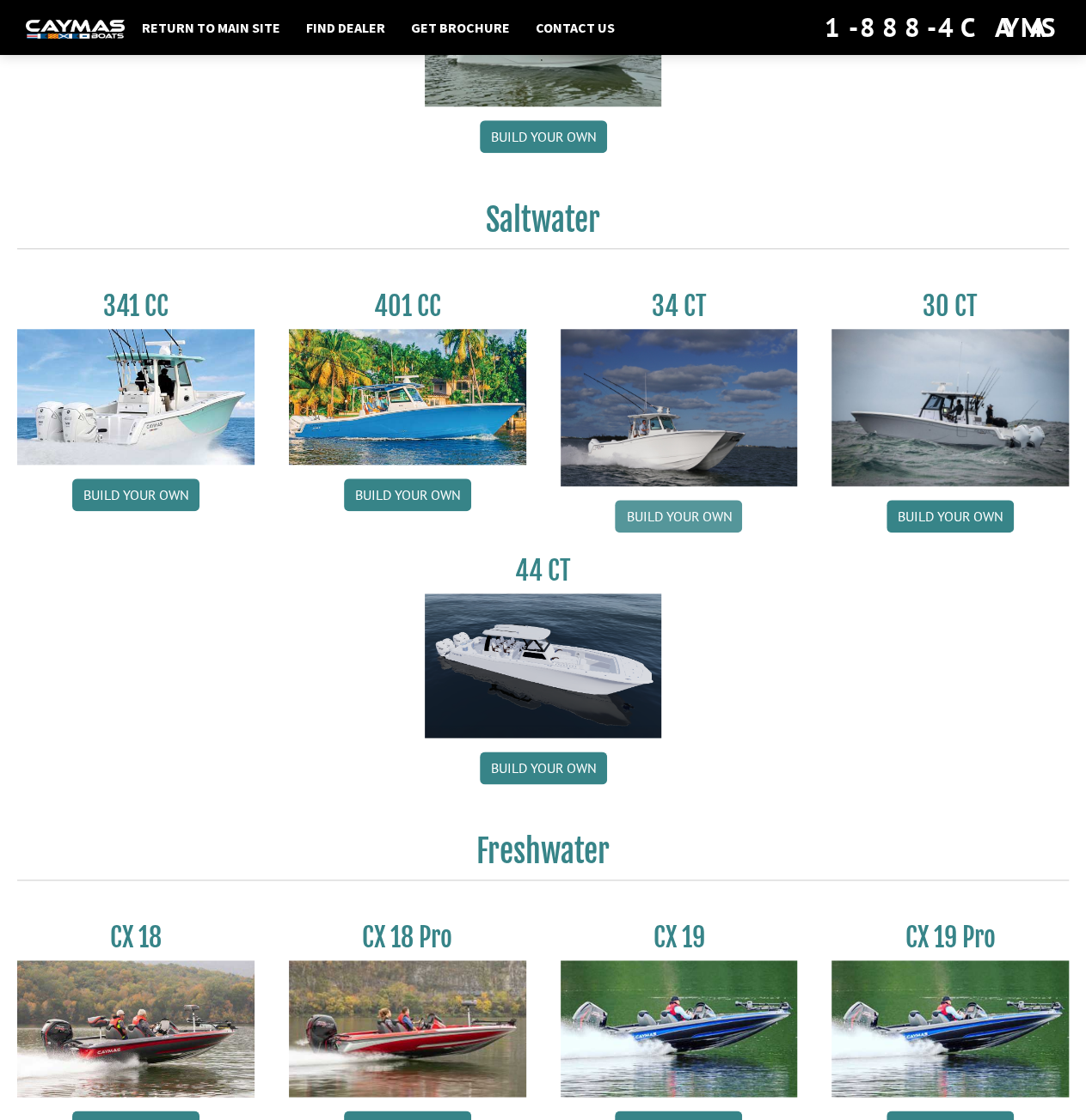
click at [705, 508] on link "Build your own" at bounding box center [677, 516] width 127 height 33
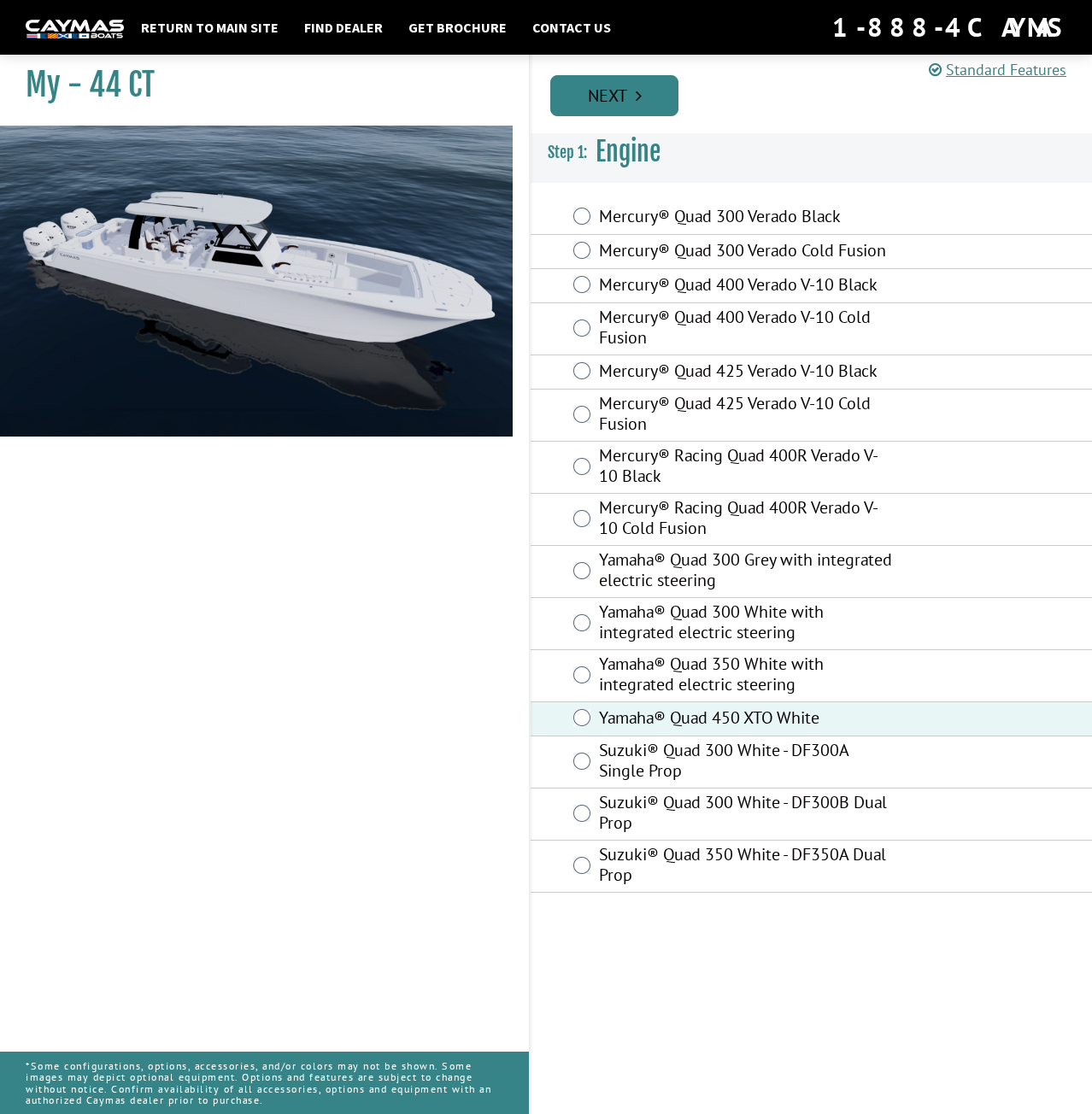
click at [622, 93] on link "Next" at bounding box center [614, 95] width 128 height 41
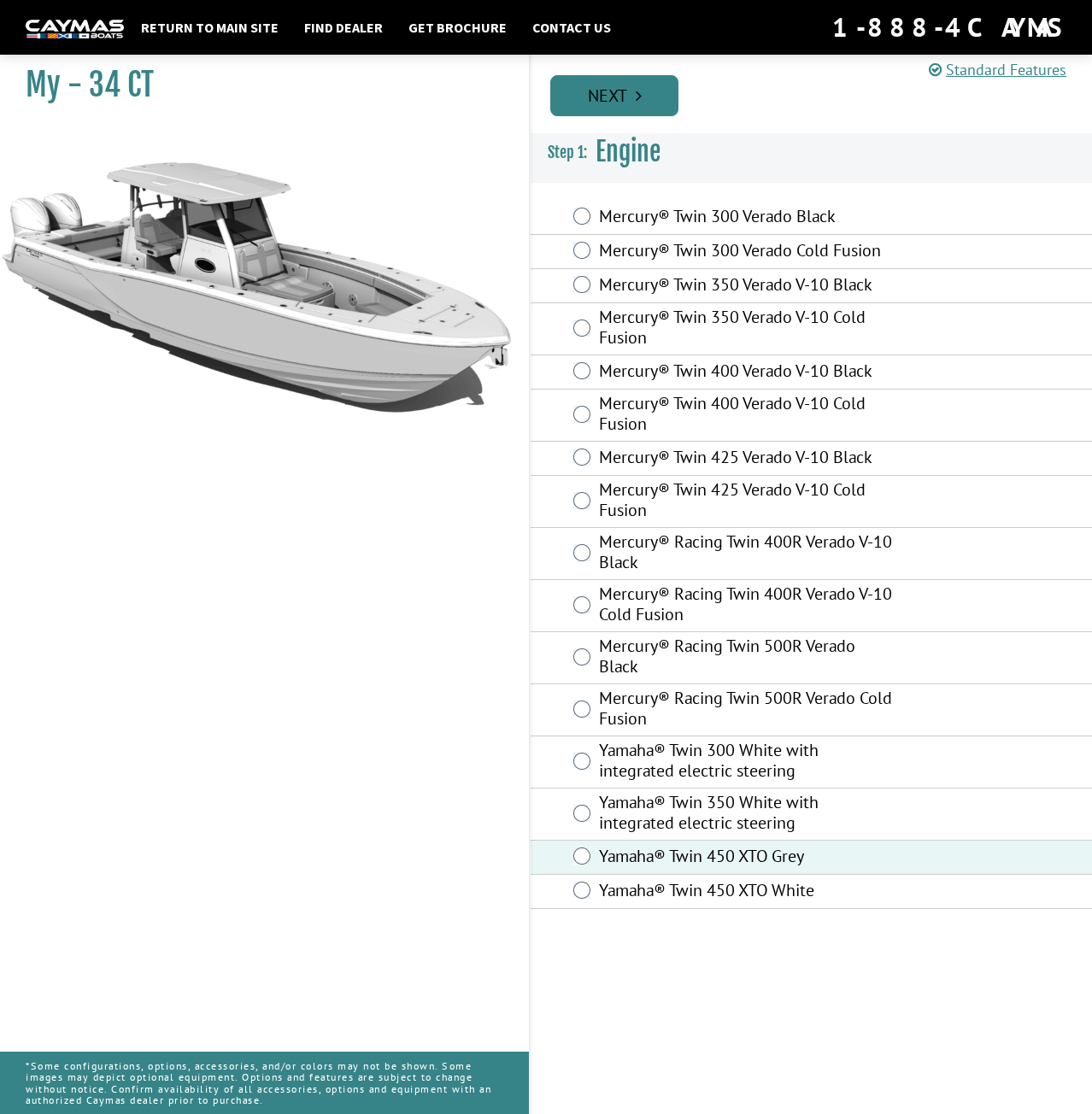
click at [616, 102] on link "Next" at bounding box center [614, 95] width 128 height 41
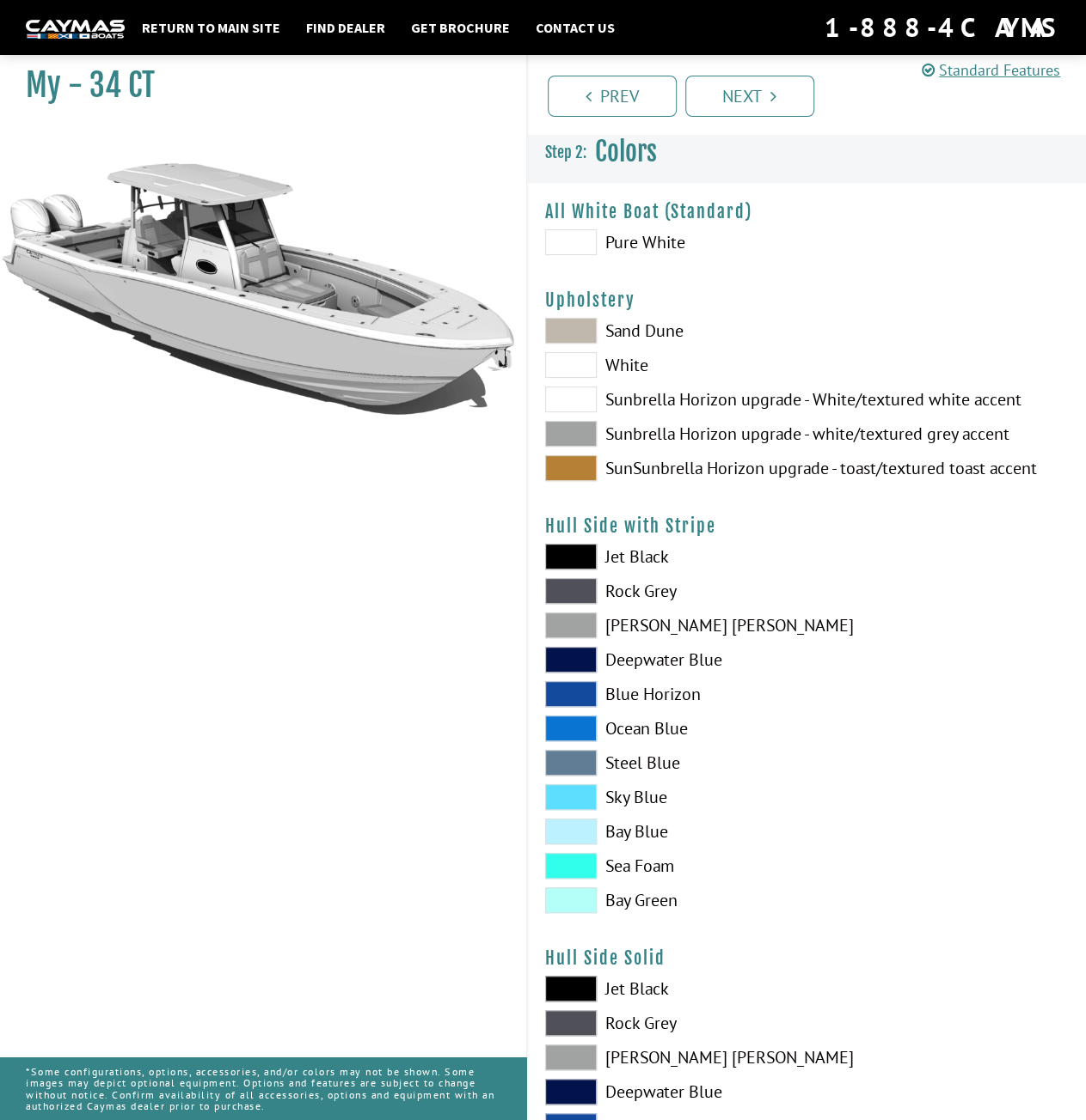
click at [572, 234] on span at bounding box center [571, 242] width 52 height 26
click at [562, 430] on span at bounding box center [571, 433] width 52 height 26
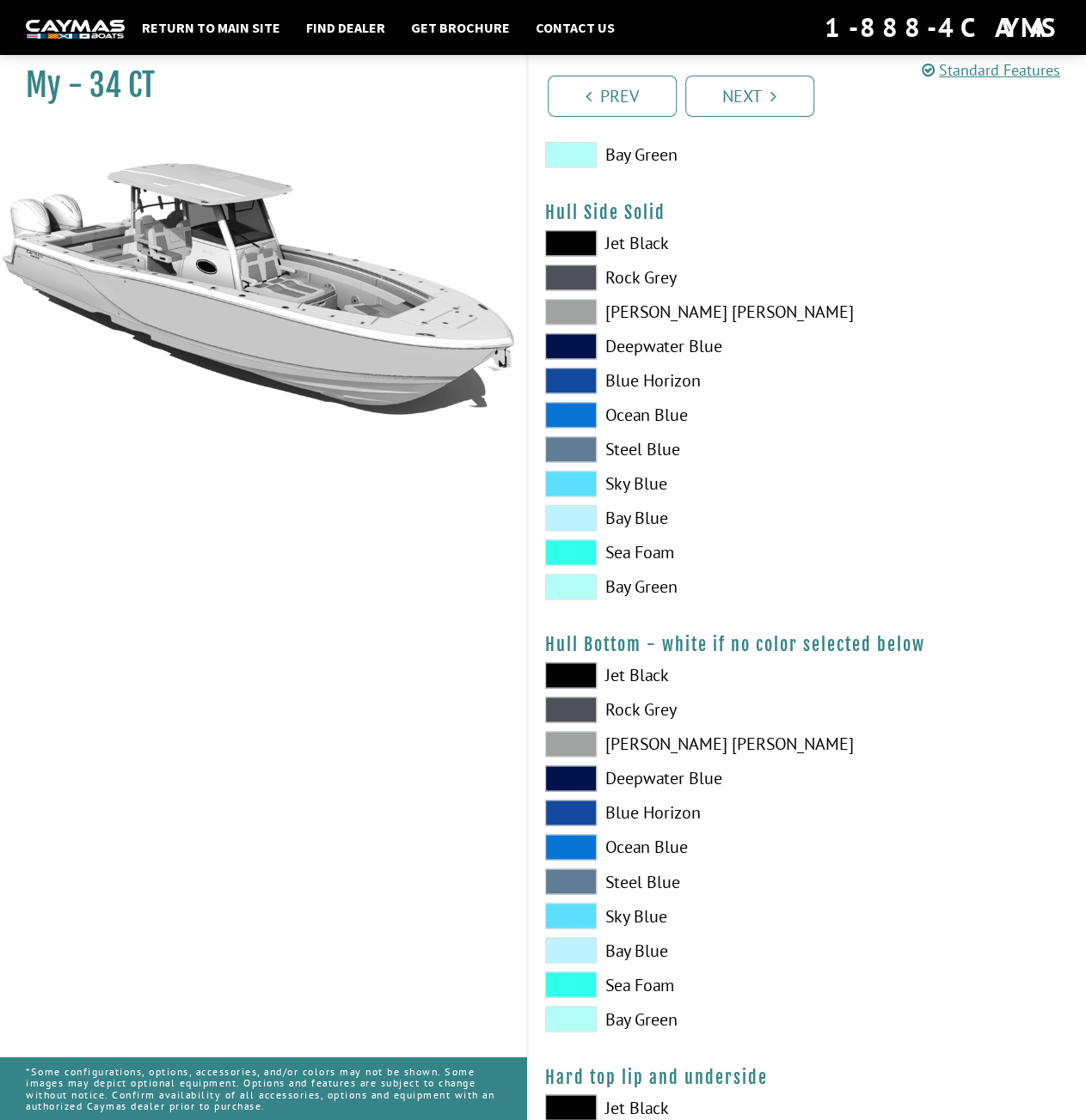
scroll to position [773, 0]
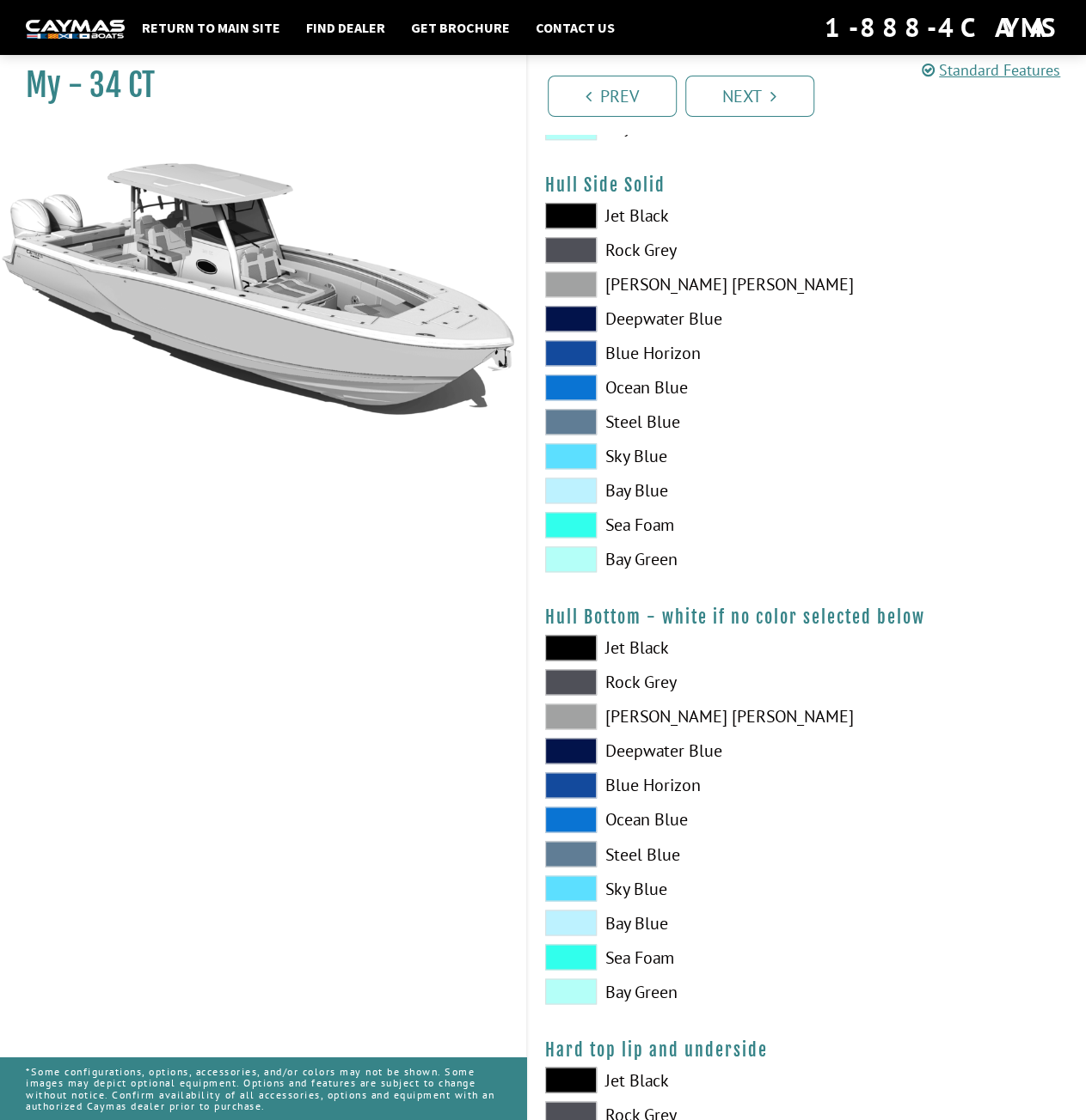
click at [565, 685] on span at bounding box center [571, 682] width 52 height 26
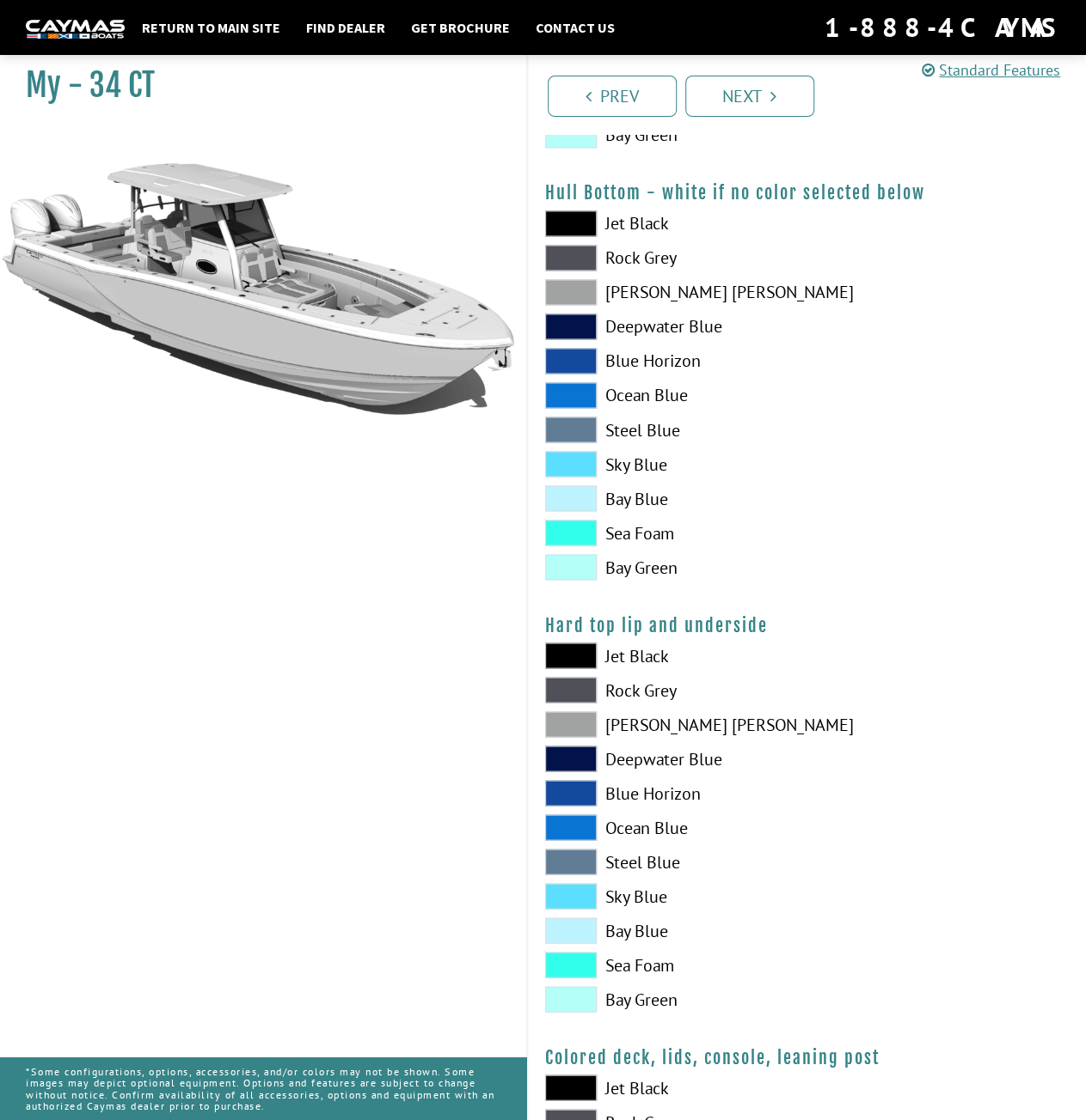
scroll to position [1203, 0]
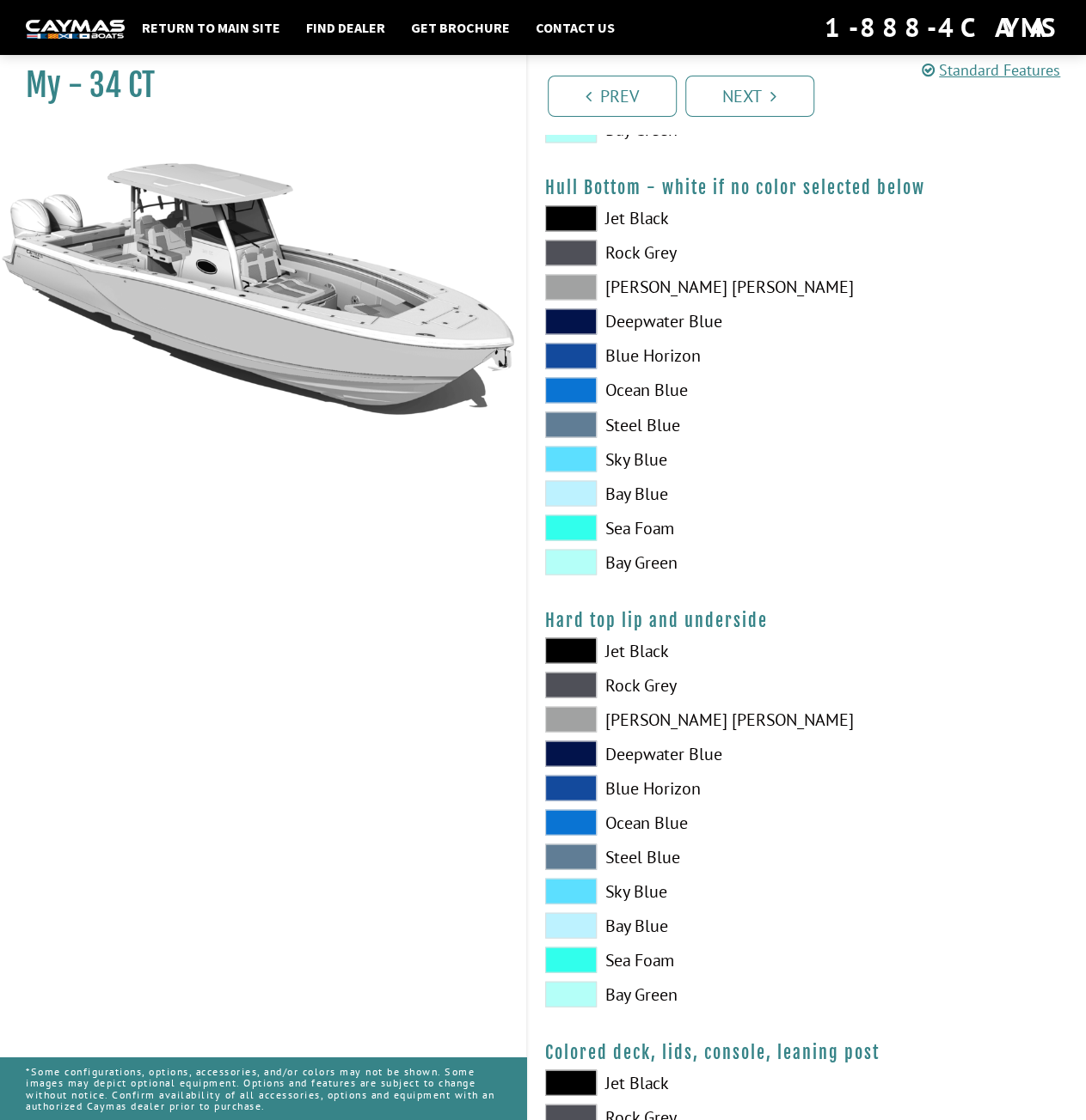
click at [587, 681] on span at bounding box center [571, 684] width 52 height 26
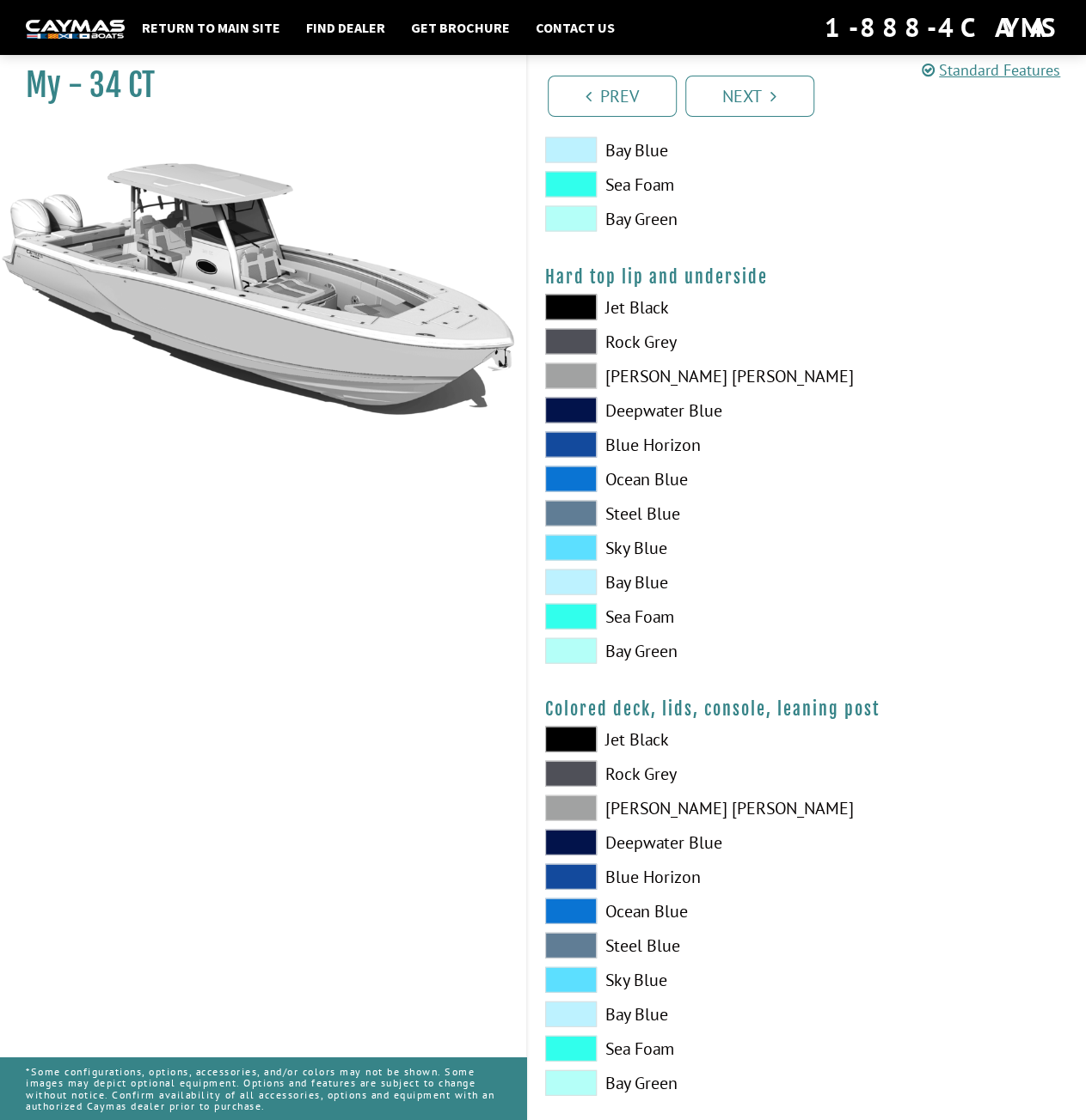
scroll to position [1569, 0]
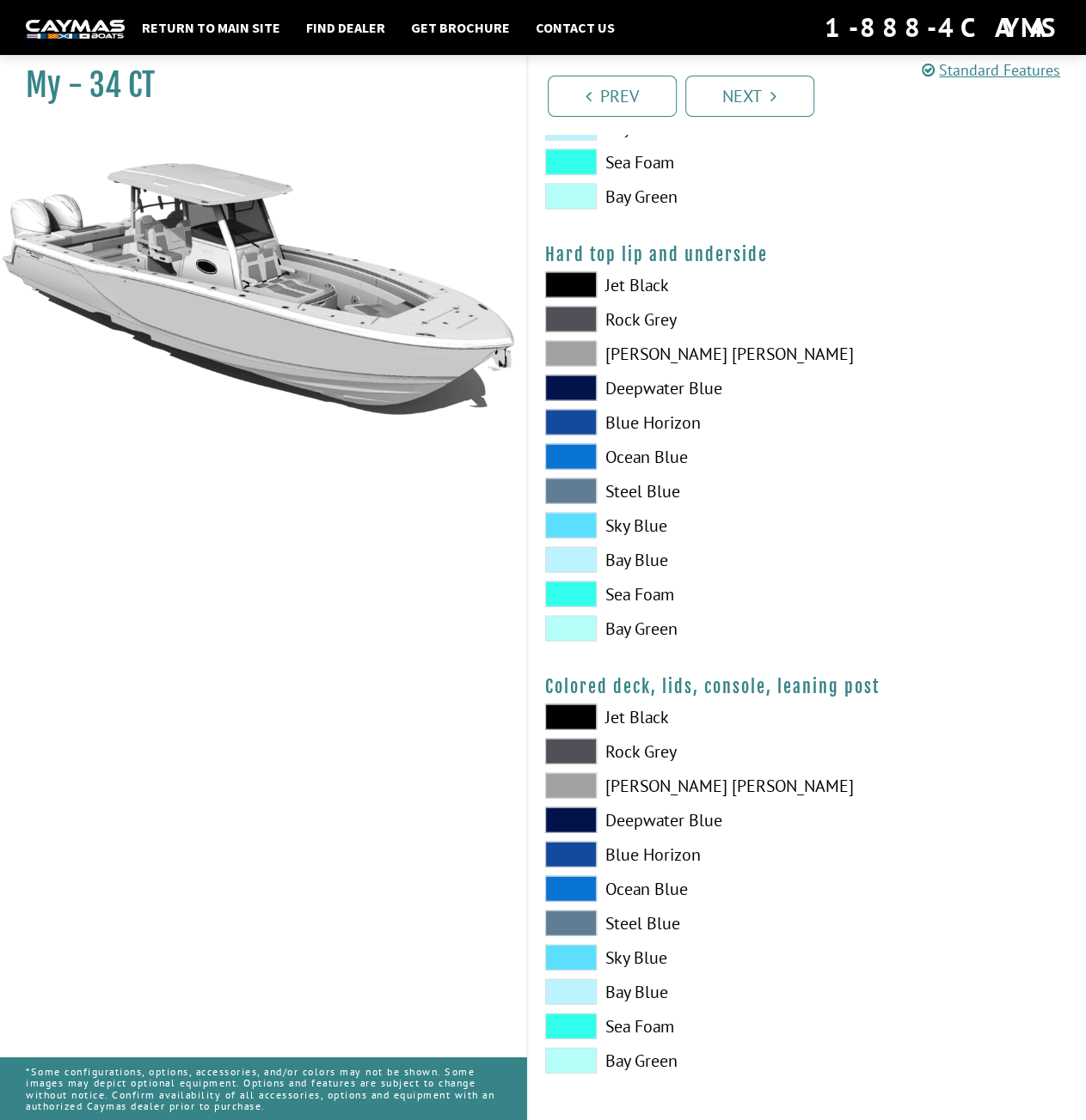
click at [567, 774] on span at bounding box center [571, 785] width 52 height 26
click at [749, 96] on link "Next" at bounding box center [749, 96] width 129 height 41
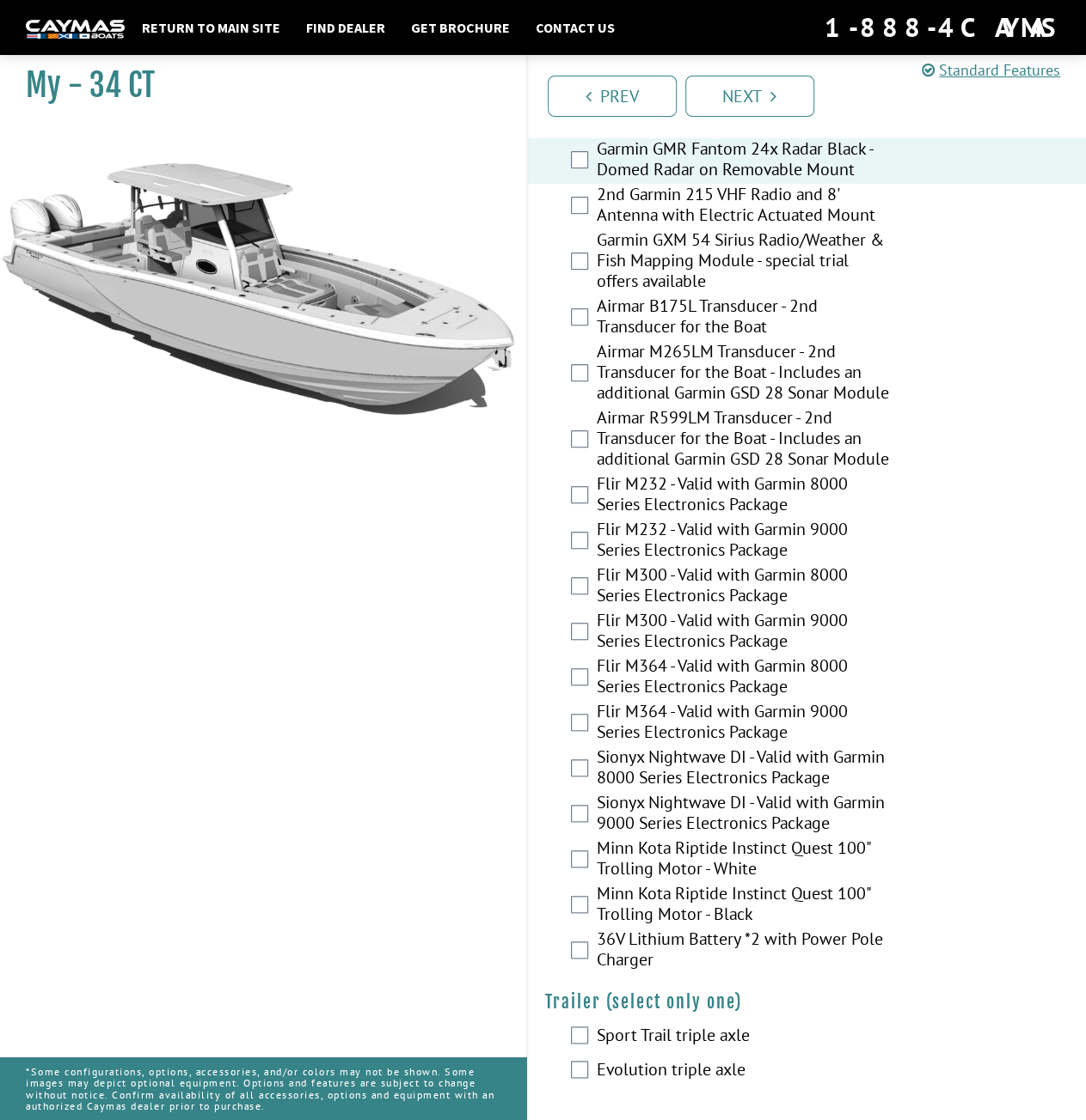
scroll to position [3561, 0]
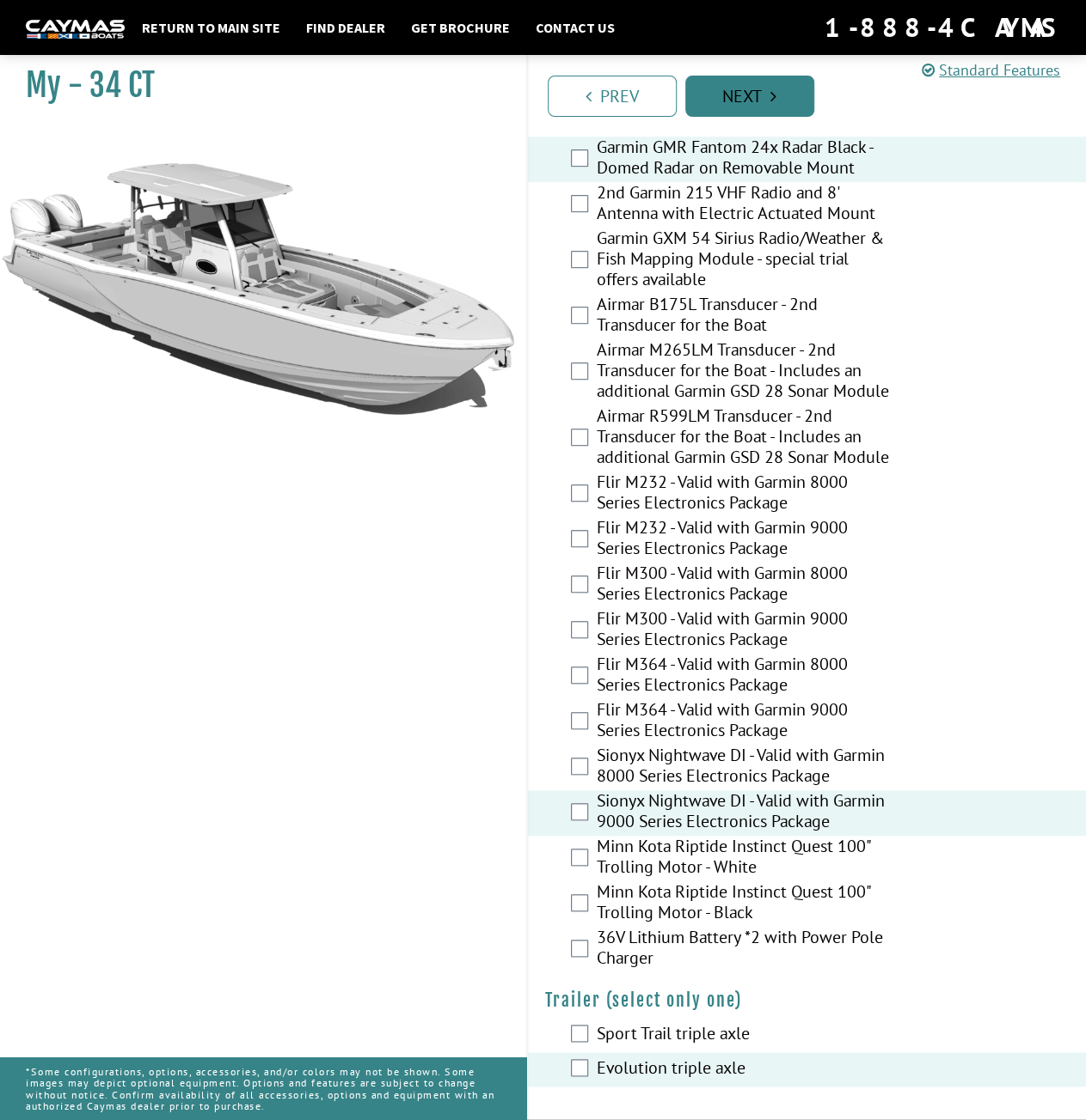
click at [776, 90] on icon "Pagination" at bounding box center [773, 97] width 6 height 17
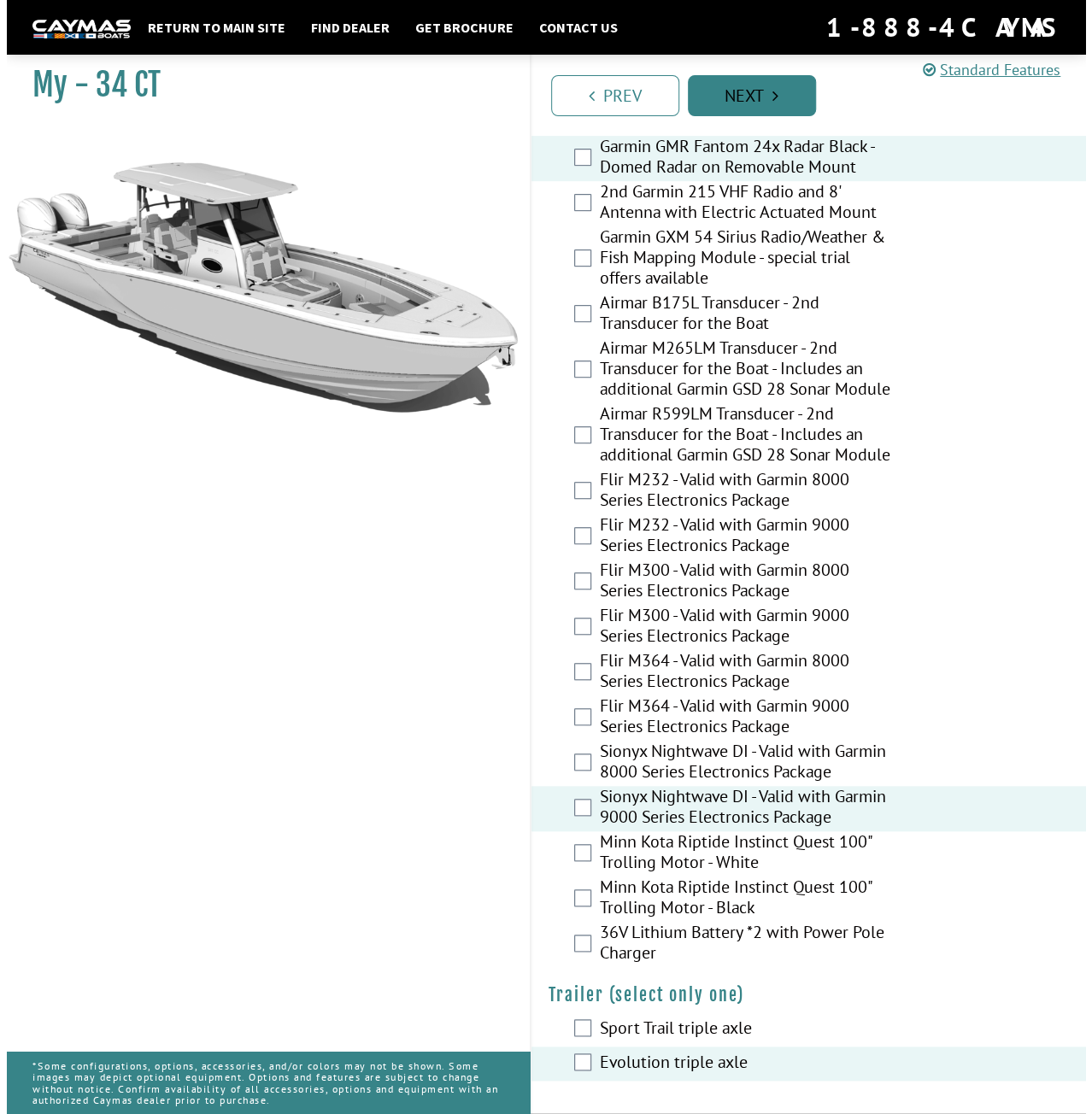
scroll to position [0, 0]
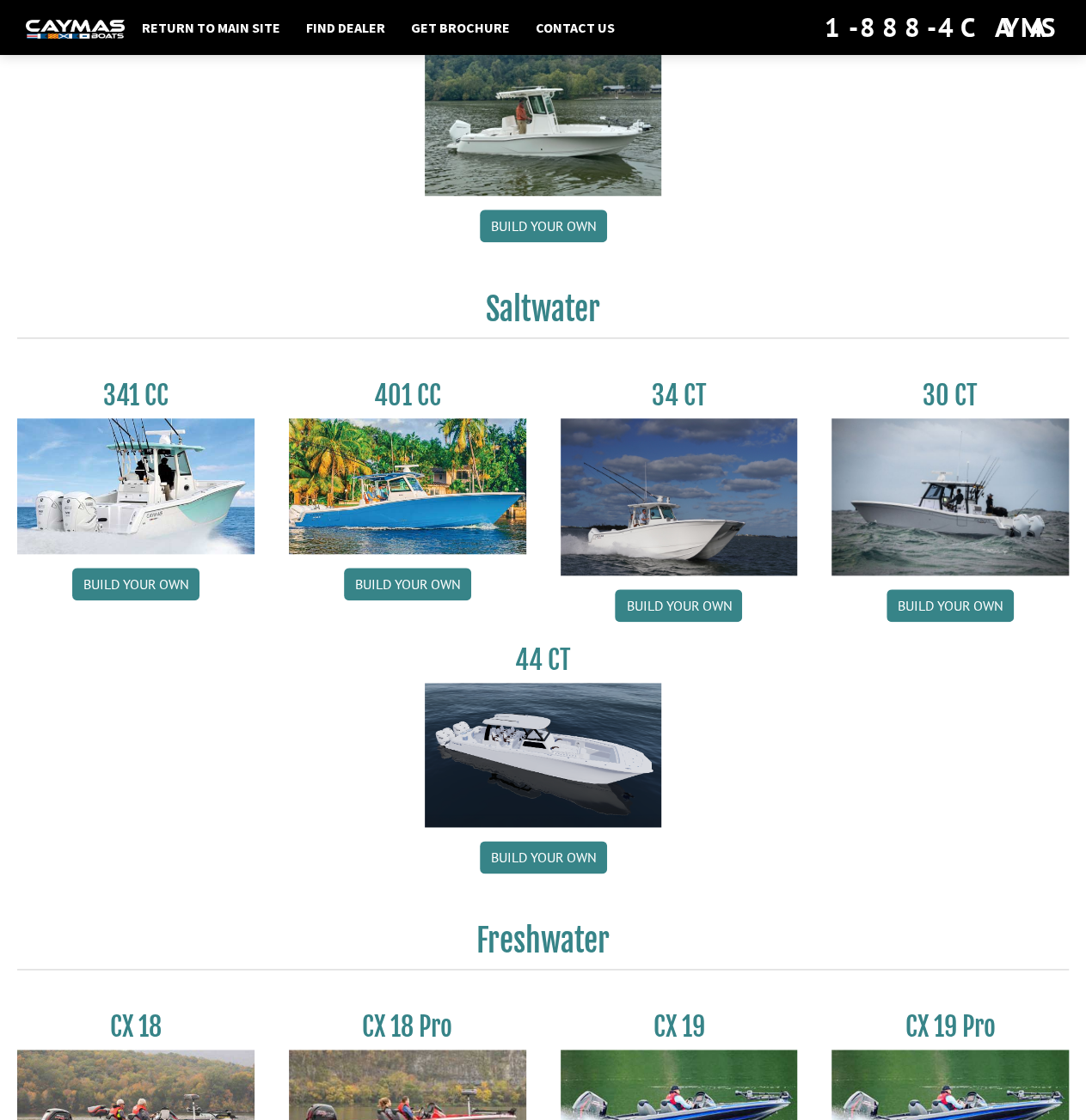
scroll to position [516, 0]
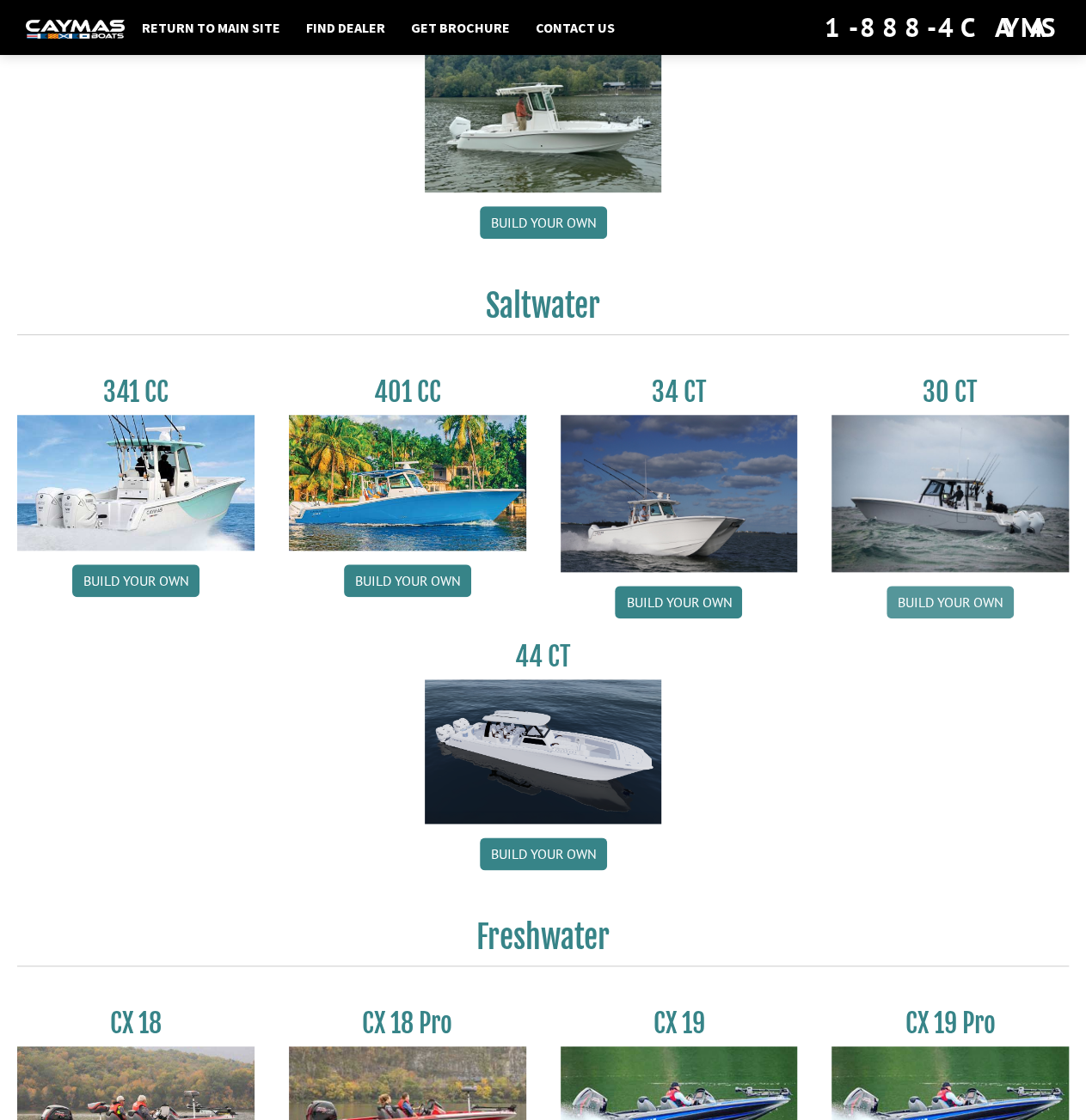
click at [923, 602] on link "Build your own" at bounding box center [949, 603] width 127 height 33
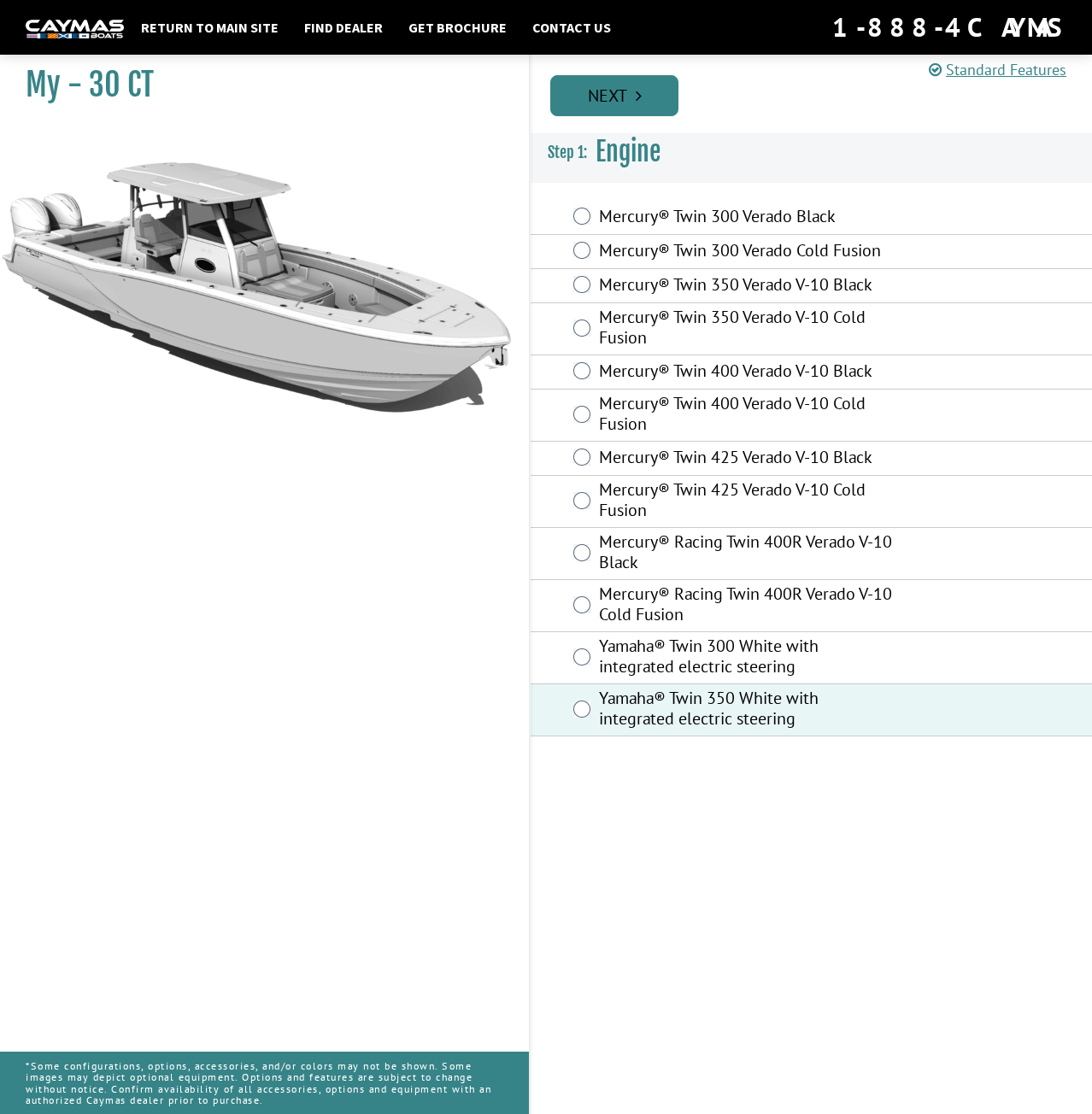
click at [617, 89] on link "Next" at bounding box center [614, 95] width 128 height 41
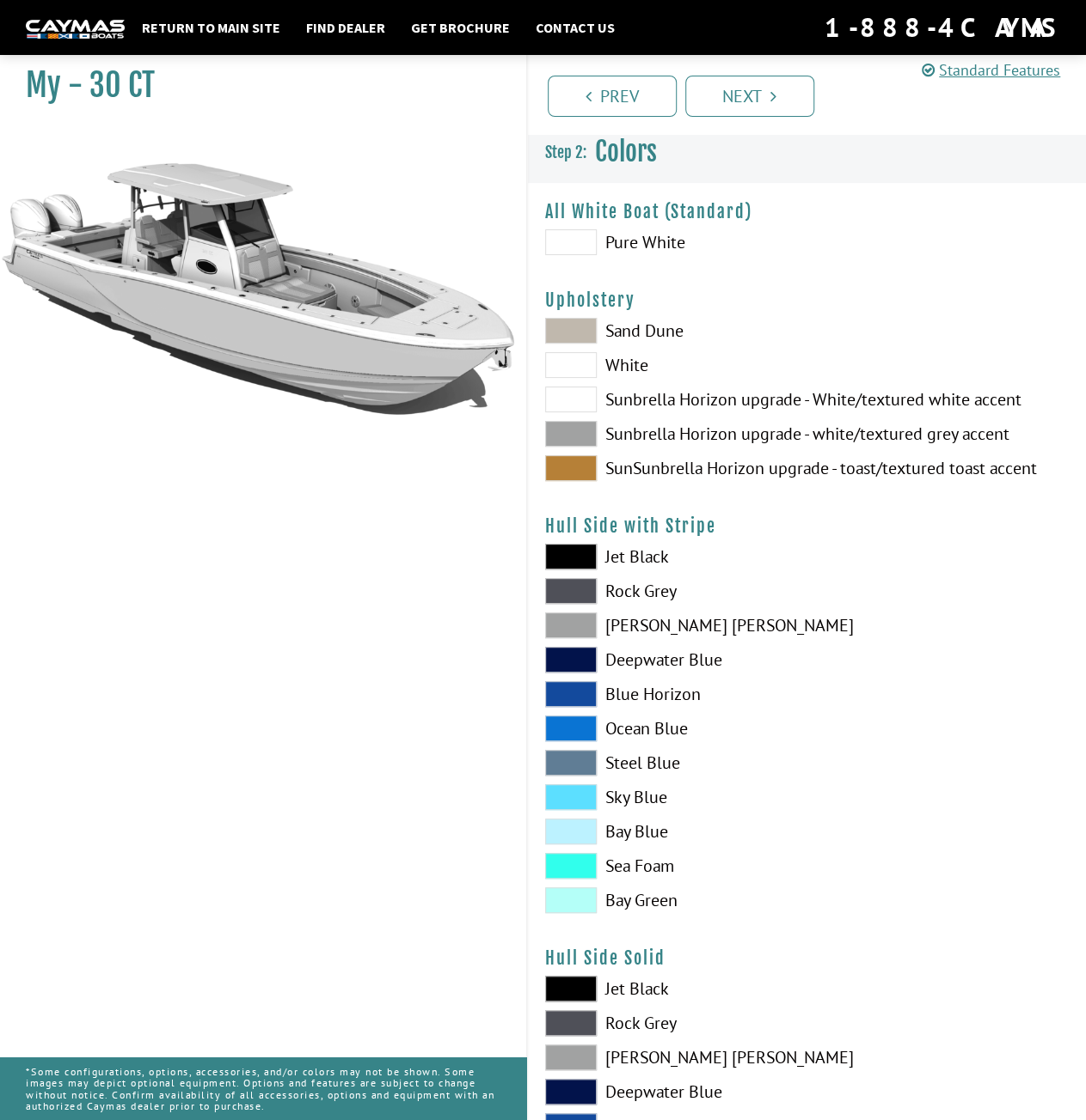
click at [576, 241] on span at bounding box center [571, 242] width 52 height 26
click at [561, 428] on span at bounding box center [571, 433] width 52 height 26
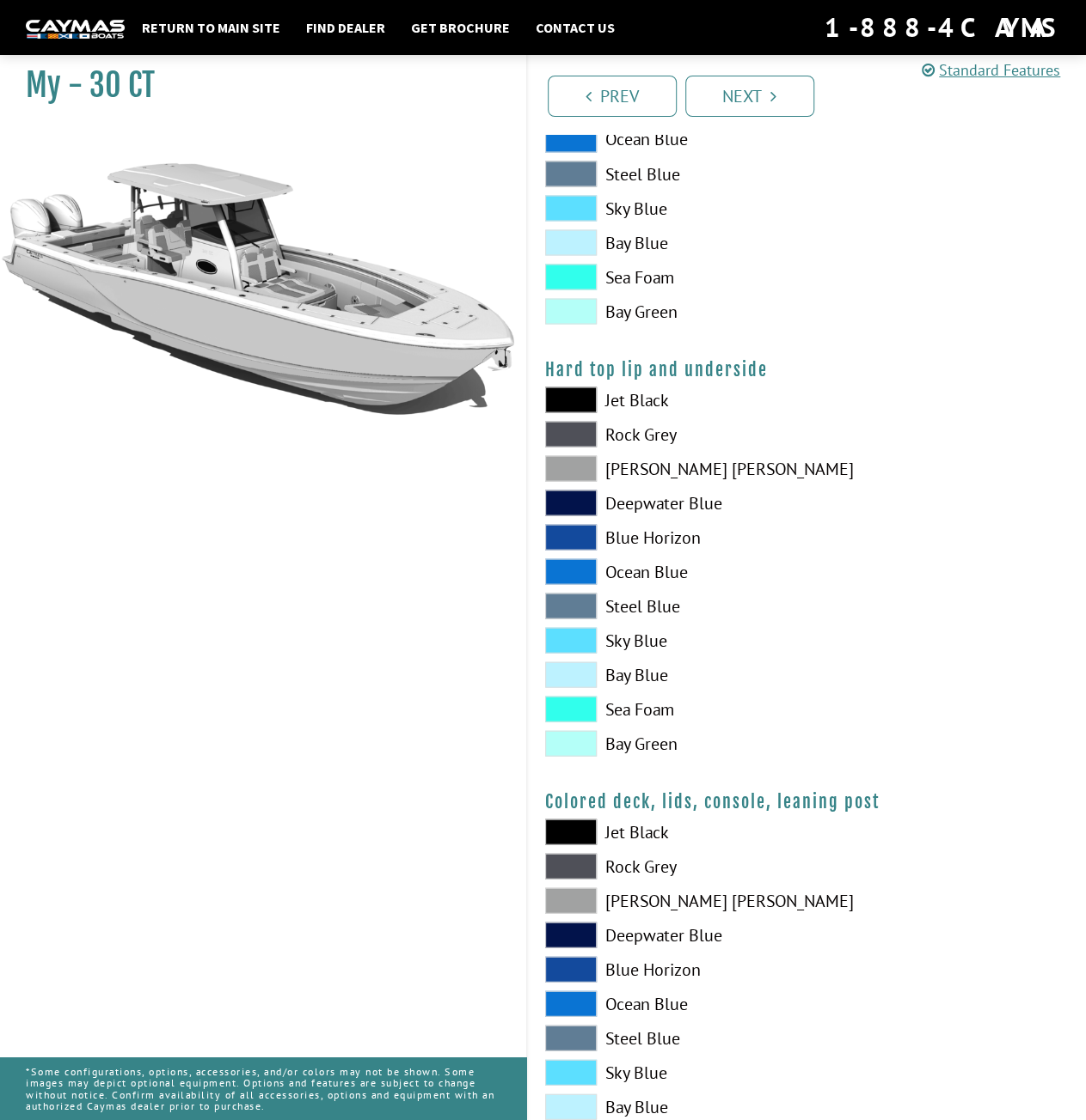
scroll to position [1569, 0]
